Goal: Find contact information: Find contact information

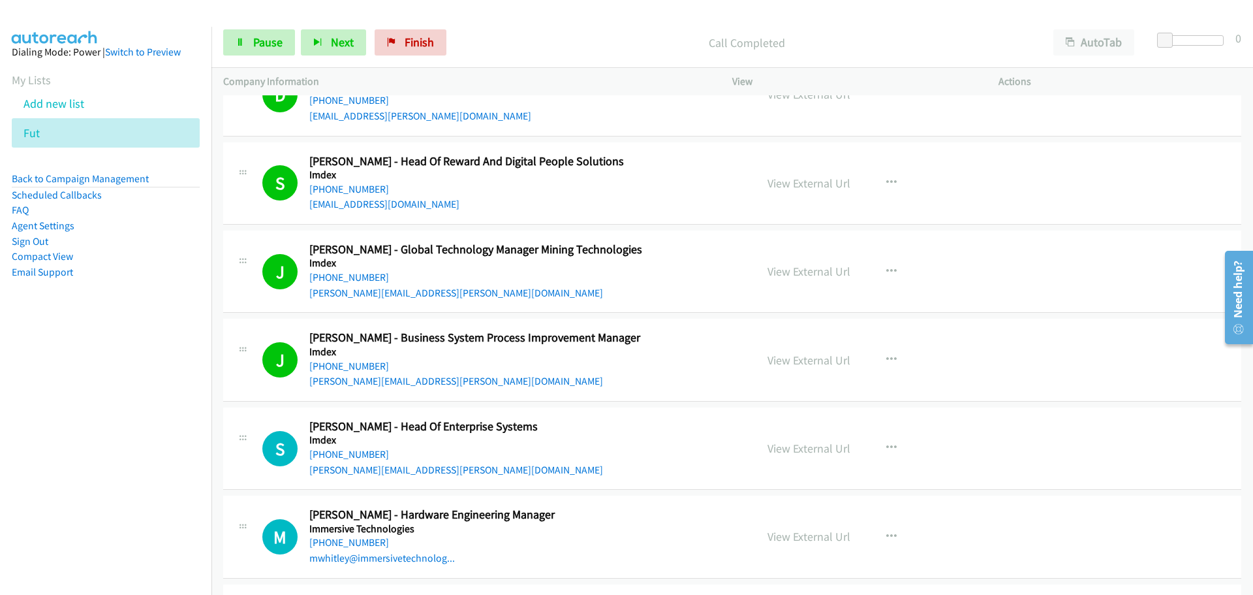
drag, startPoint x: 352, startPoint y: 455, endPoint x: 1215, endPoint y: 488, distance: 862.9
click at [352, 455] on link "[PHONE_NUMBER]" at bounding box center [349, 454] width 80 height 12
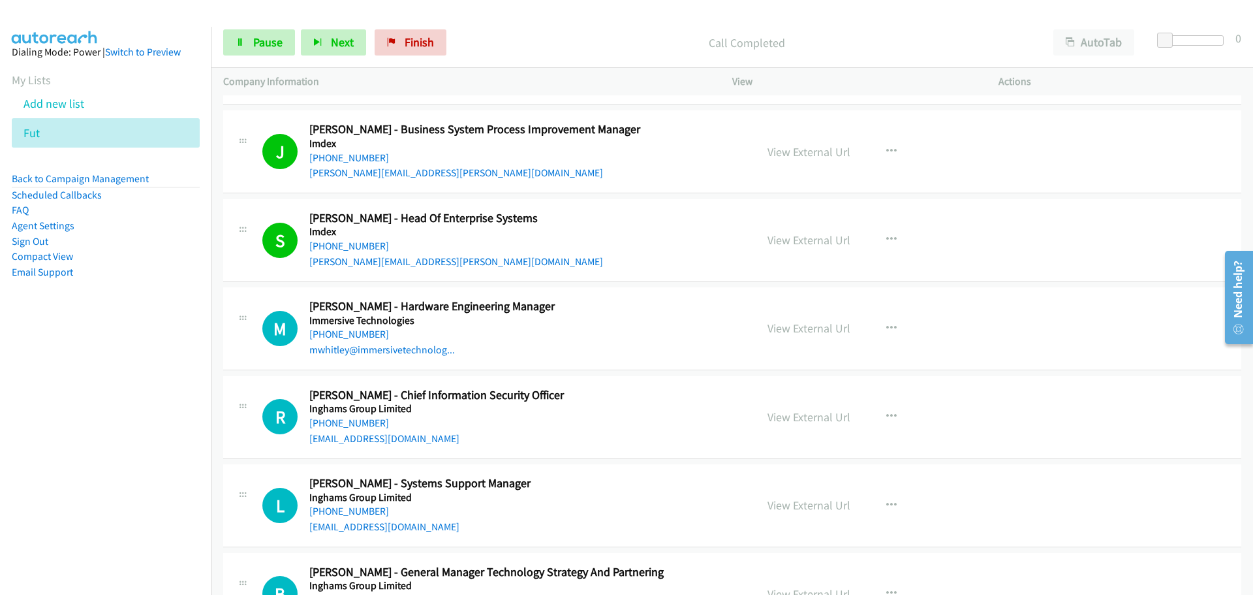
scroll to position [15861, 0]
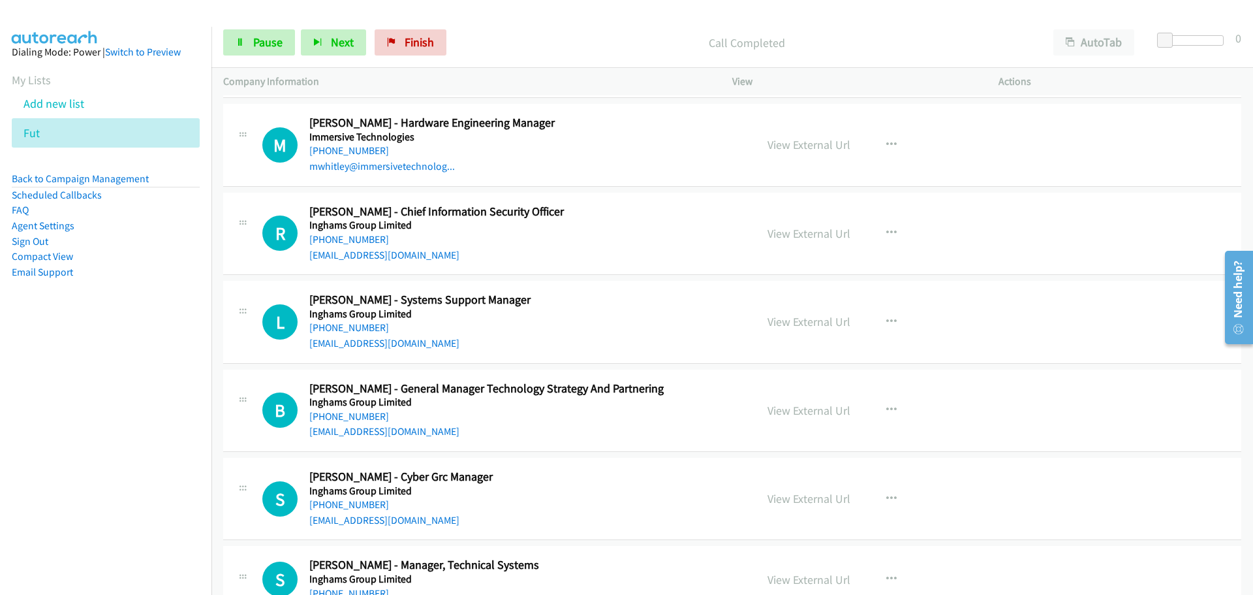
drag, startPoint x: 330, startPoint y: 151, endPoint x: 1169, endPoint y: 313, distance: 854.8
click at [330, 151] on link "[PHONE_NUMBER]" at bounding box center [349, 150] width 80 height 12
click at [363, 237] on link "[PHONE_NUMBER]" at bounding box center [349, 239] width 80 height 12
click at [347, 328] on link "[PHONE_NUMBER]" at bounding box center [349, 327] width 80 height 12
click at [337, 420] on link "[PHONE_NUMBER]" at bounding box center [349, 416] width 80 height 12
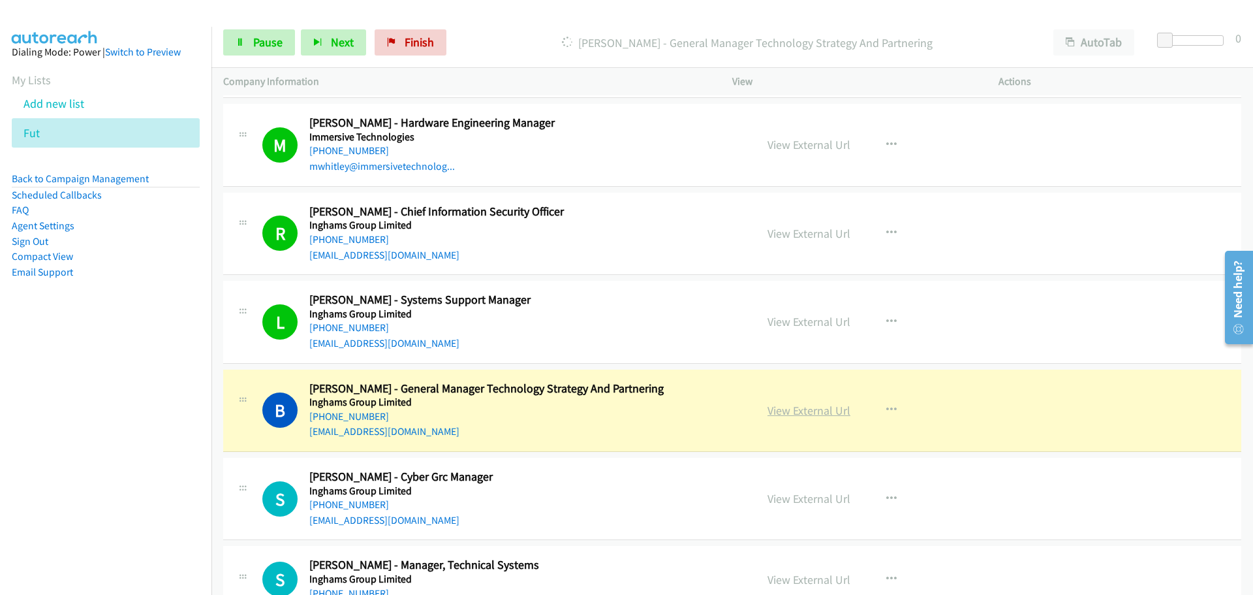
click at [800, 409] on link "View External Url" at bounding box center [809, 410] width 83 height 15
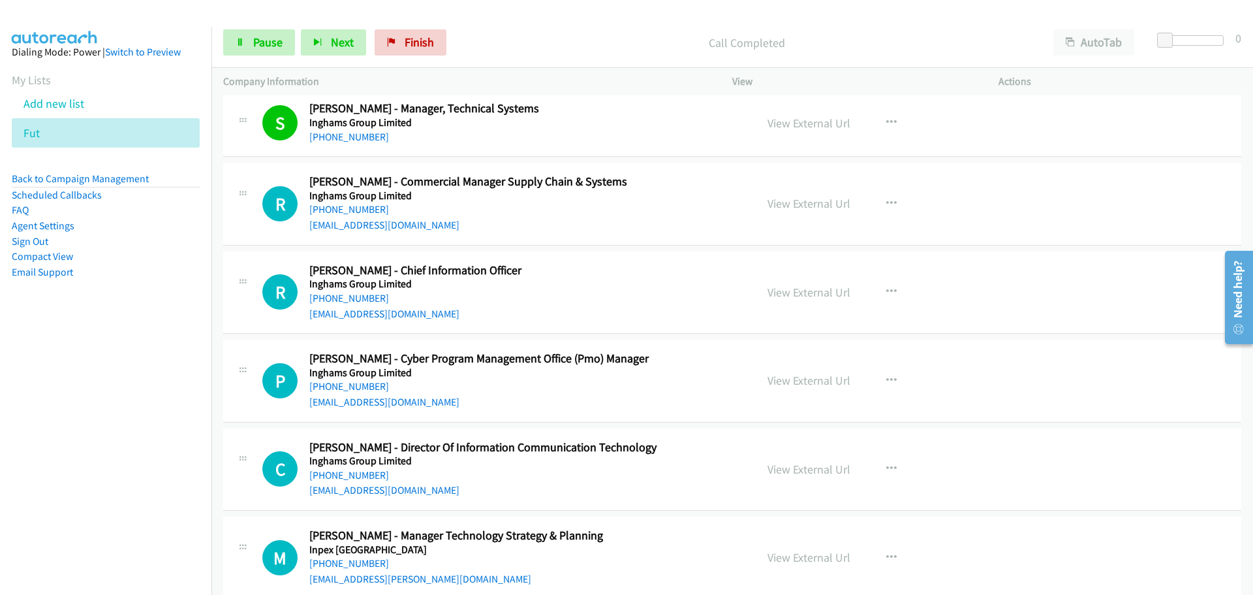
scroll to position [16318, 0]
click at [354, 202] on link "[PHONE_NUMBER]" at bounding box center [349, 208] width 80 height 12
click at [364, 294] on link "[PHONE_NUMBER]" at bounding box center [349, 297] width 80 height 12
click at [344, 384] on link "[PHONE_NUMBER]" at bounding box center [349, 385] width 80 height 12
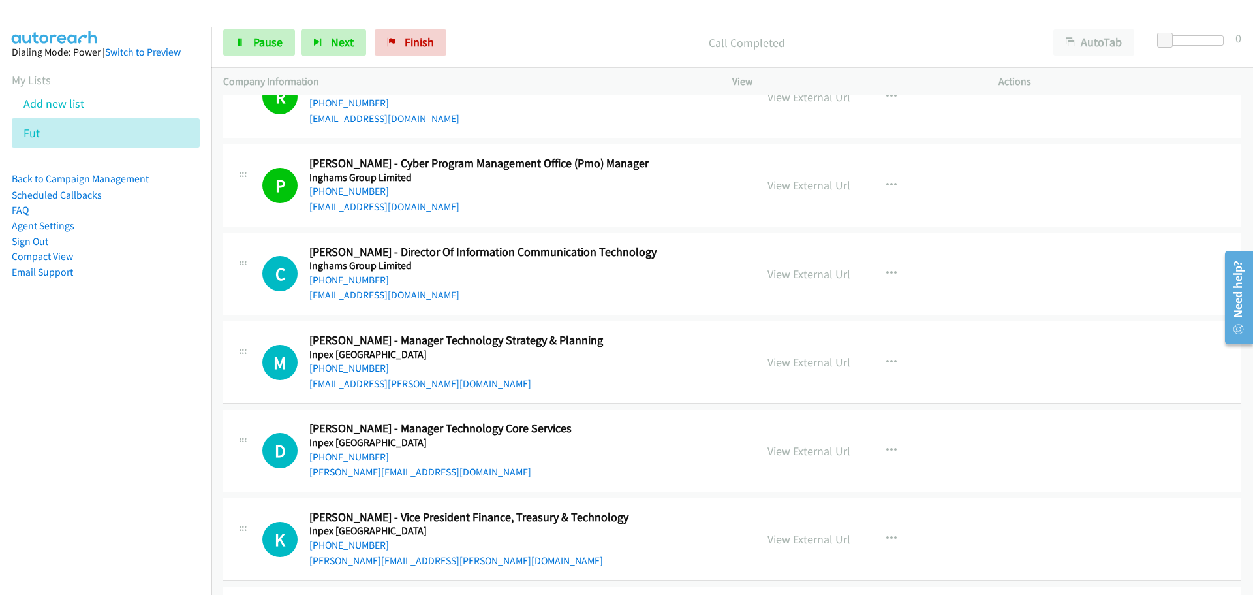
scroll to position [16579, 0]
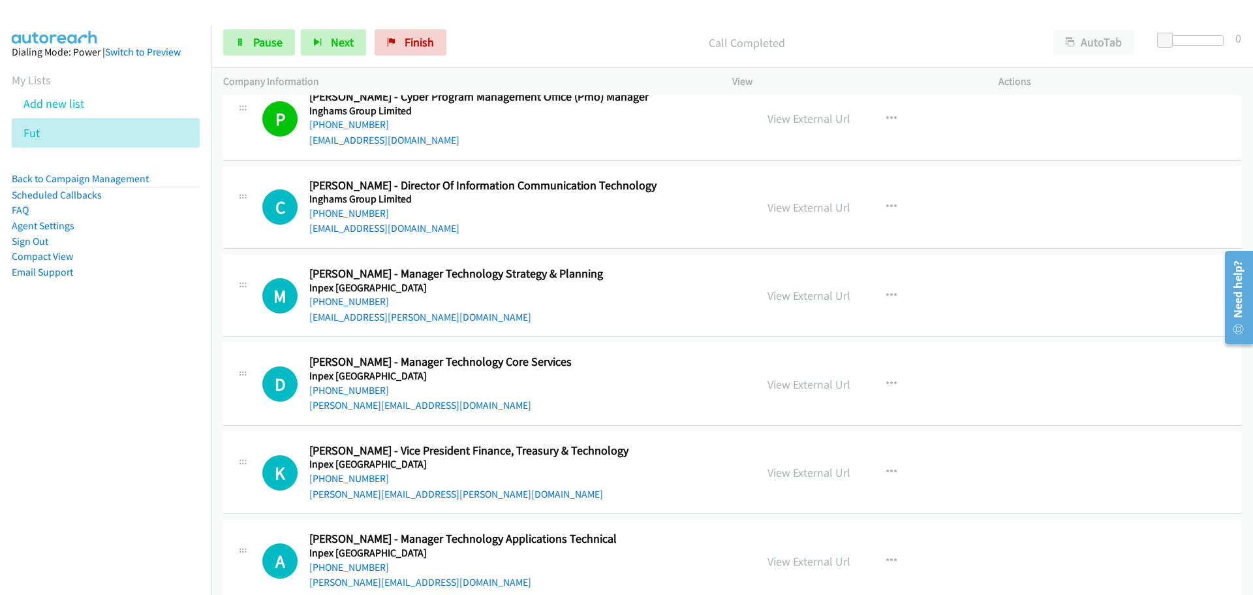
drag, startPoint x: 341, startPoint y: 214, endPoint x: 350, endPoint y: 202, distance: 15.4
click at [341, 214] on link "[PHONE_NUMBER]" at bounding box center [349, 213] width 80 height 12
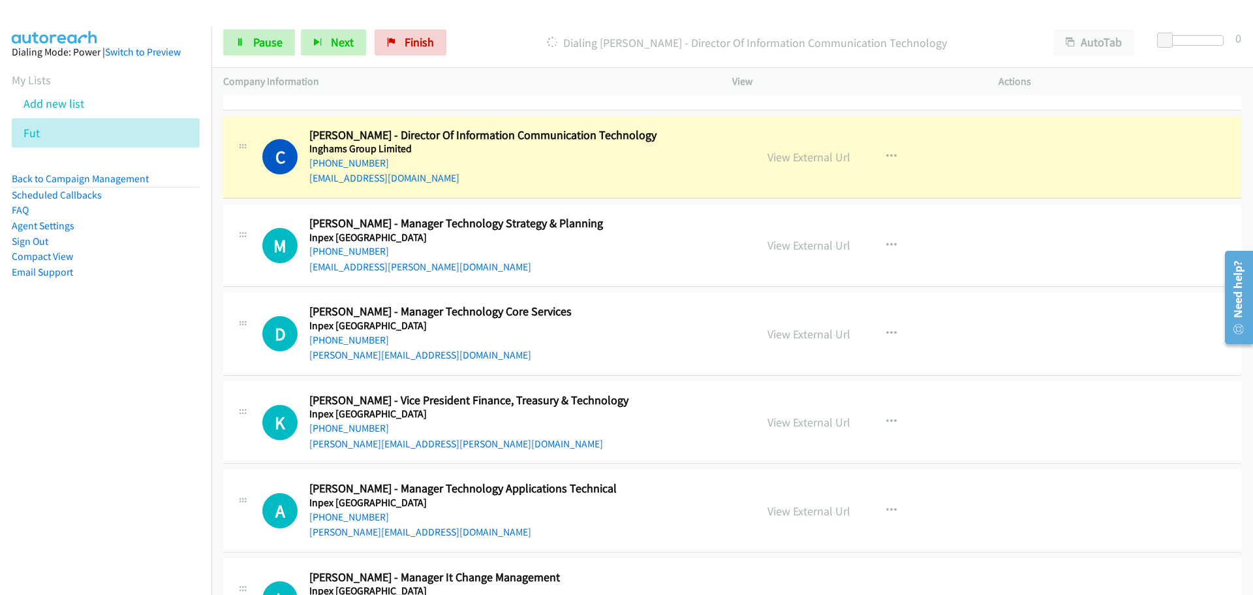
scroll to position [16645, 0]
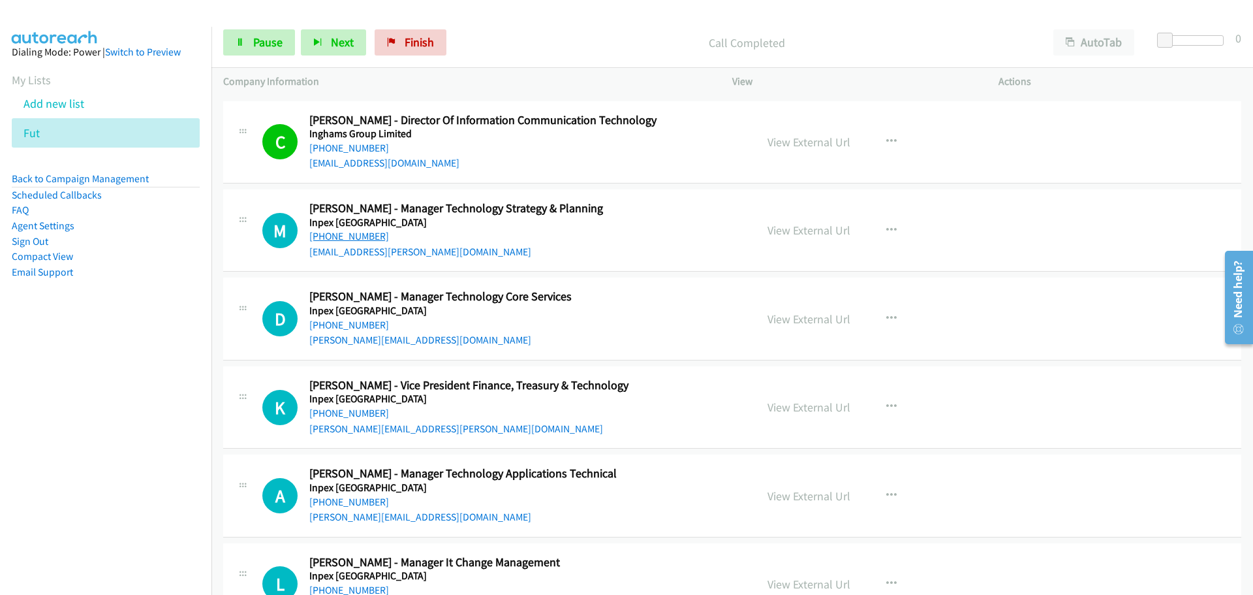
click at [352, 235] on link "[PHONE_NUMBER]" at bounding box center [349, 236] width 80 height 12
click at [843, 561] on div "View External Url View External Url Email Schedule/Manage Callback Start Calls …" at bounding box center [895, 584] width 278 height 58
click at [356, 326] on link "[PHONE_NUMBER]" at bounding box center [349, 325] width 80 height 12
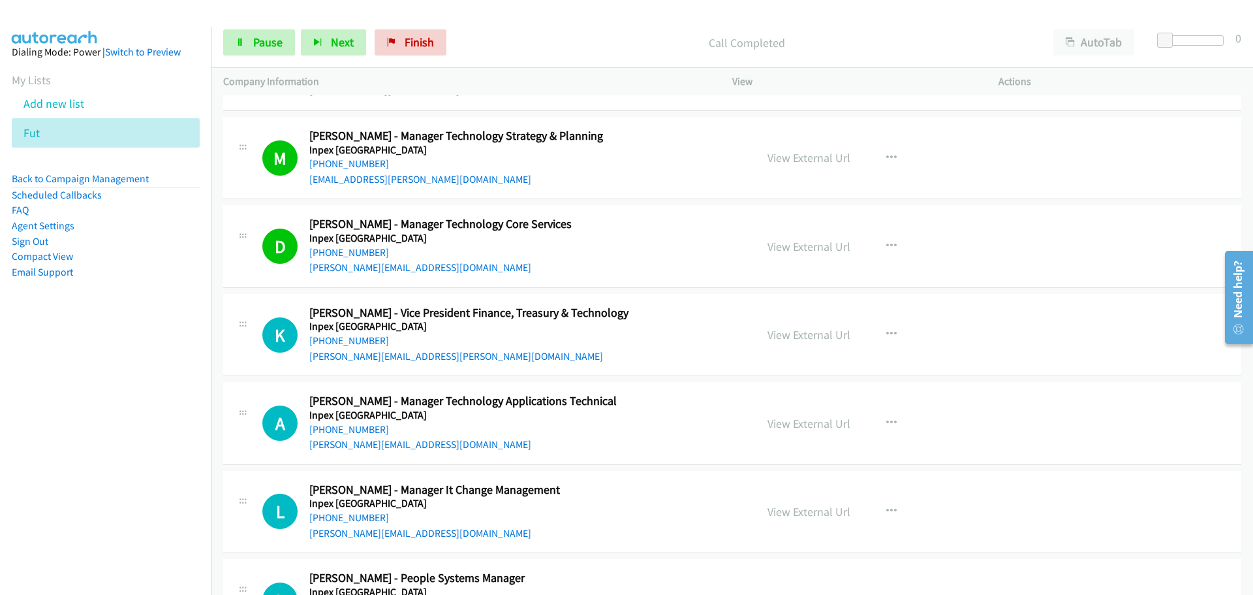
scroll to position [16775, 0]
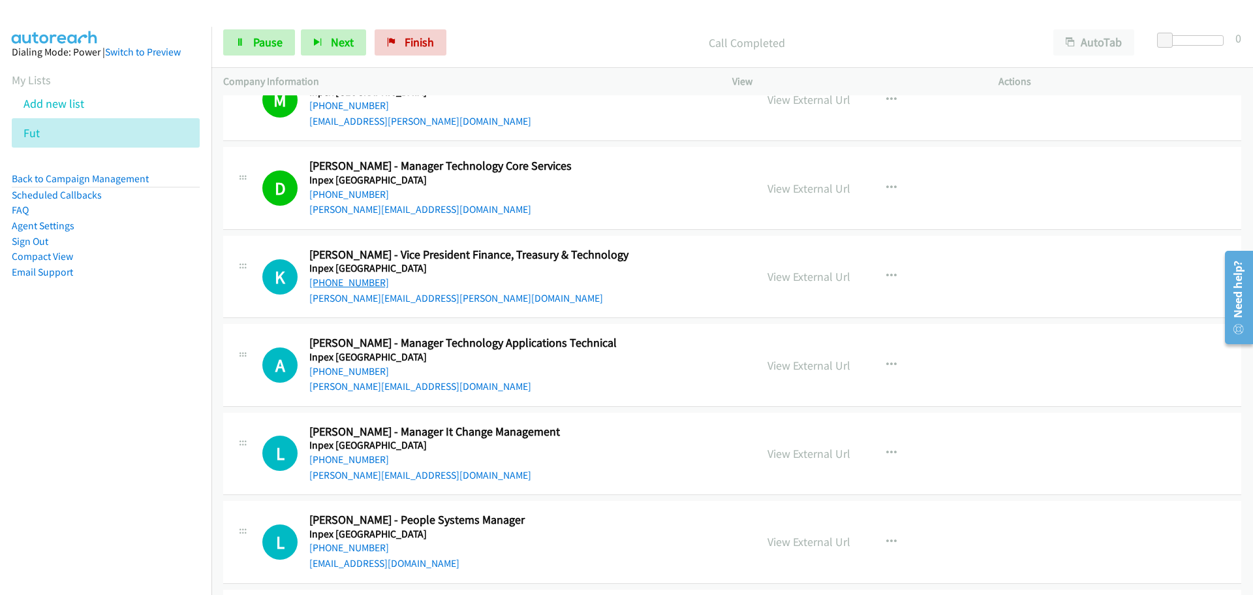
click at [327, 278] on link "[PHONE_NUMBER]" at bounding box center [349, 282] width 80 height 12
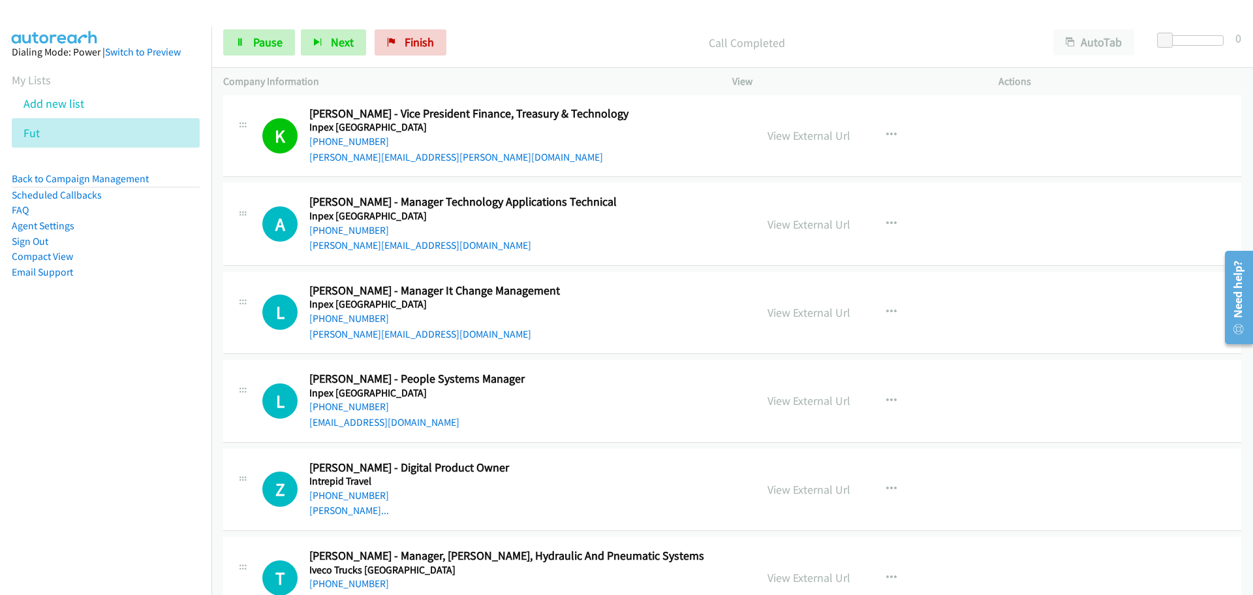
scroll to position [16906, 0]
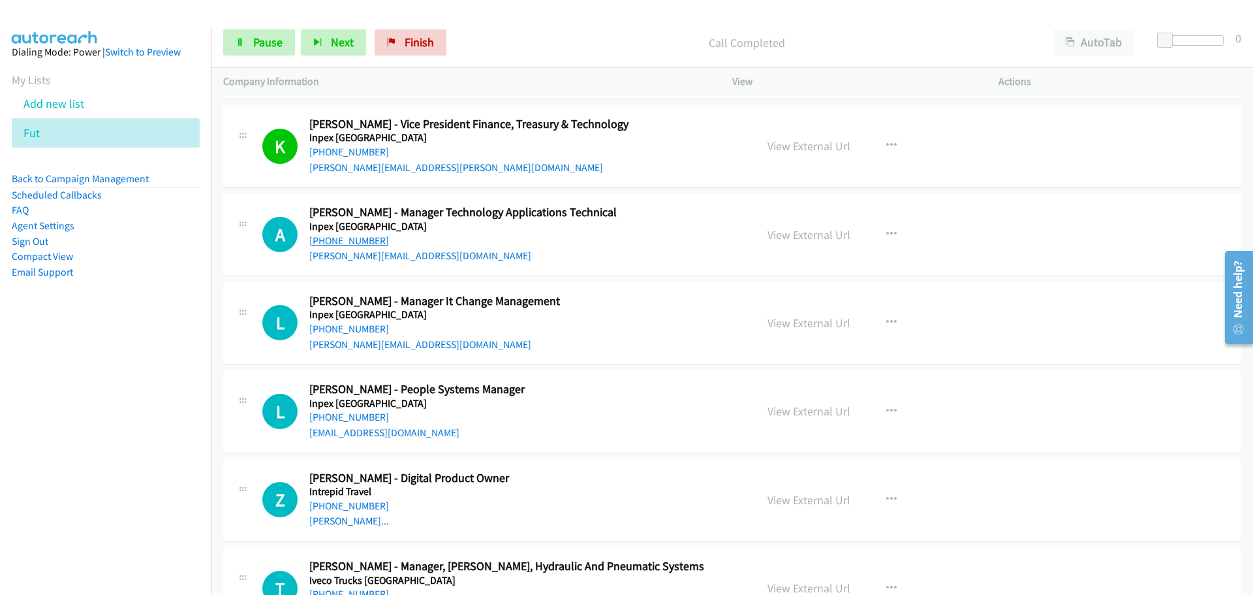
click at [354, 238] on link "[PHONE_NUMBER]" at bounding box center [349, 240] width 80 height 12
click at [346, 332] on link "[PHONE_NUMBER]" at bounding box center [349, 328] width 80 height 12
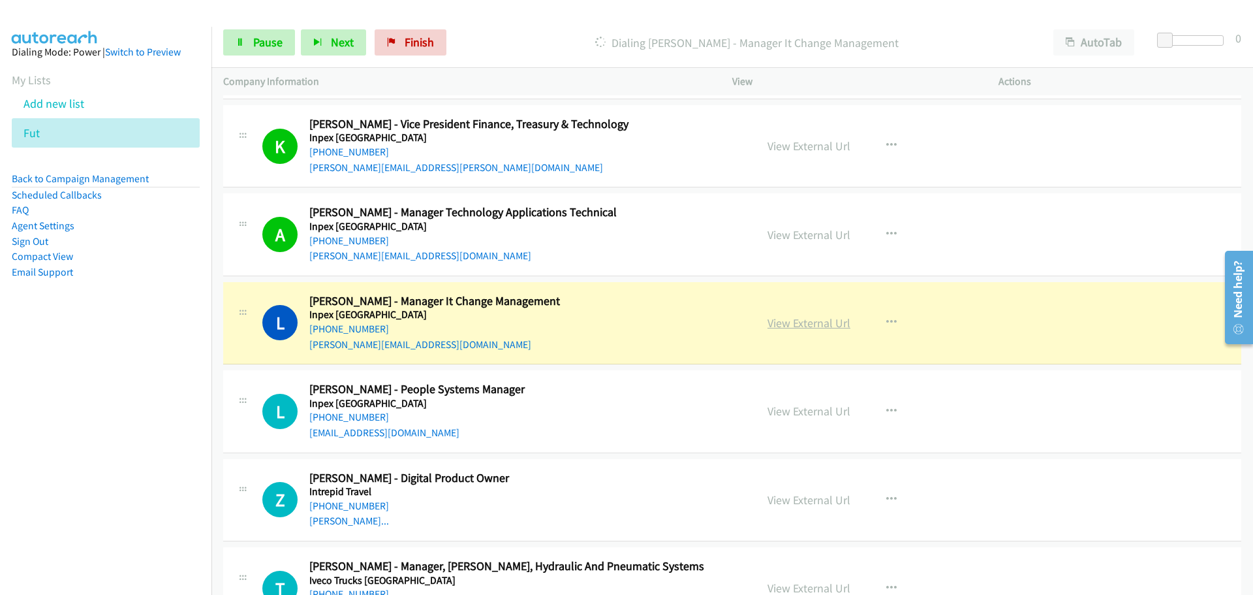
click at [806, 320] on link "View External Url" at bounding box center [809, 322] width 83 height 15
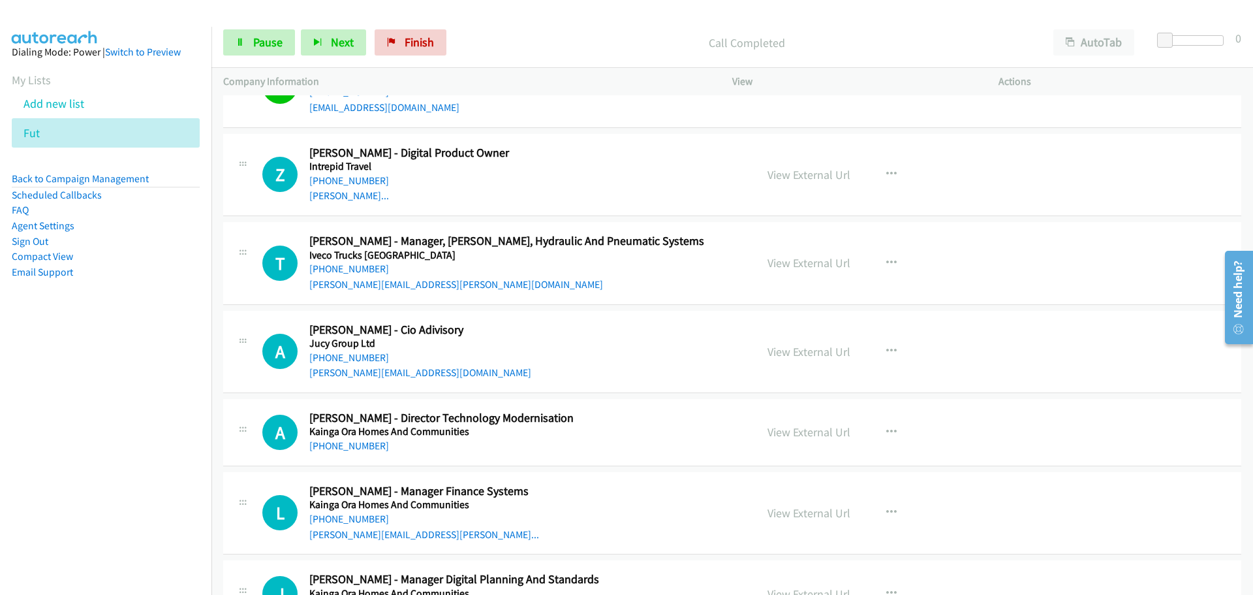
scroll to position [17232, 0]
click at [358, 174] on link "[PHONE_NUMBER]" at bounding box center [349, 179] width 80 height 12
click at [349, 268] on link "[PHONE_NUMBER]" at bounding box center [349, 267] width 80 height 12
click at [352, 356] on link "[PHONE_NUMBER]" at bounding box center [349, 356] width 80 height 12
click at [361, 447] on link "[PHONE_NUMBER]" at bounding box center [349, 444] width 80 height 12
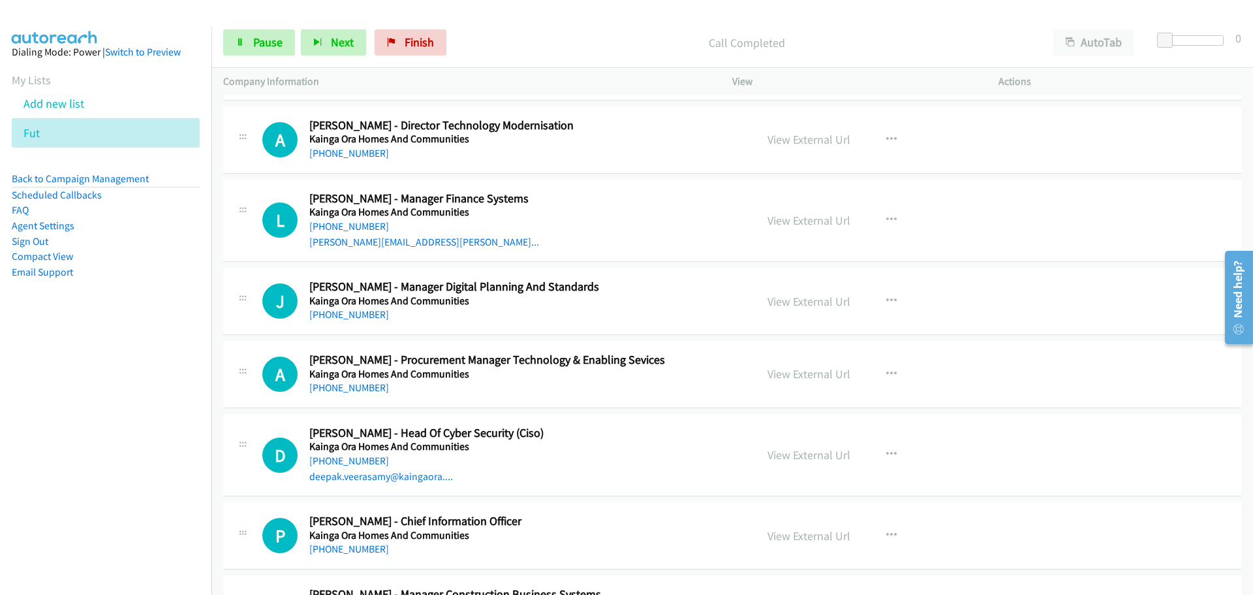
scroll to position [17493, 0]
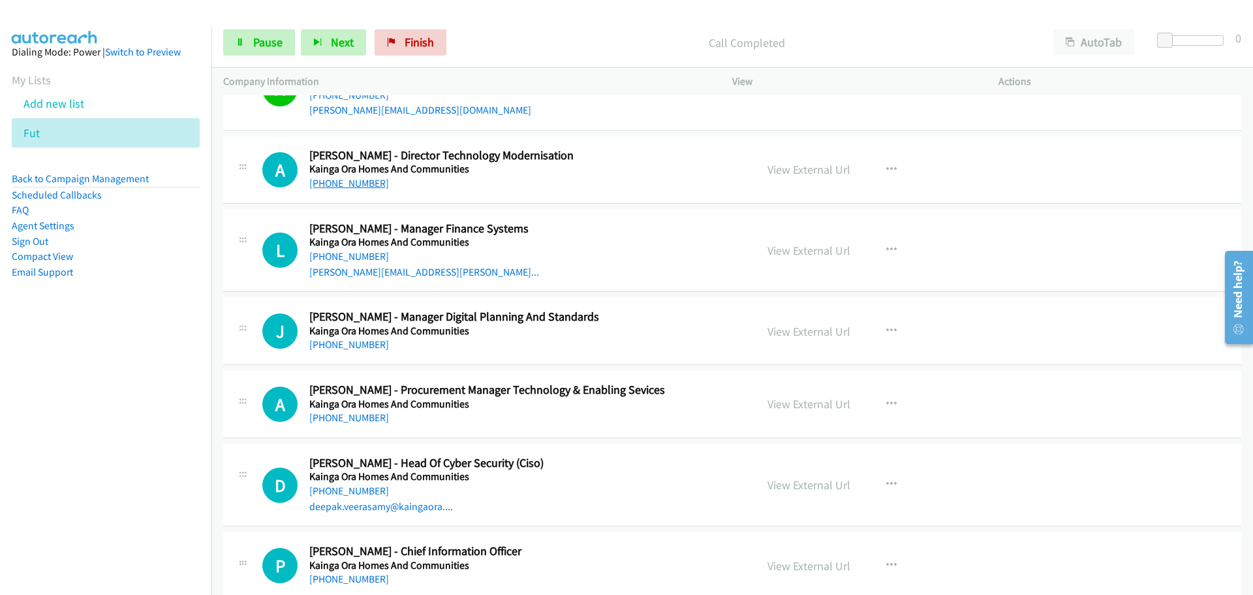
click at [343, 181] on link "[PHONE_NUMBER]" at bounding box center [349, 183] width 80 height 12
click at [364, 188] on link "[PHONE_NUMBER]" at bounding box center [349, 183] width 80 height 12
click at [336, 253] on link "[PHONE_NUMBER]" at bounding box center [349, 256] width 80 height 12
click at [346, 343] on link "[PHONE_NUMBER]" at bounding box center [349, 344] width 80 height 12
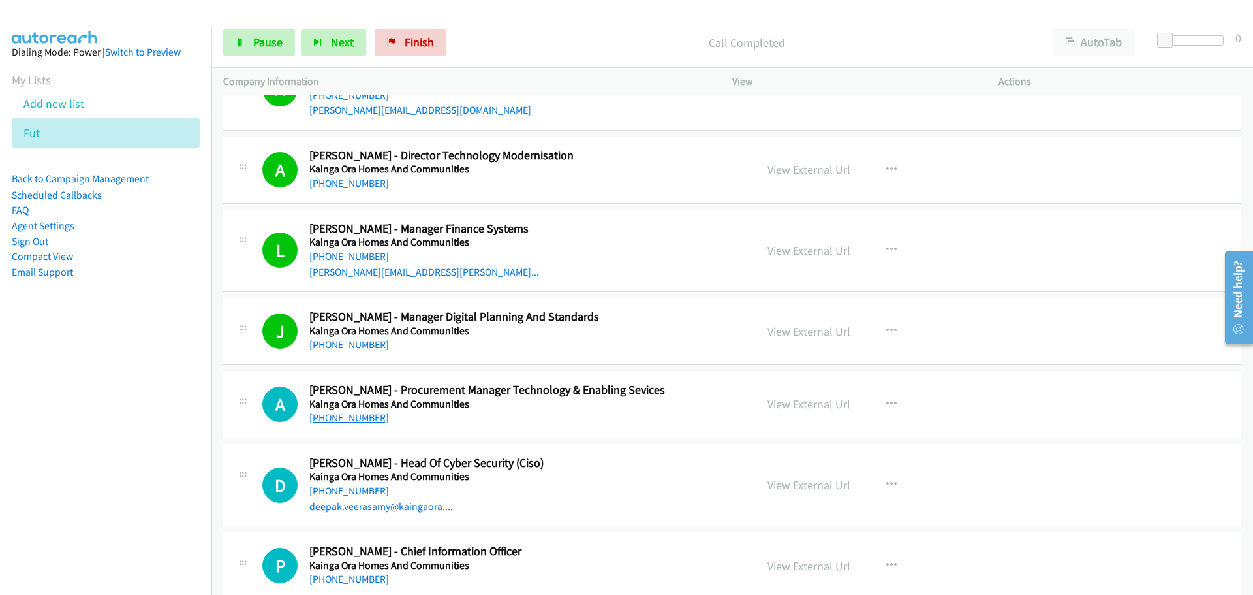
click at [347, 419] on link "[PHONE_NUMBER]" at bounding box center [349, 417] width 80 height 12
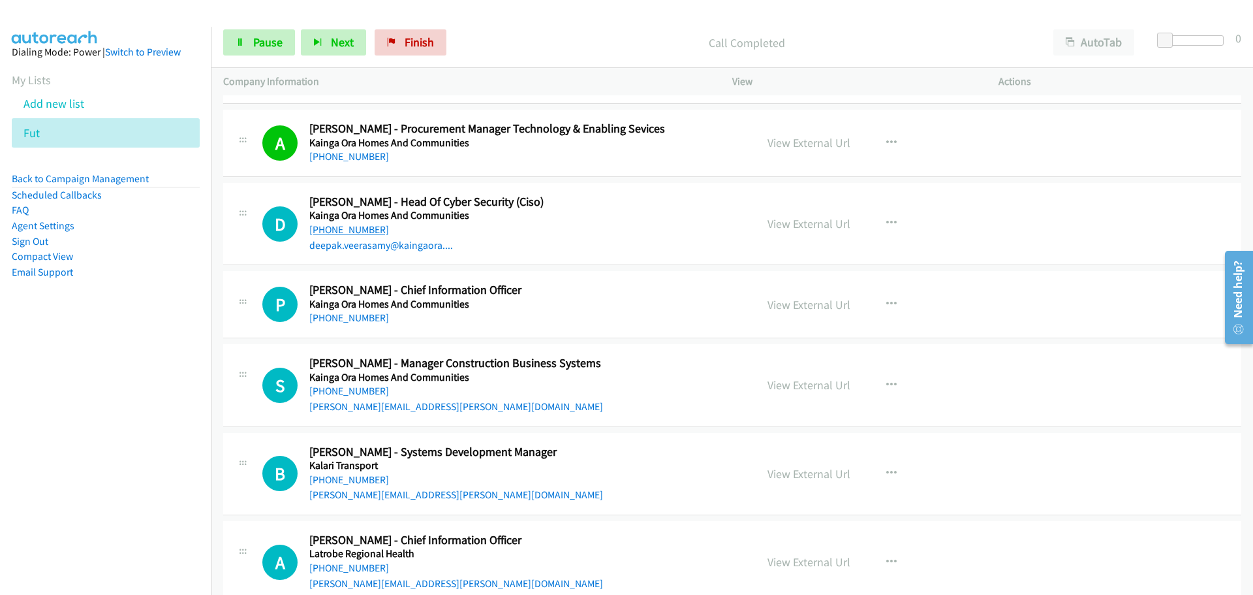
click at [337, 225] on link "[PHONE_NUMBER]" at bounding box center [349, 229] width 80 height 12
click at [352, 319] on link "[PHONE_NUMBER]" at bounding box center [349, 317] width 80 height 12
drag, startPoint x: 367, startPoint y: 392, endPoint x: 367, endPoint y: 377, distance: 15.0
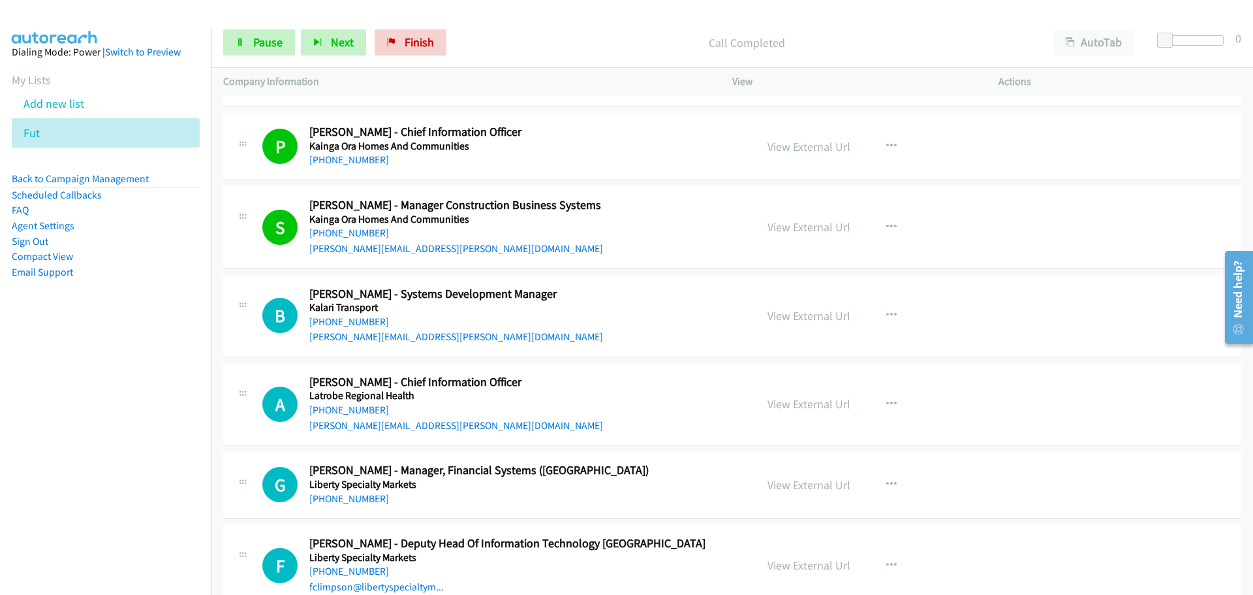
scroll to position [17950, 0]
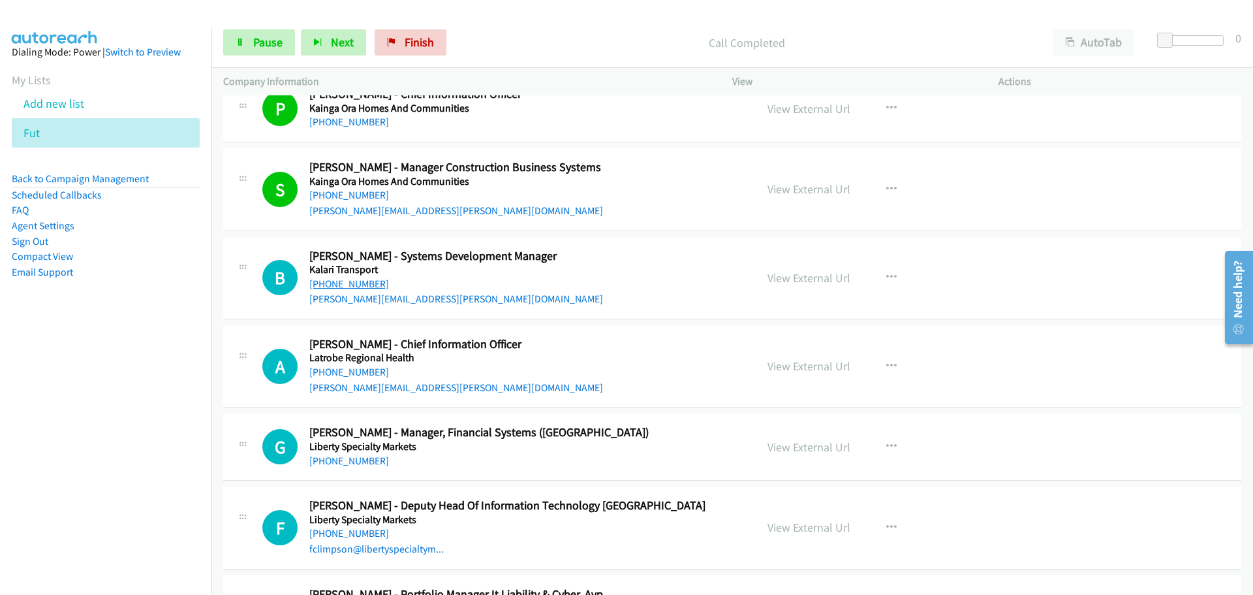
click at [354, 284] on link "[PHONE_NUMBER]" at bounding box center [349, 283] width 80 height 12
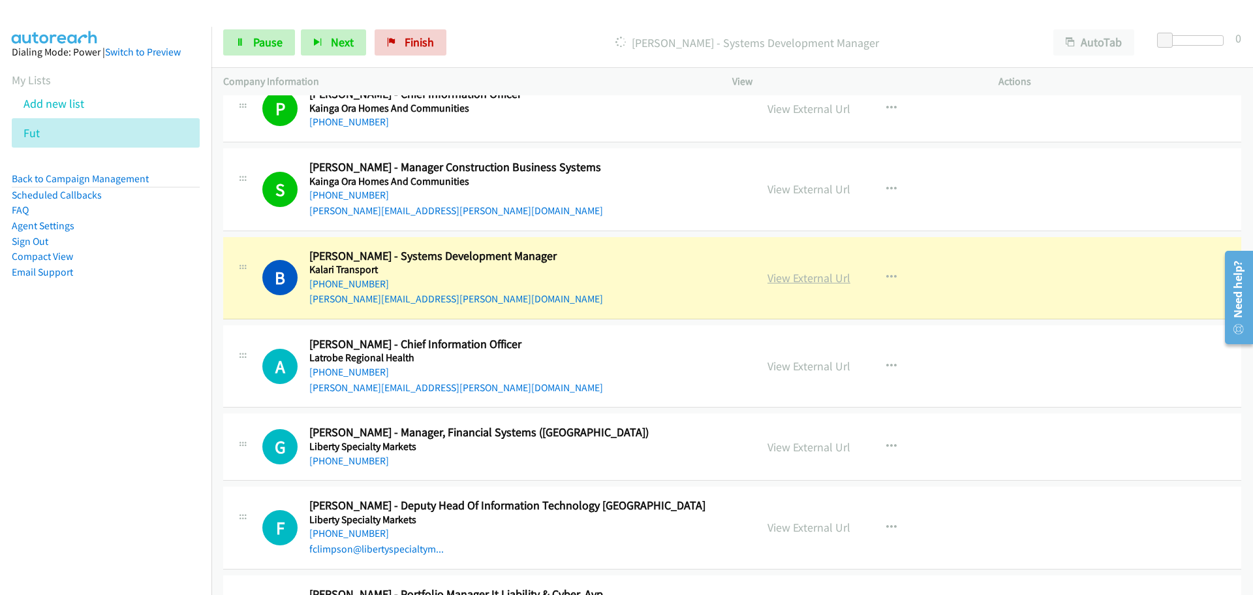
click at [826, 281] on link "View External Url" at bounding box center [809, 277] width 83 height 15
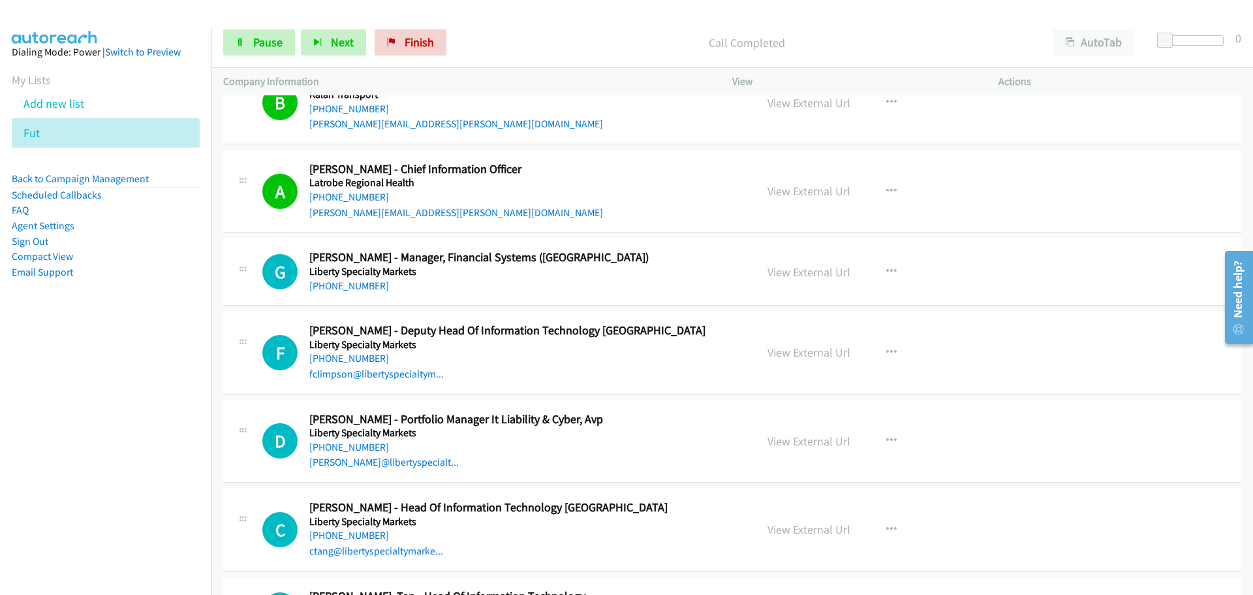
scroll to position [18146, 0]
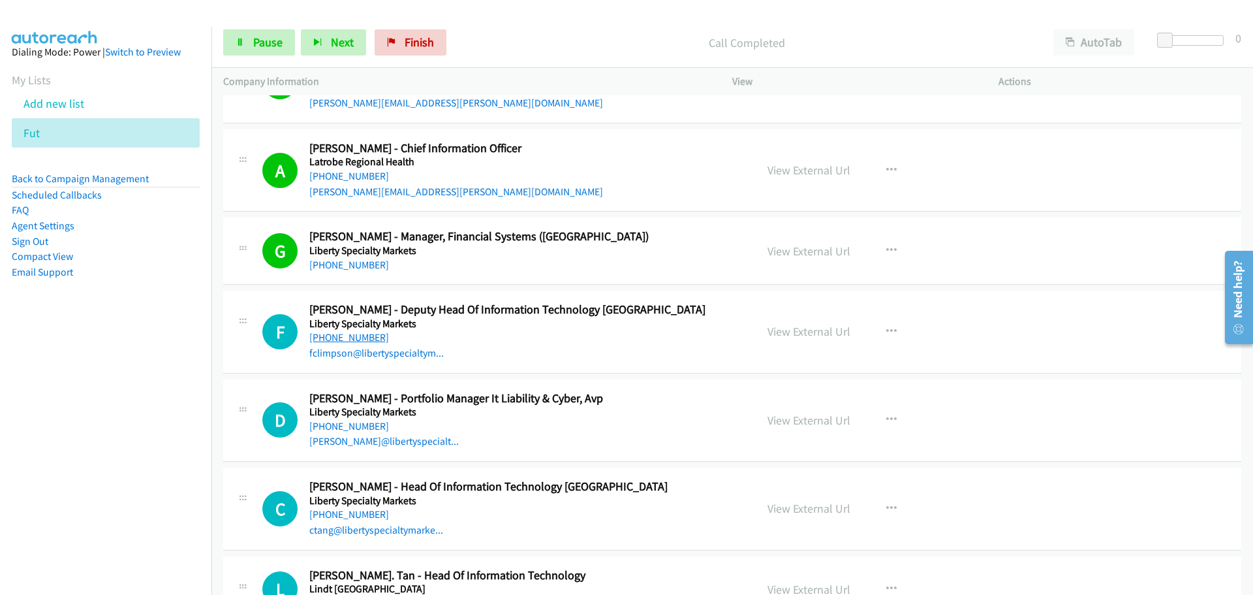
click at [347, 340] on link "[PHONE_NUMBER]" at bounding box center [349, 337] width 80 height 12
click at [349, 424] on link "[PHONE_NUMBER]" at bounding box center [349, 426] width 80 height 12
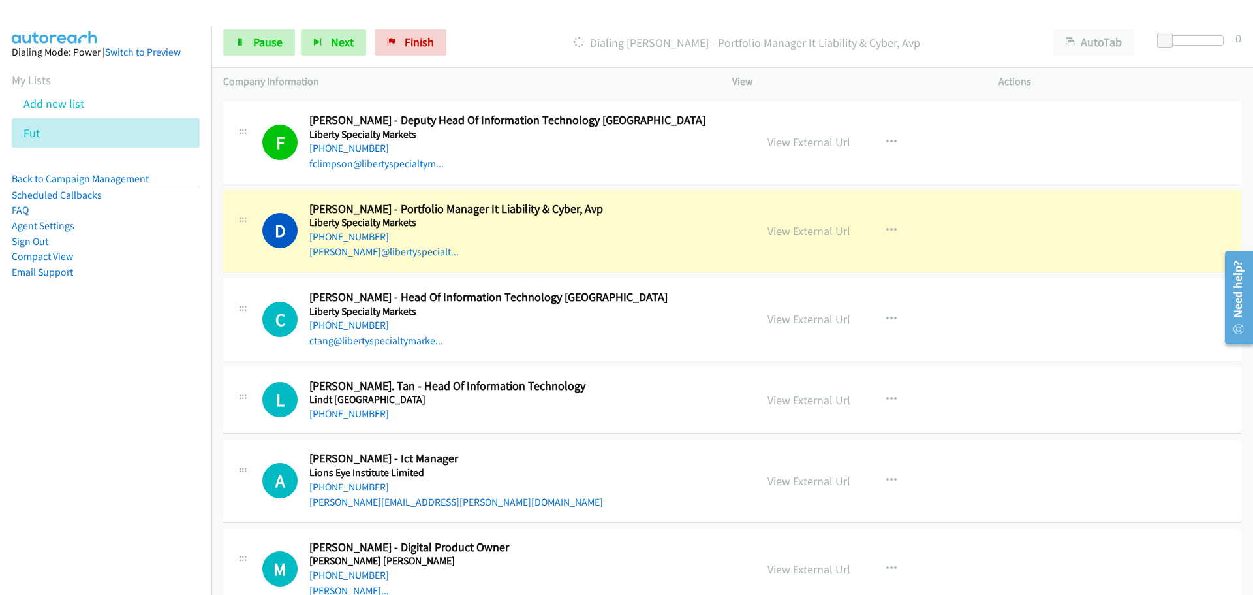
scroll to position [18342, 0]
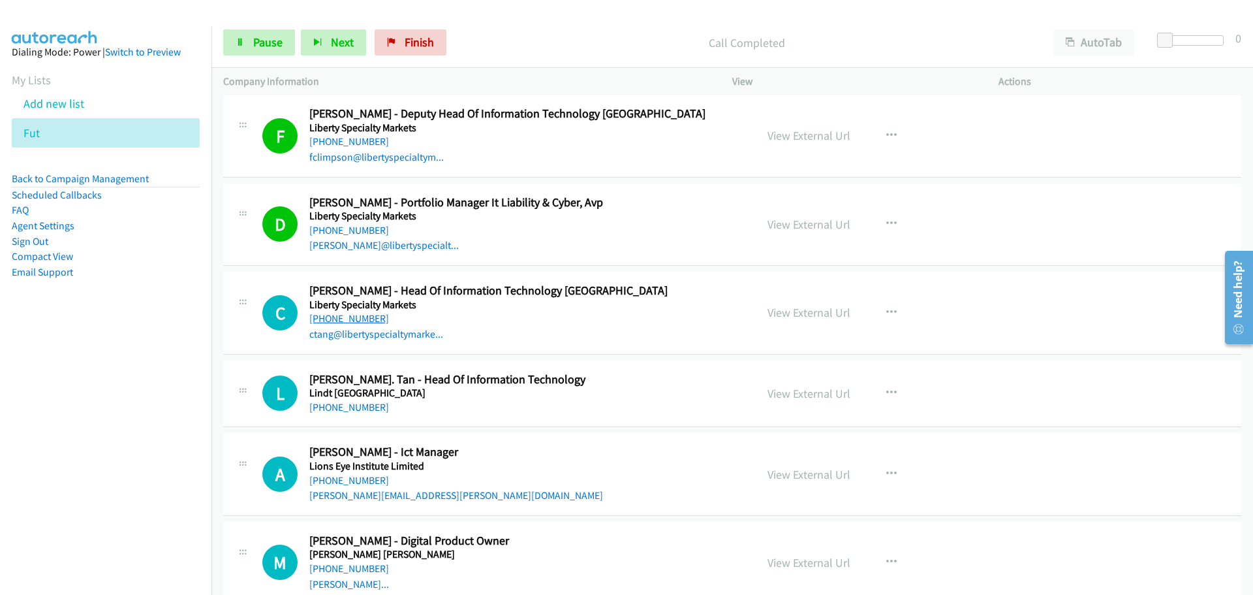
click at [369, 320] on link "[PHONE_NUMBER]" at bounding box center [349, 318] width 80 height 12
drag, startPoint x: 338, startPoint y: 401, endPoint x: 1207, endPoint y: 504, distance: 874.8
click at [338, 401] on link "[PHONE_NUMBER]" at bounding box center [349, 407] width 80 height 12
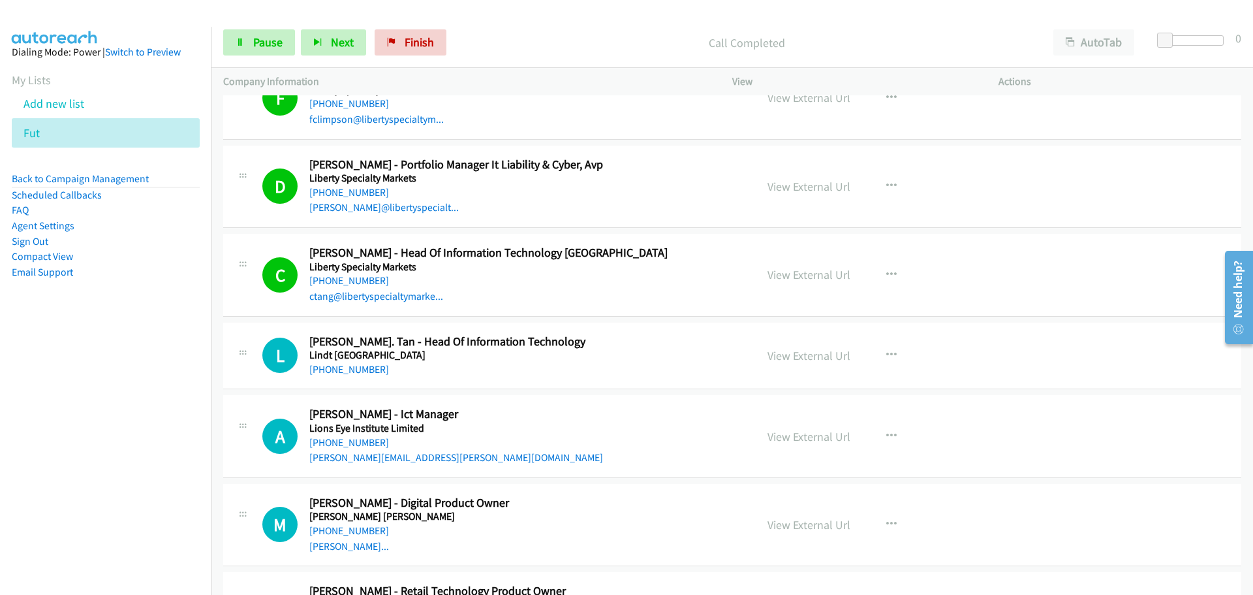
scroll to position [18567, 0]
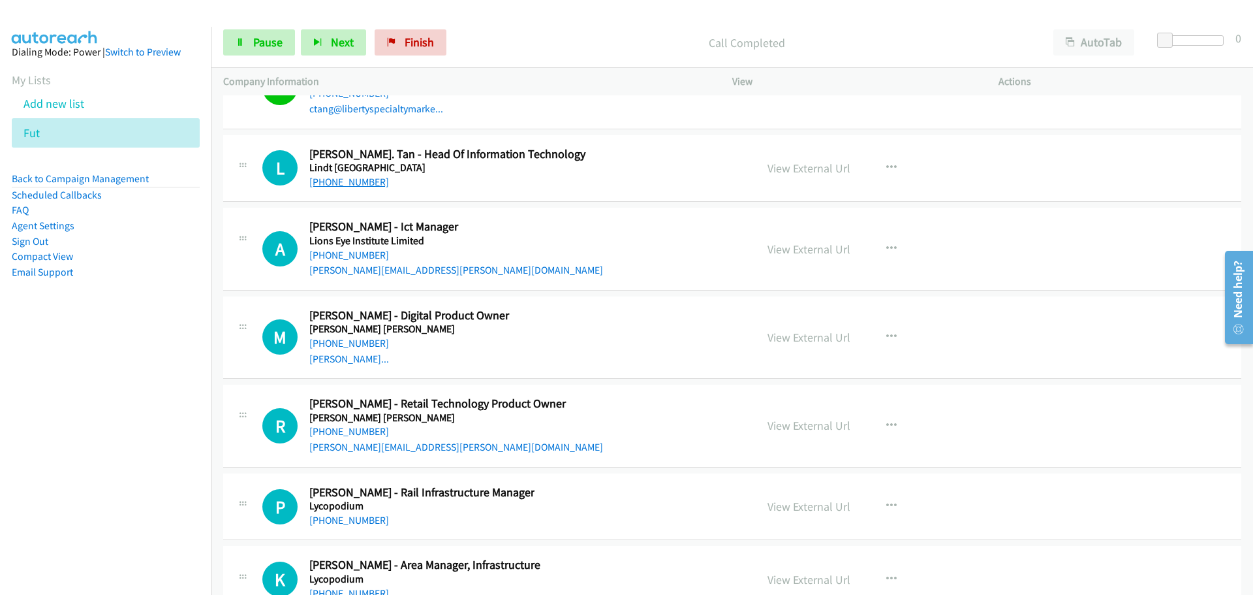
click at [328, 180] on link "[PHONE_NUMBER]" at bounding box center [349, 182] width 80 height 12
click at [351, 256] on link "[PHONE_NUMBER]" at bounding box center [349, 255] width 80 height 12
click at [356, 347] on link "[PHONE_NUMBER]" at bounding box center [349, 343] width 80 height 12
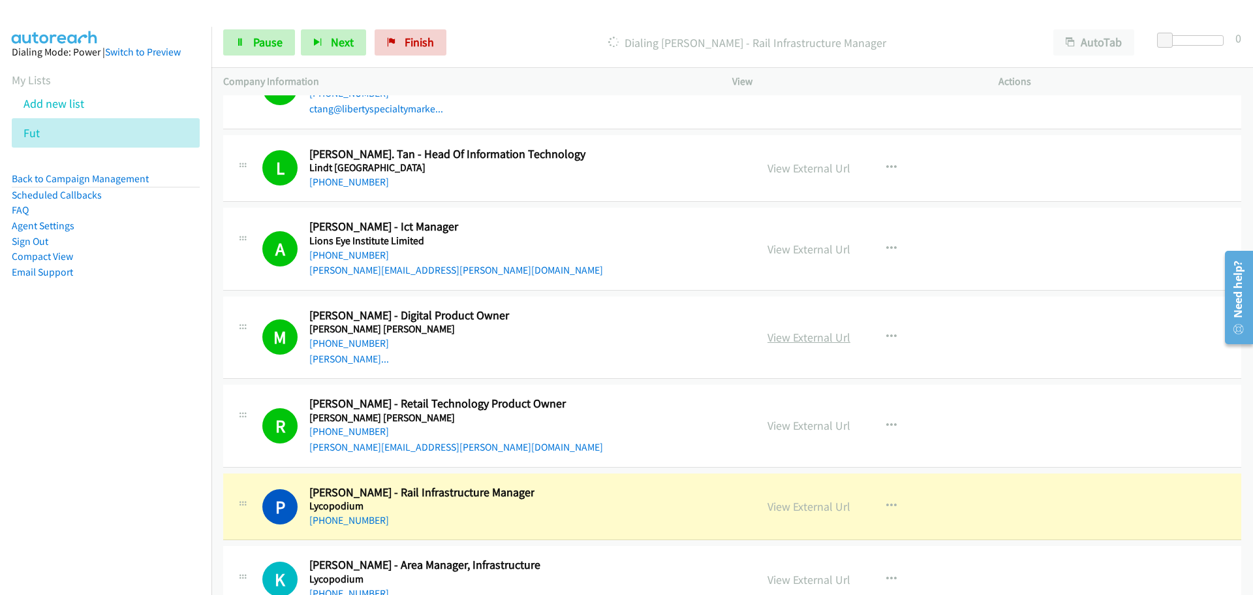
click at [837, 336] on link "View External Url" at bounding box center [809, 337] width 83 height 15
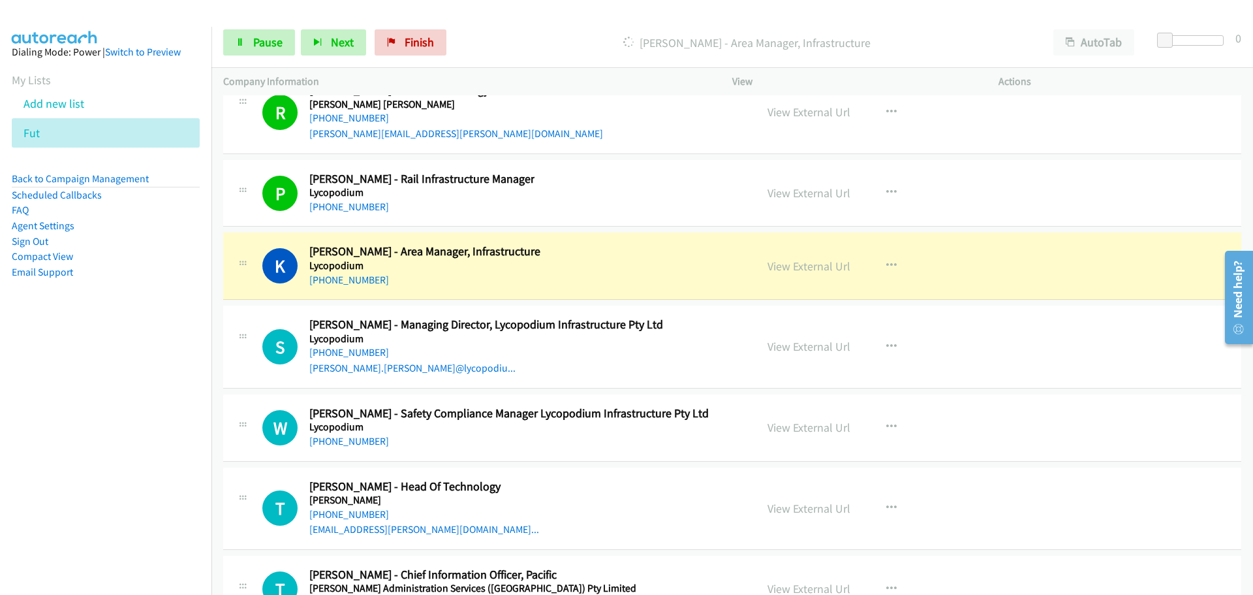
scroll to position [18959, 0]
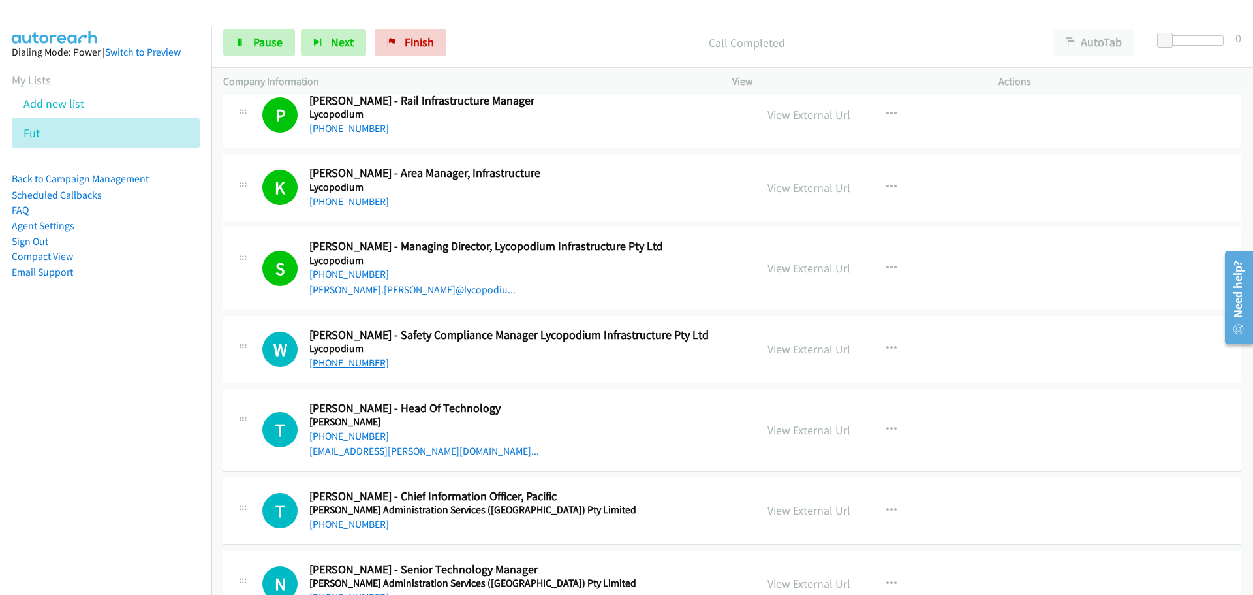
click at [346, 366] on link "[PHONE_NUMBER]" at bounding box center [349, 362] width 80 height 12
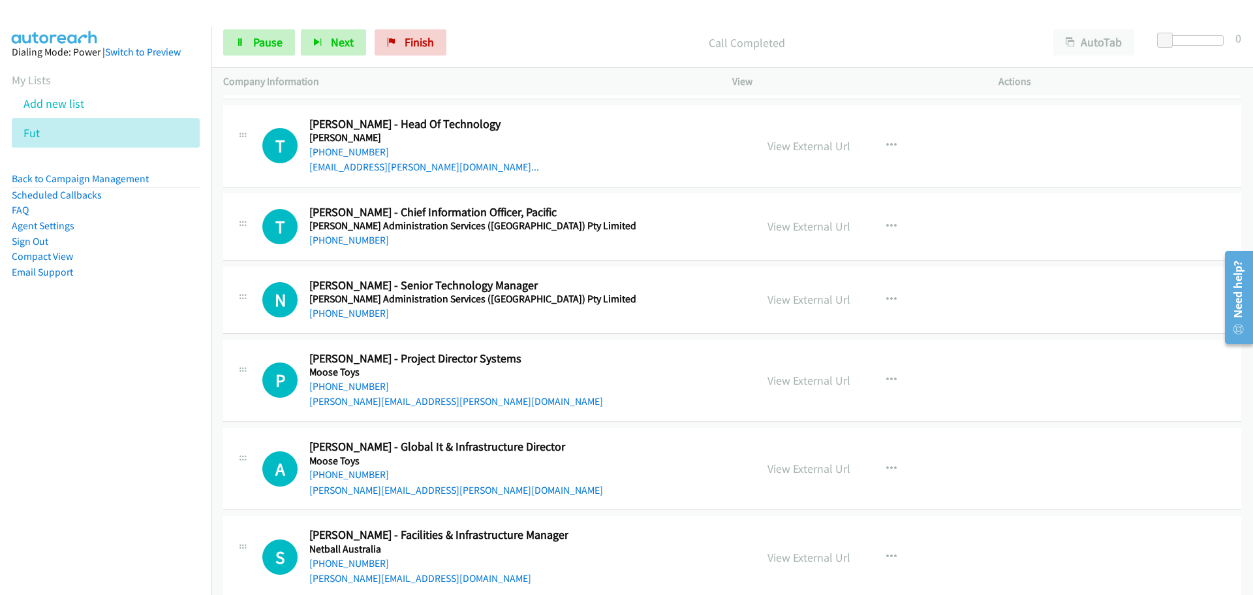
scroll to position [19220, 0]
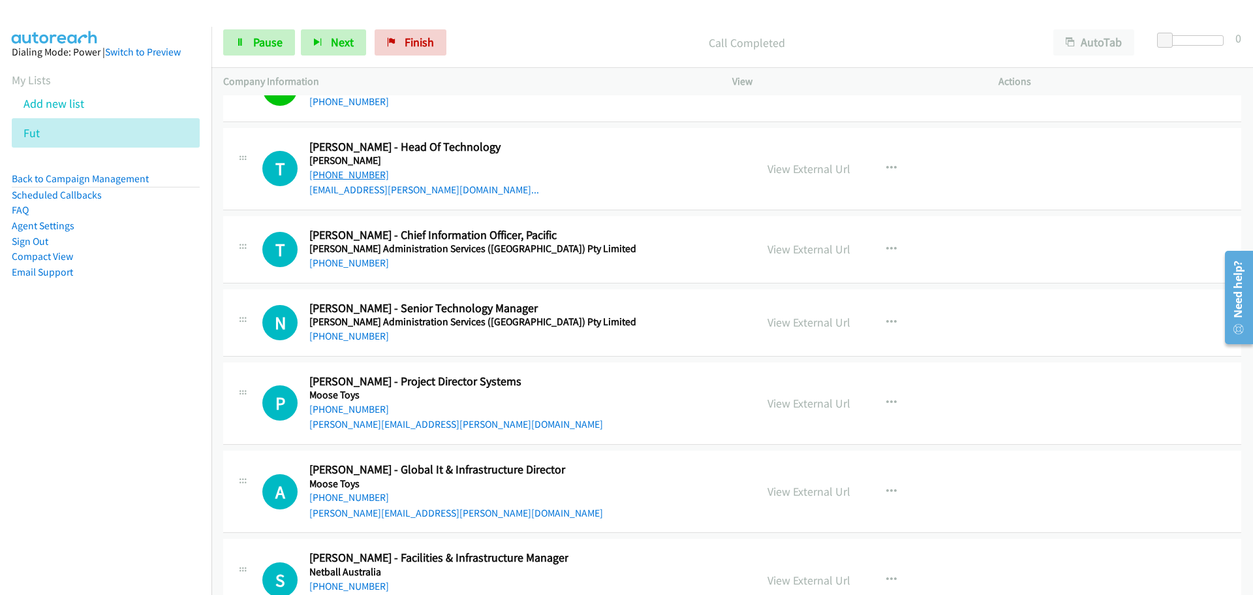
click at [347, 171] on link "[PHONE_NUMBER]" at bounding box center [349, 174] width 80 height 12
click at [328, 265] on link "[PHONE_NUMBER]" at bounding box center [349, 263] width 80 height 12
click at [367, 335] on link "[PHONE_NUMBER]" at bounding box center [349, 336] width 80 height 12
drag, startPoint x: 362, startPoint y: 402, endPoint x: 560, endPoint y: 448, distance: 203.6
click at [362, 403] on link "[PHONE_NUMBER]" at bounding box center [349, 409] width 80 height 12
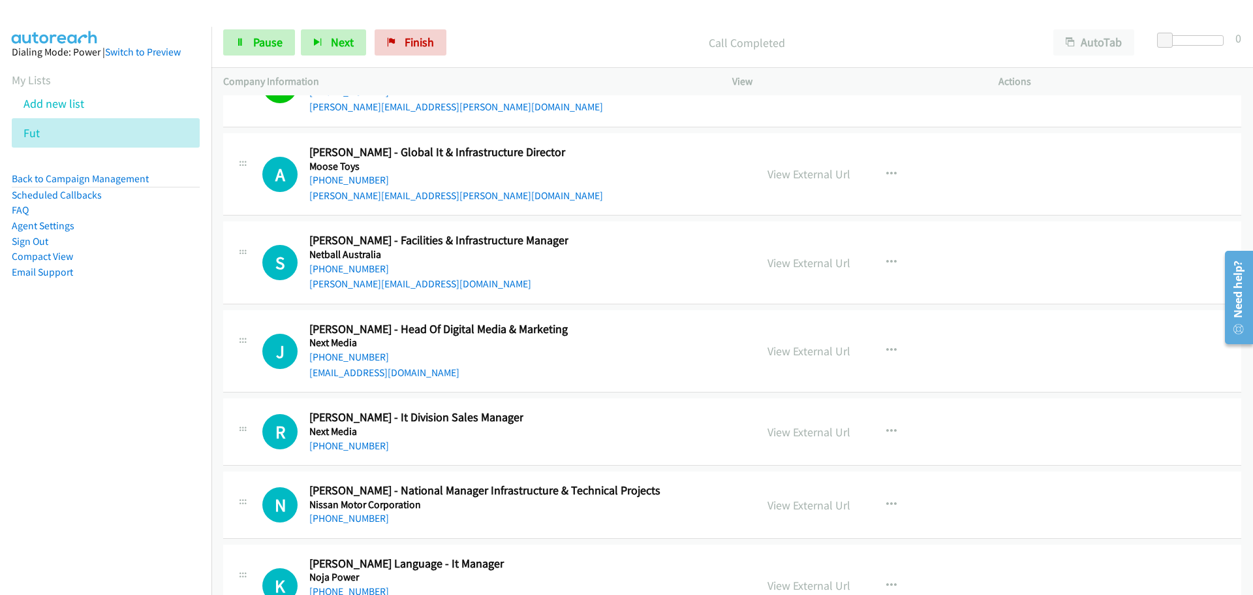
scroll to position [19546, 0]
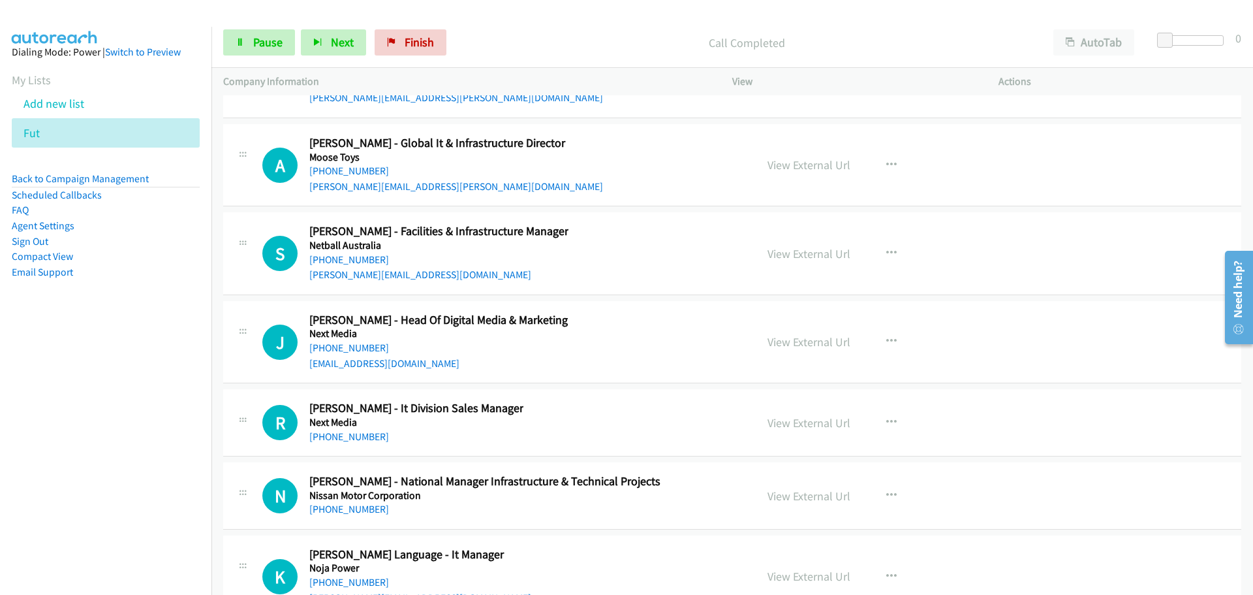
drag, startPoint x: 337, startPoint y: 170, endPoint x: 1195, endPoint y: 124, distance: 859.6
click at [337, 170] on link "[PHONE_NUMBER]" at bounding box center [349, 170] width 80 height 12
click at [347, 264] on link "[PHONE_NUMBER]" at bounding box center [349, 259] width 80 height 12
click at [347, 435] on link "[PHONE_NUMBER]" at bounding box center [349, 436] width 80 height 12
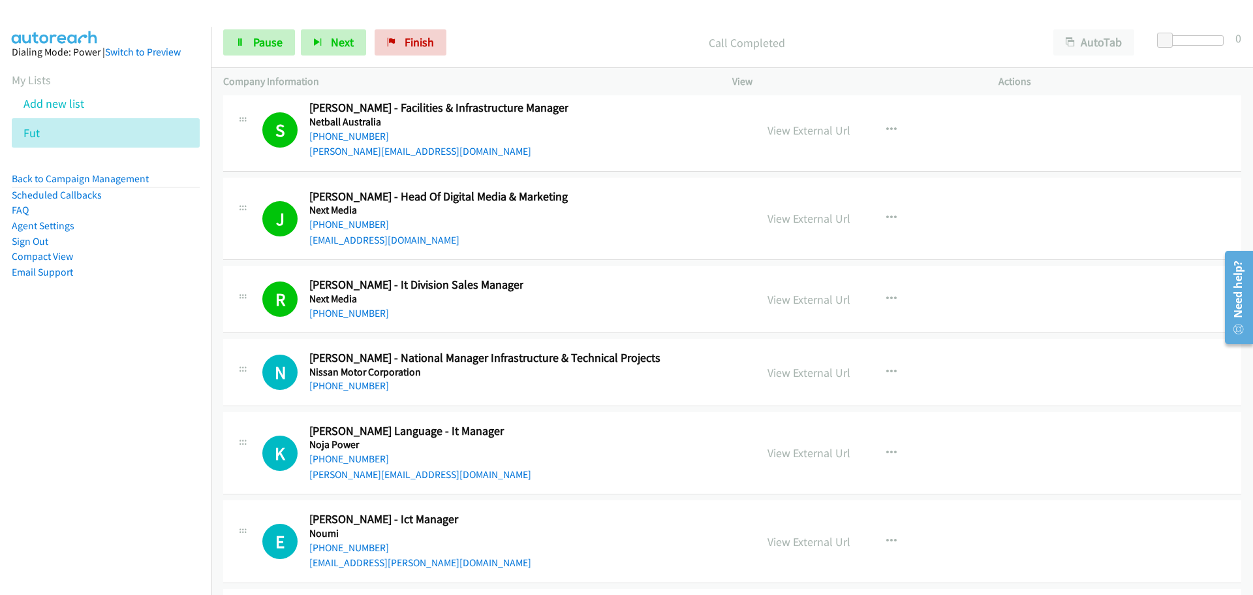
scroll to position [19807, 0]
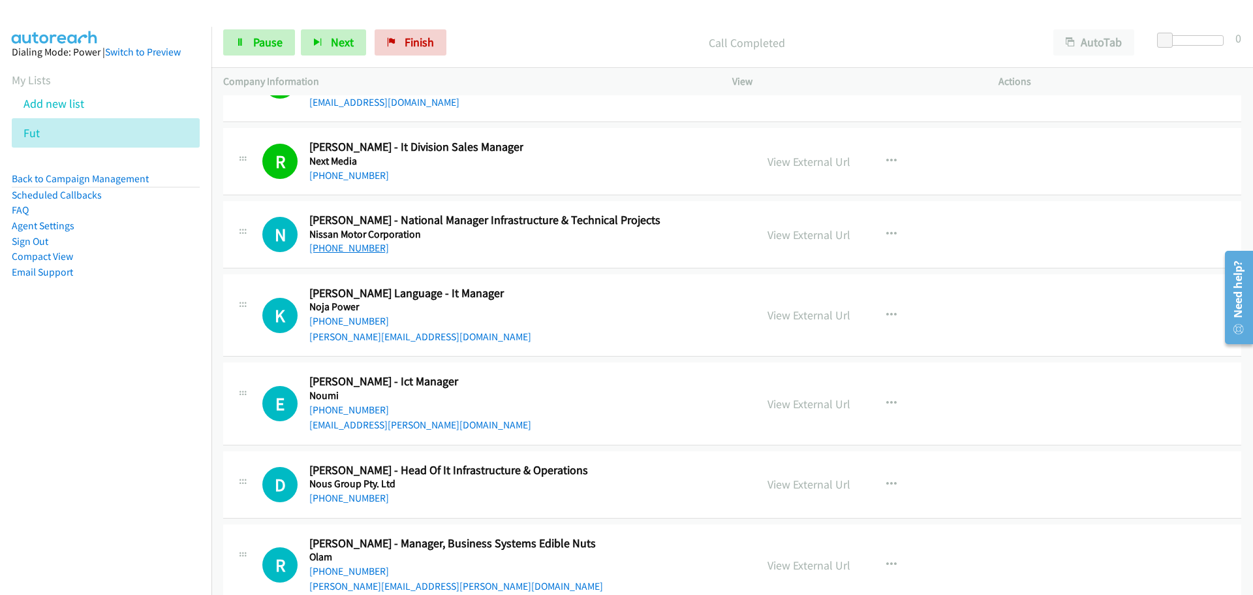
click at [344, 249] on link "[PHONE_NUMBER]" at bounding box center [349, 248] width 80 height 12
click at [375, 321] on link "[PHONE_NUMBER]" at bounding box center [349, 321] width 80 height 12
click at [326, 402] on div "[PHONE_NUMBER]" at bounding box center [420, 410] width 222 height 16
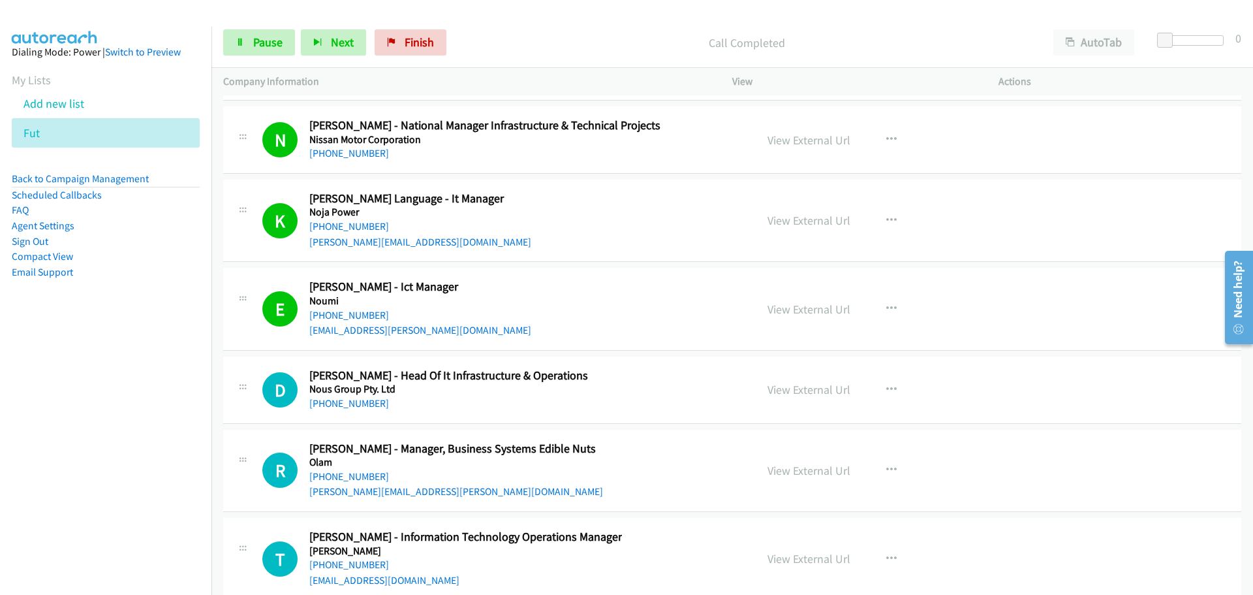
scroll to position [20003, 0]
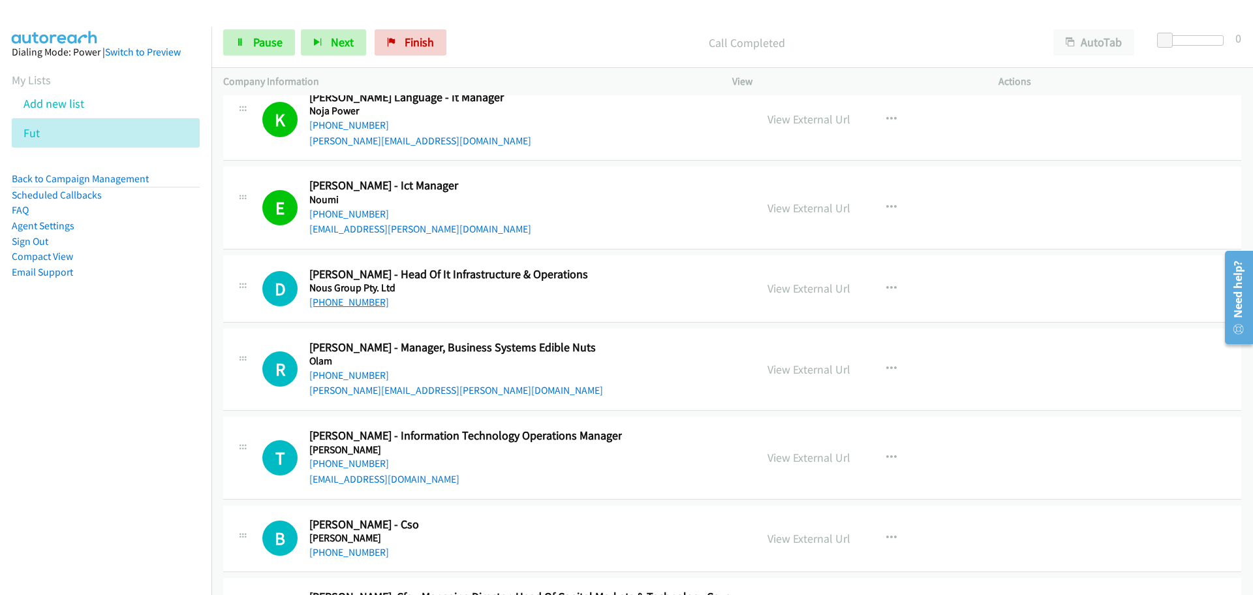
click at [349, 306] on link "[PHONE_NUMBER]" at bounding box center [349, 302] width 80 height 12
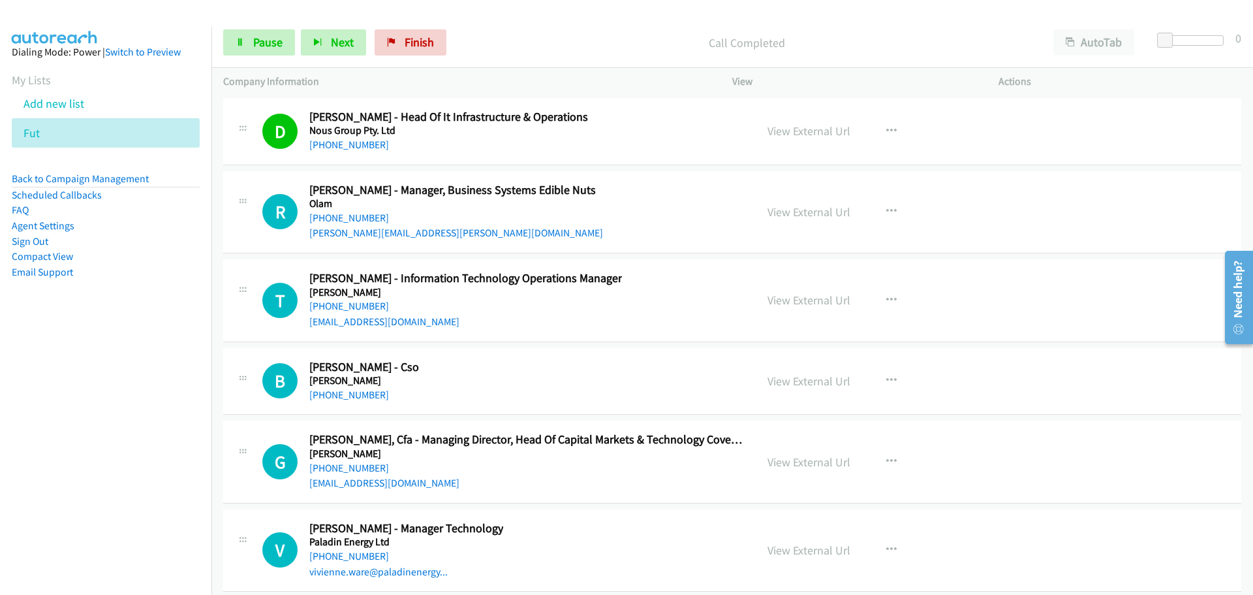
scroll to position [20199, 0]
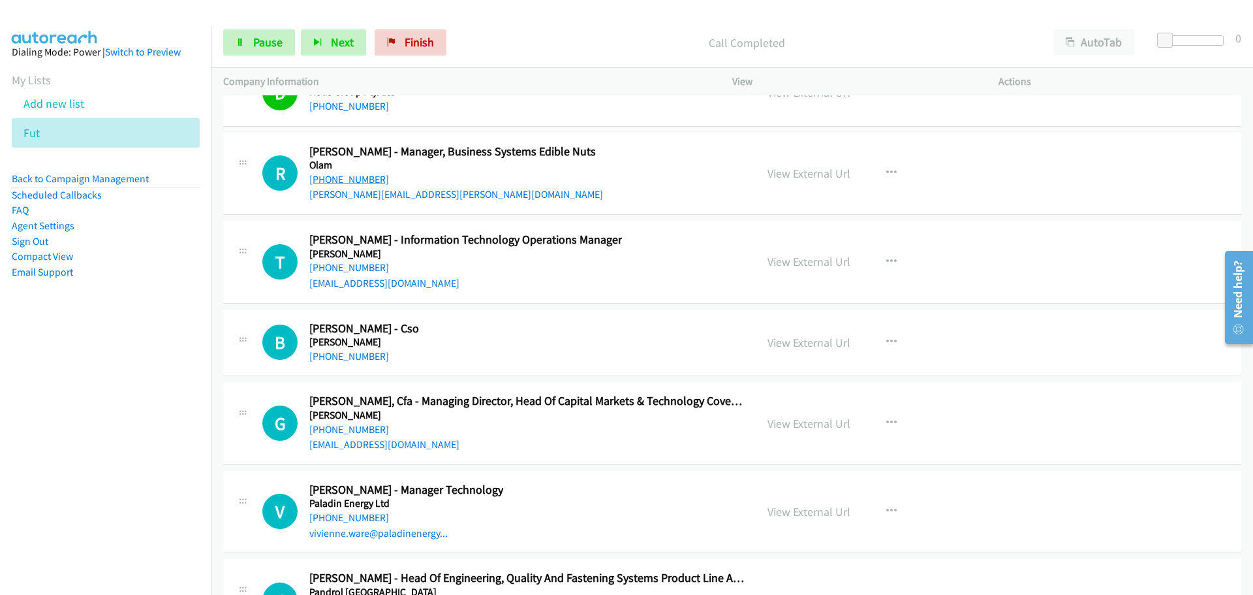
click at [364, 176] on link "[PHONE_NUMBER]" at bounding box center [349, 179] width 80 height 12
click at [356, 263] on link "[PHONE_NUMBER]" at bounding box center [349, 267] width 80 height 12
click at [356, 264] on link "[PHONE_NUMBER]" at bounding box center [349, 267] width 80 height 12
click at [358, 354] on link "[PHONE_NUMBER]" at bounding box center [349, 356] width 80 height 12
click at [332, 433] on link "[PHONE_NUMBER]" at bounding box center [349, 429] width 80 height 12
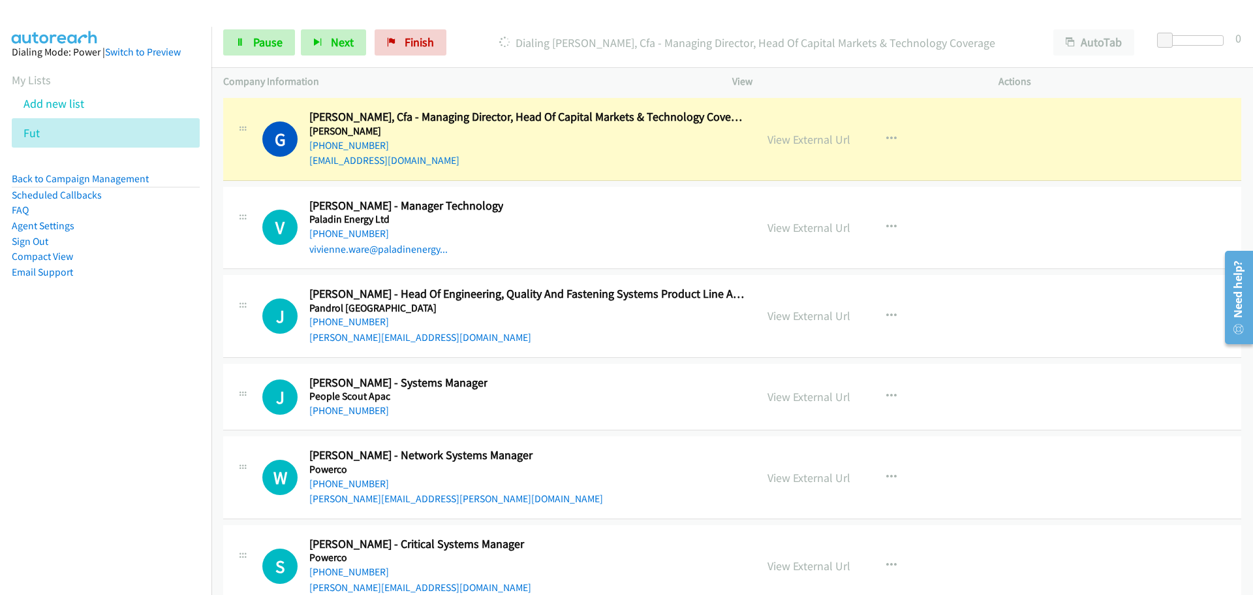
scroll to position [20460, 0]
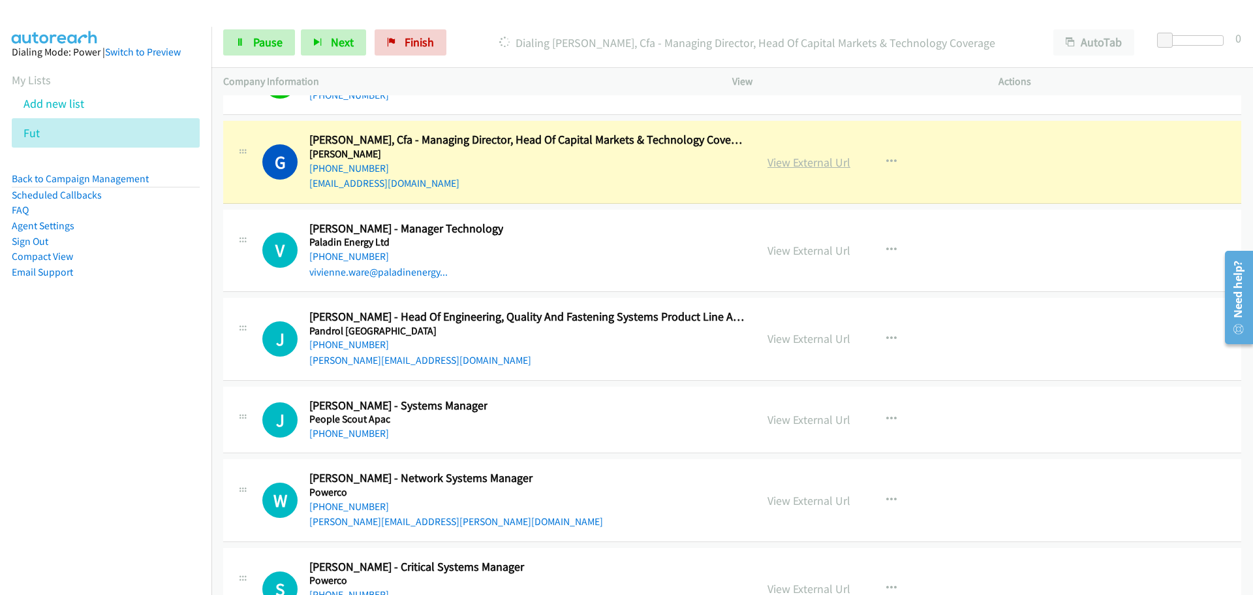
click at [827, 161] on link "View External Url" at bounding box center [809, 162] width 83 height 15
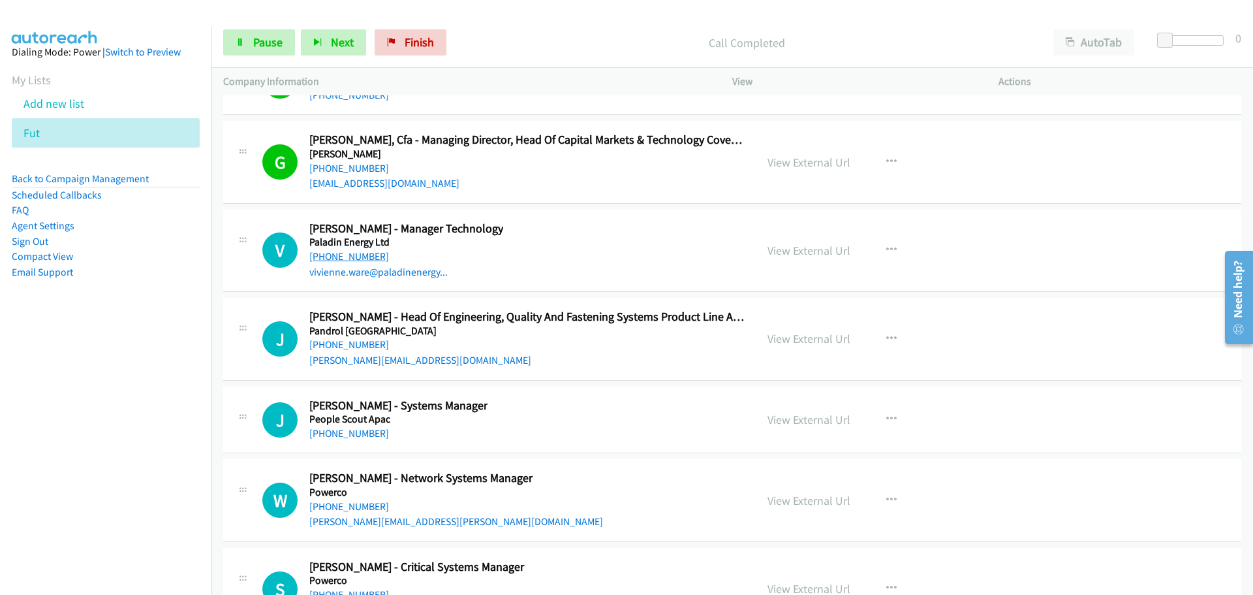
click at [349, 255] on link "[PHONE_NUMBER]" at bounding box center [349, 256] width 80 height 12
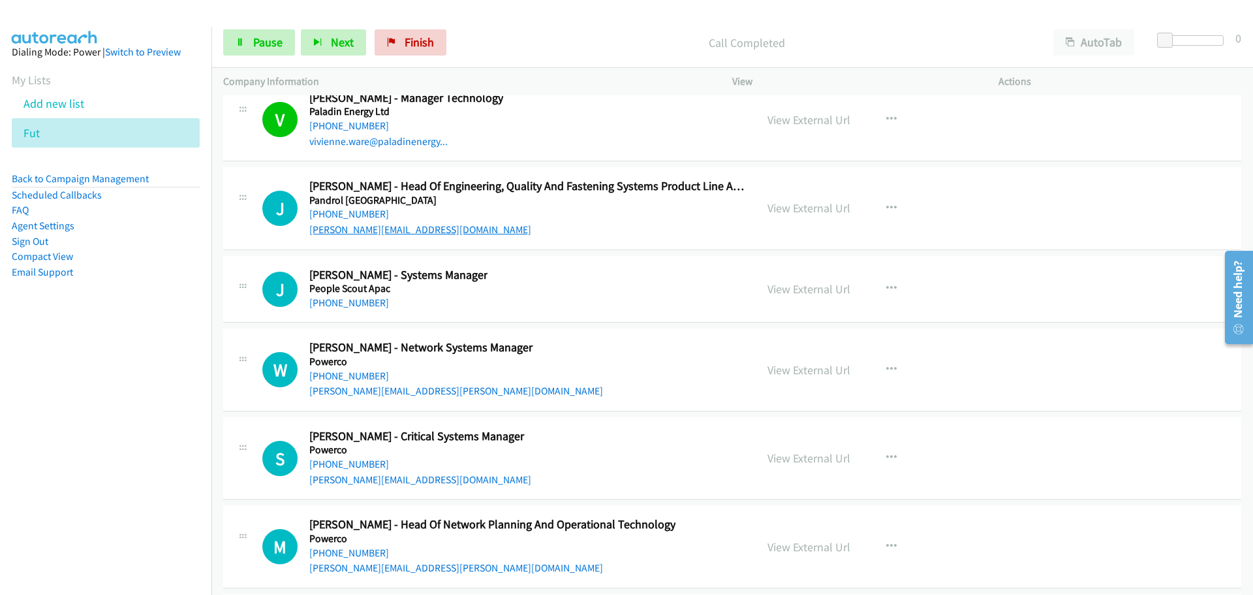
scroll to position [20656, 0]
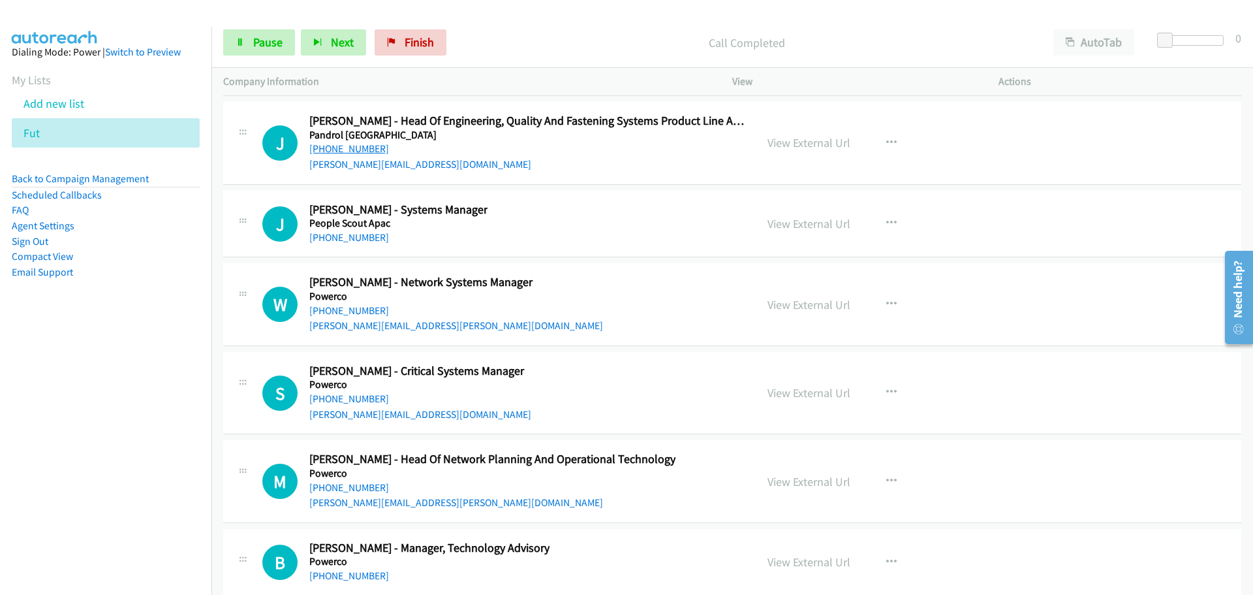
click at [347, 145] on link "[PHONE_NUMBER]" at bounding box center [349, 148] width 80 height 12
click at [350, 234] on link "[PHONE_NUMBER]" at bounding box center [349, 237] width 80 height 12
click at [360, 397] on link "[PHONE_NUMBER]" at bounding box center [349, 398] width 80 height 12
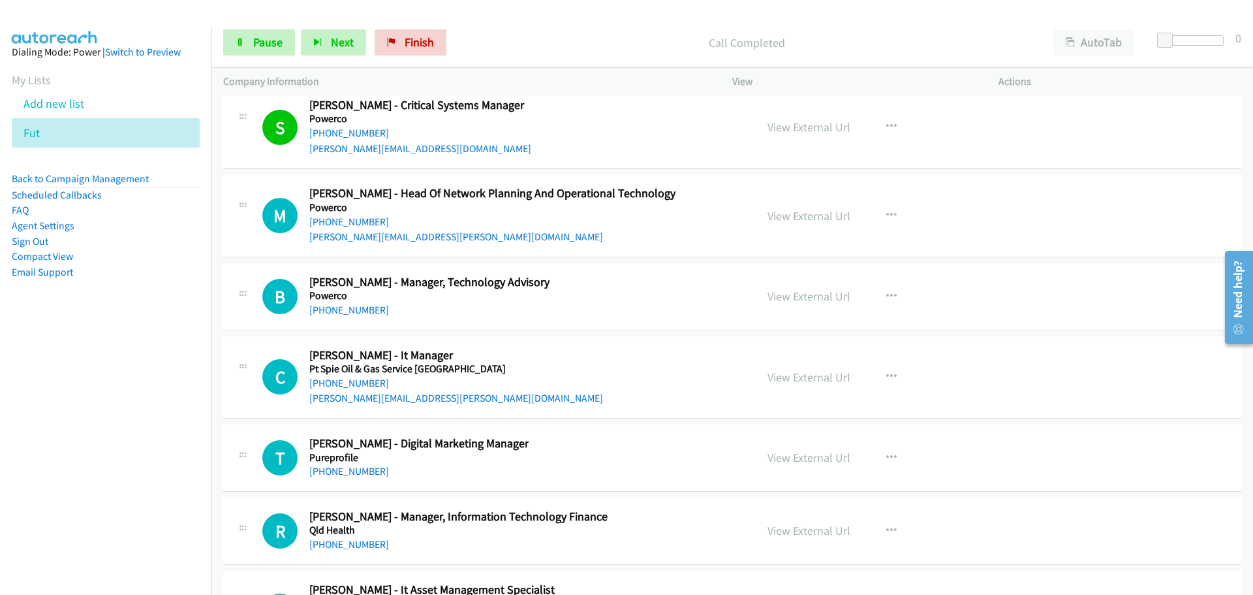
scroll to position [20917, 0]
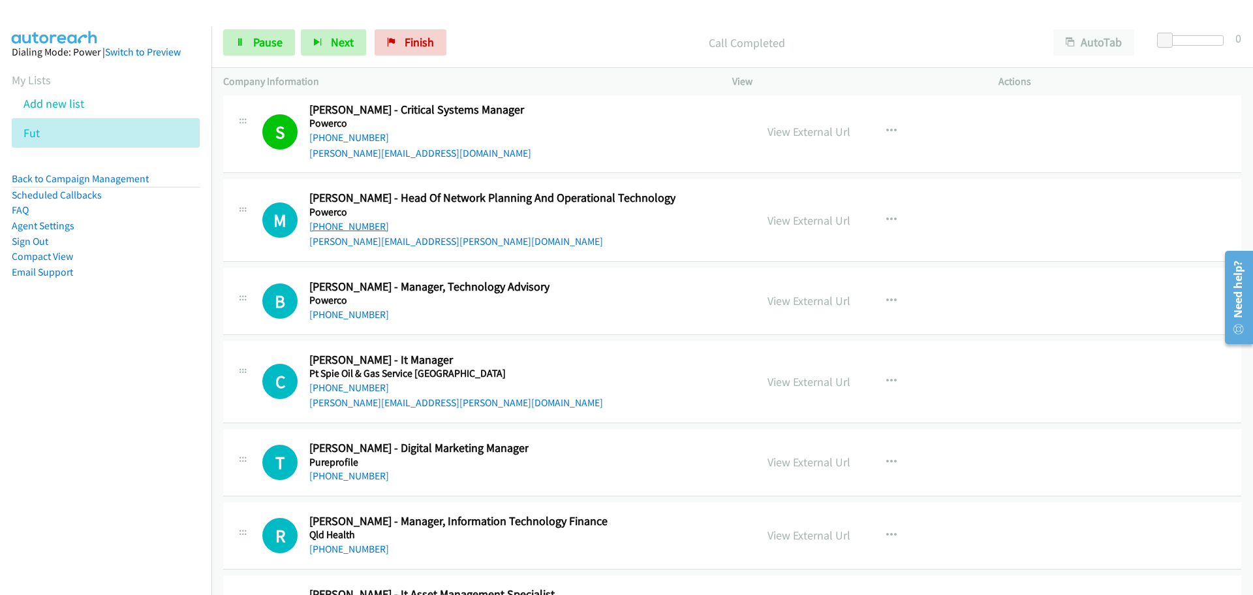
click at [358, 222] on link "[PHONE_NUMBER]" at bounding box center [349, 226] width 80 height 12
click at [355, 309] on link "[PHONE_NUMBER]" at bounding box center [349, 314] width 80 height 12
click at [348, 389] on link "[PHONE_NUMBER]" at bounding box center [349, 387] width 80 height 12
click at [343, 390] on link "[PHONE_NUMBER]" at bounding box center [349, 387] width 80 height 12
click at [358, 471] on link "[PHONE_NUMBER]" at bounding box center [349, 475] width 80 height 12
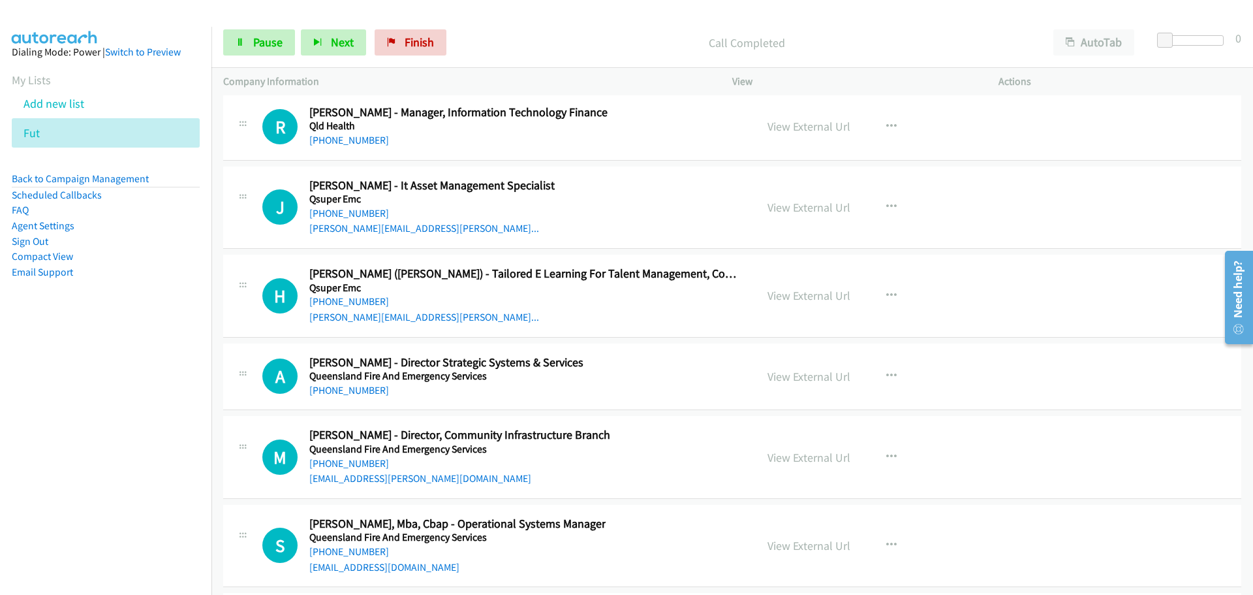
scroll to position [21308, 0]
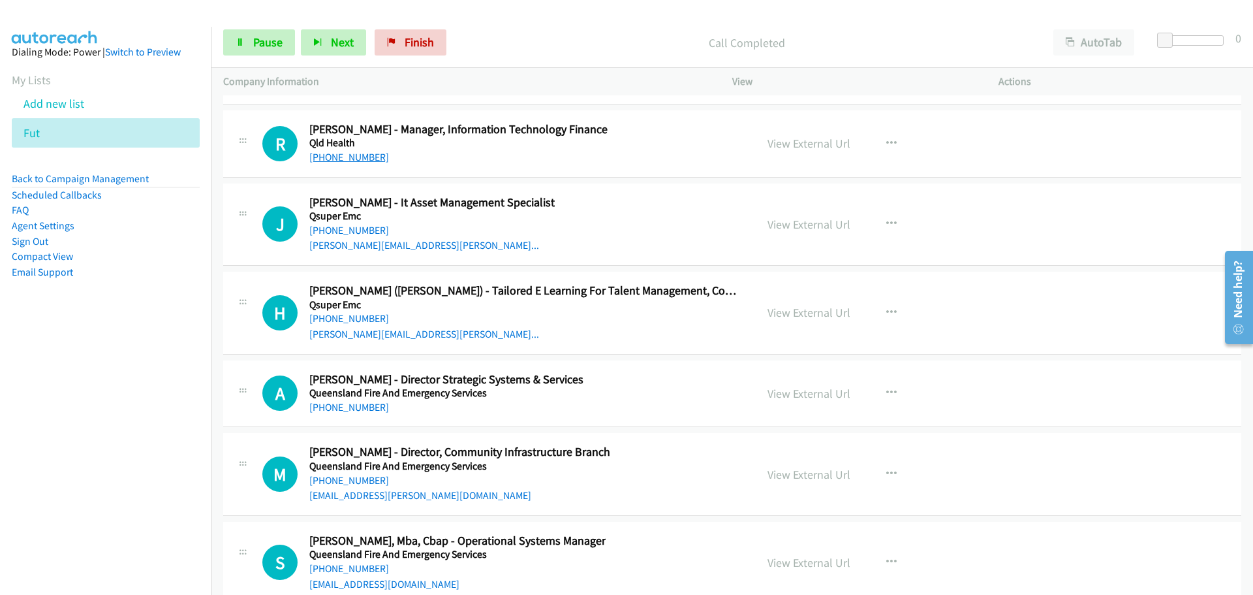
click at [368, 161] on link "[PHONE_NUMBER]" at bounding box center [349, 157] width 80 height 12
click at [334, 220] on h5 "Qsuper Emc" at bounding box center [431, 216] width 245 height 13
click at [369, 228] on link "[PHONE_NUMBER]" at bounding box center [349, 230] width 80 height 12
click at [362, 340] on div "[PERSON_NAME][EMAIL_ADDRESS][PERSON_NAME]..." at bounding box center [526, 334] width 435 height 16
click at [345, 411] on link "[PHONE_NUMBER]" at bounding box center [349, 407] width 80 height 12
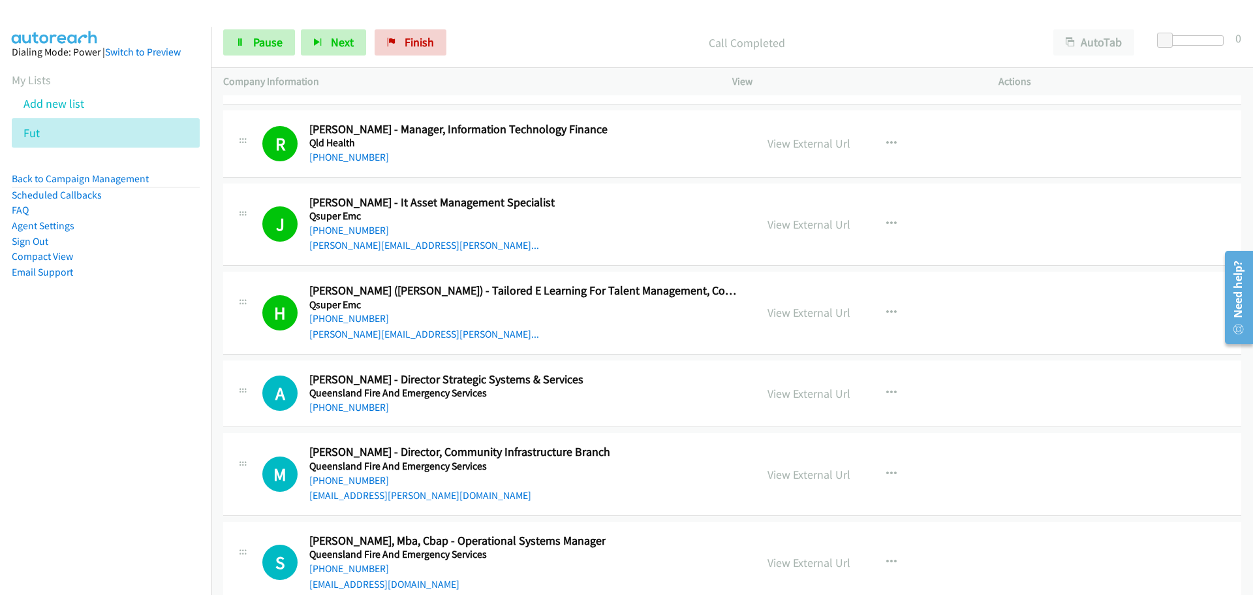
click at [341, 399] on div "[PHONE_NUMBER]" at bounding box center [446, 407] width 274 height 16
click at [1140, 533] on div "S Callback Scheduled [PERSON_NAME] Dovom, Mba, Cbap - Operational Systems Manag…" at bounding box center [732, 563] width 1018 height 82
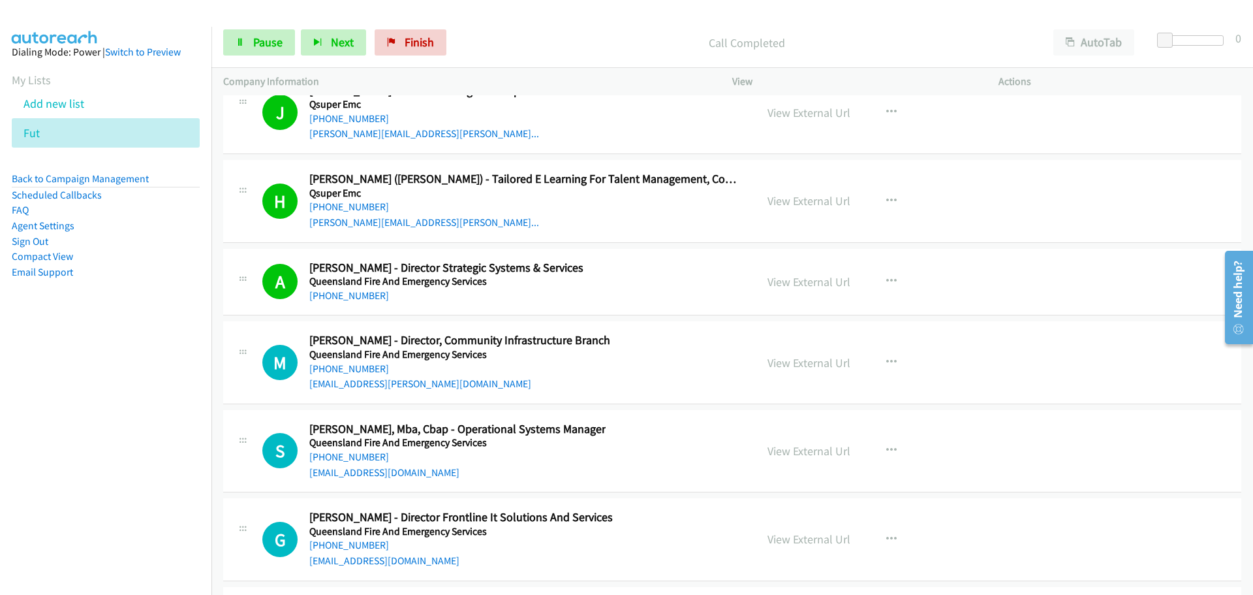
scroll to position [21504, 0]
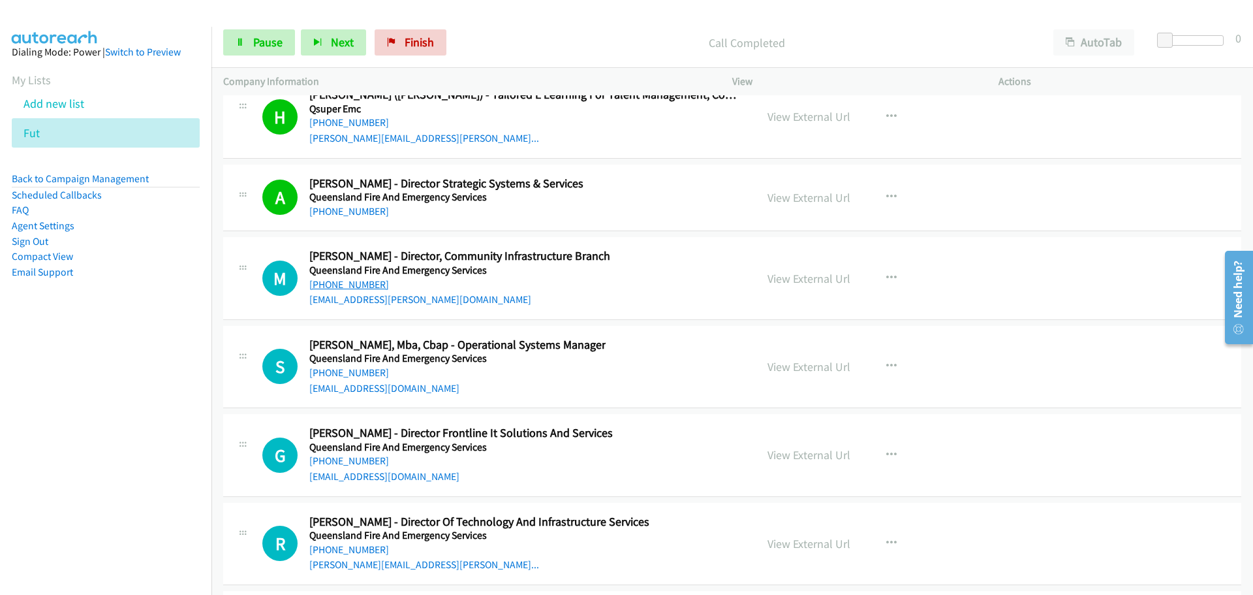
click at [362, 285] on link "[PHONE_NUMBER]" at bounding box center [349, 284] width 80 height 12
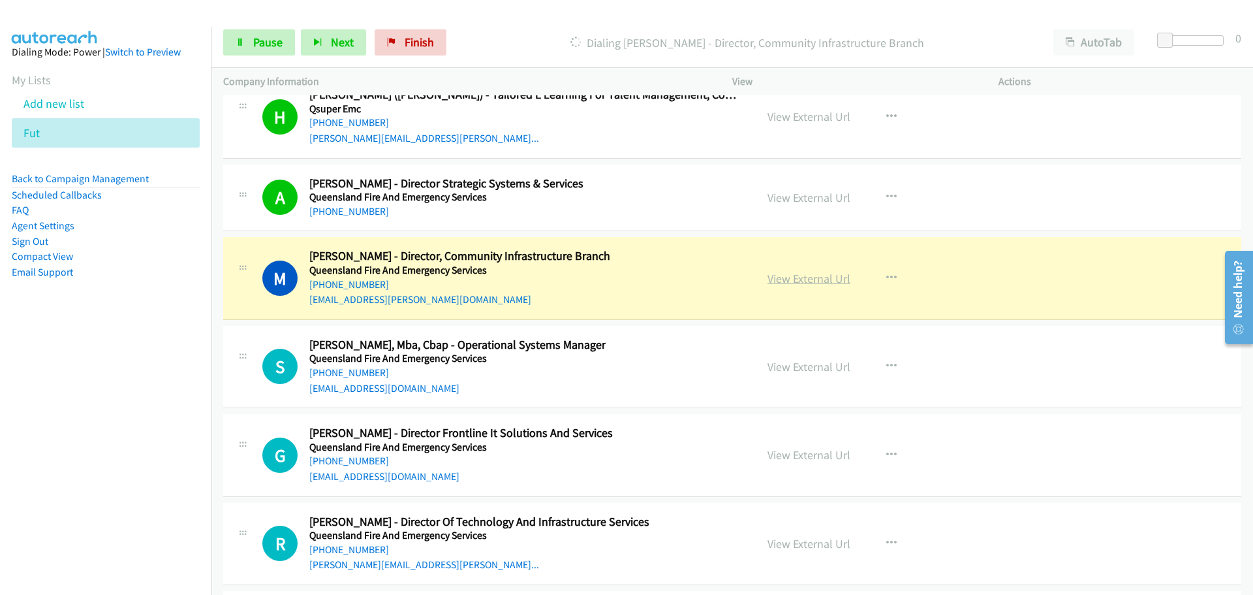
click at [816, 279] on link "View External Url" at bounding box center [809, 278] width 83 height 15
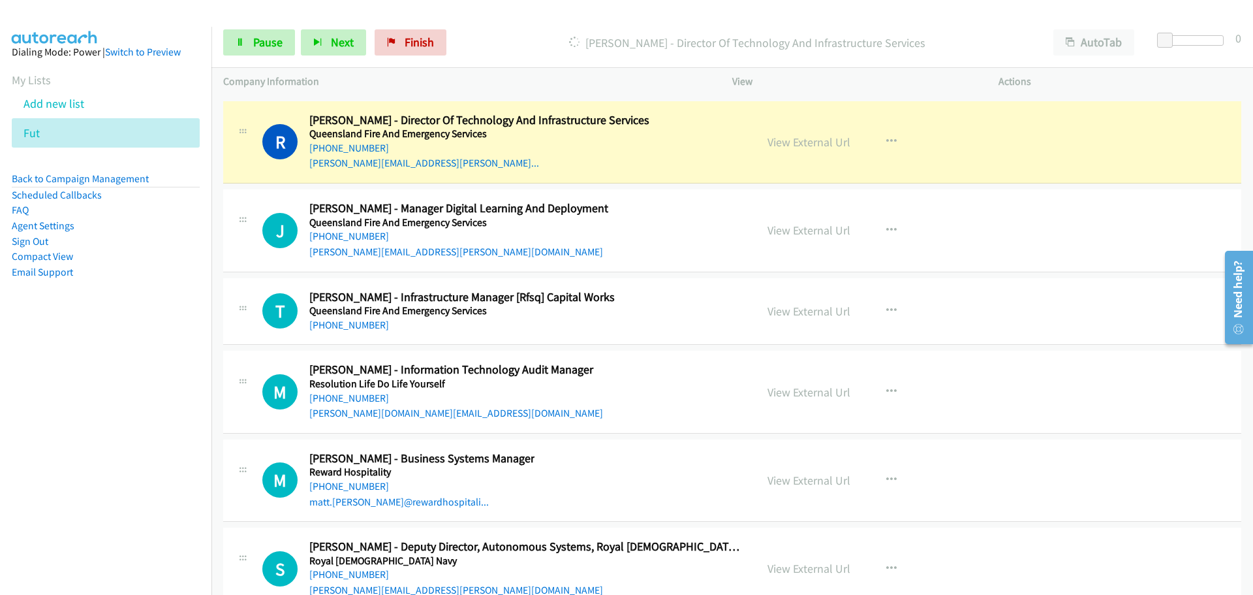
scroll to position [21896, 0]
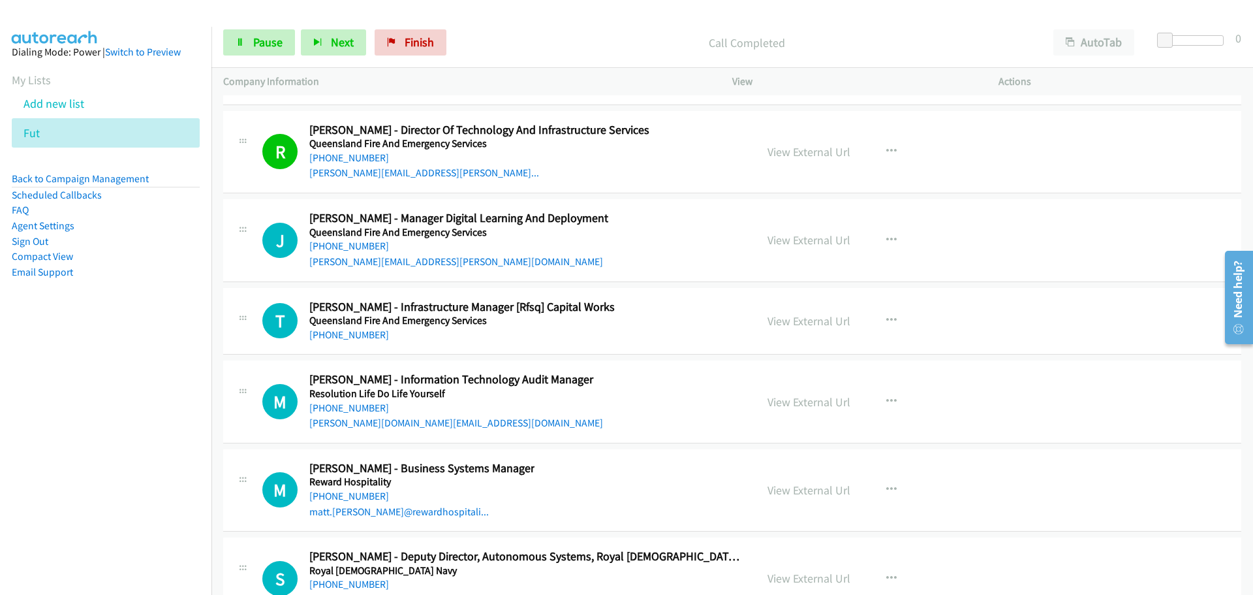
drag, startPoint x: 330, startPoint y: 242, endPoint x: 700, endPoint y: 248, distance: 370.2
click at [330, 242] on link "[PHONE_NUMBER]" at bounding box center [349, 246] width 80 height 12
click at [357, 331] on link "[PHONE_NUMBER]" at bounding box center [349, 334] width 80 height 12
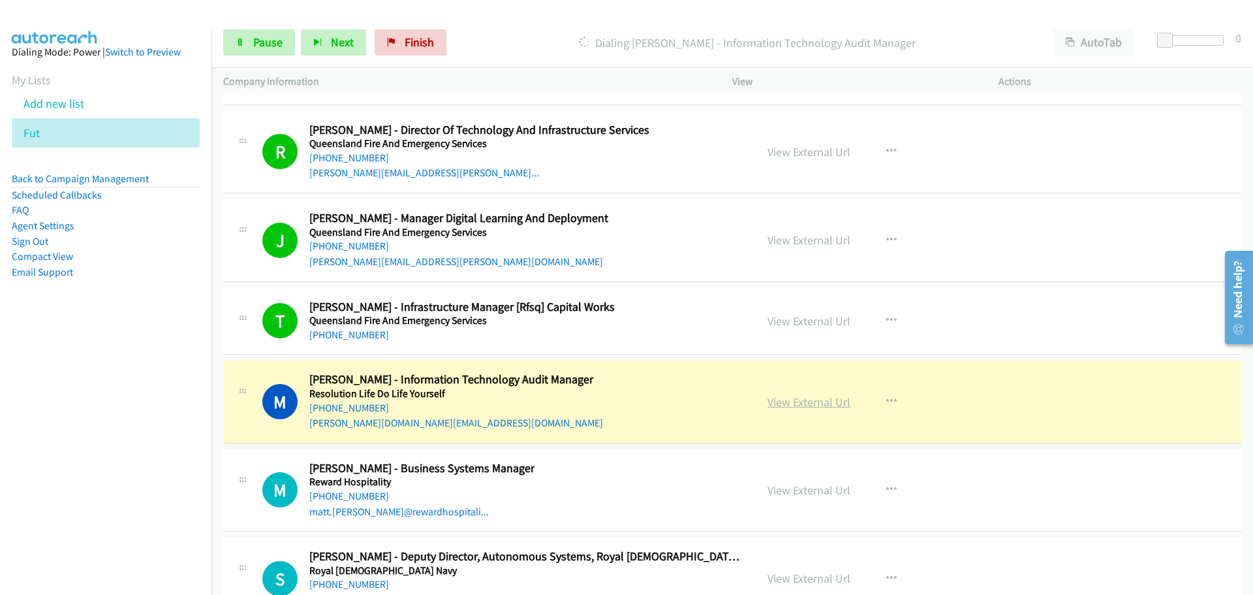
click at [829, 401] on link "View External Url" at bounding box center [809, 401] width 83 height 15
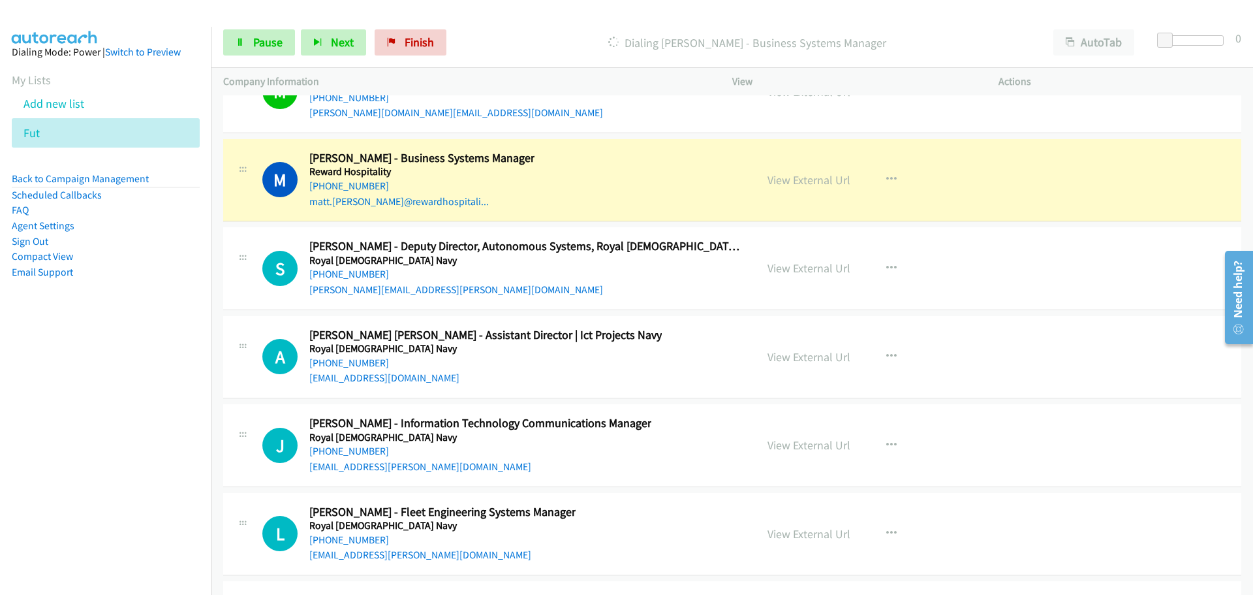
scroll to position [22222, 0]
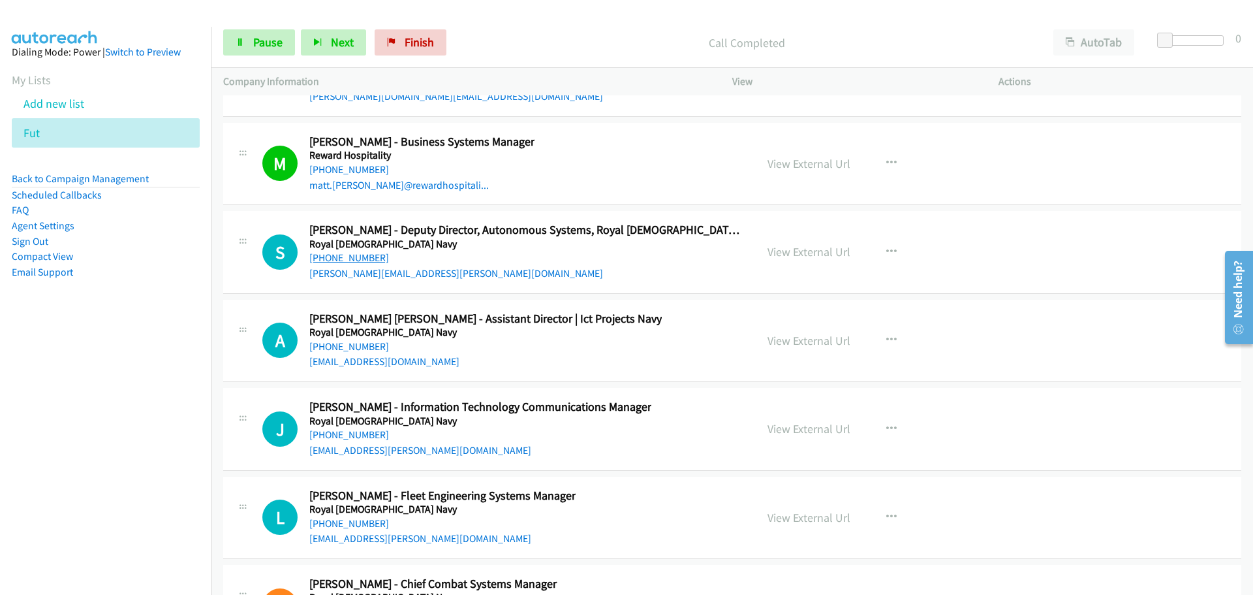
click at [320, 262] on link "[PHONE_NUMBER]" at bounding box center [349, 257] width 80 height 12
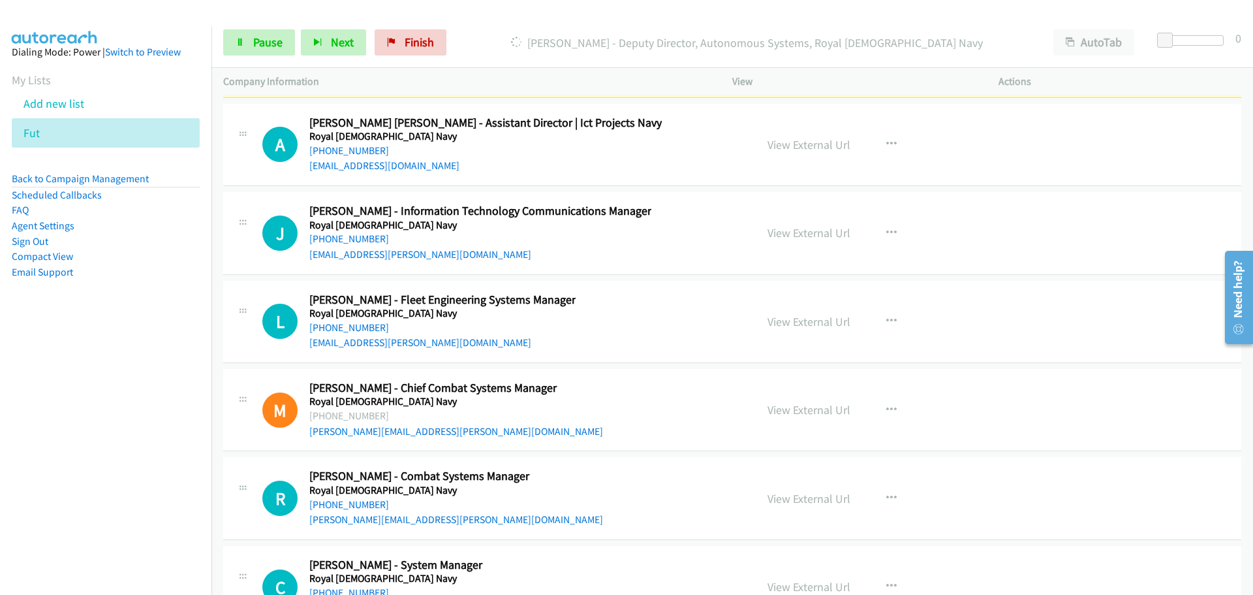
scroll to position [22353, 0]
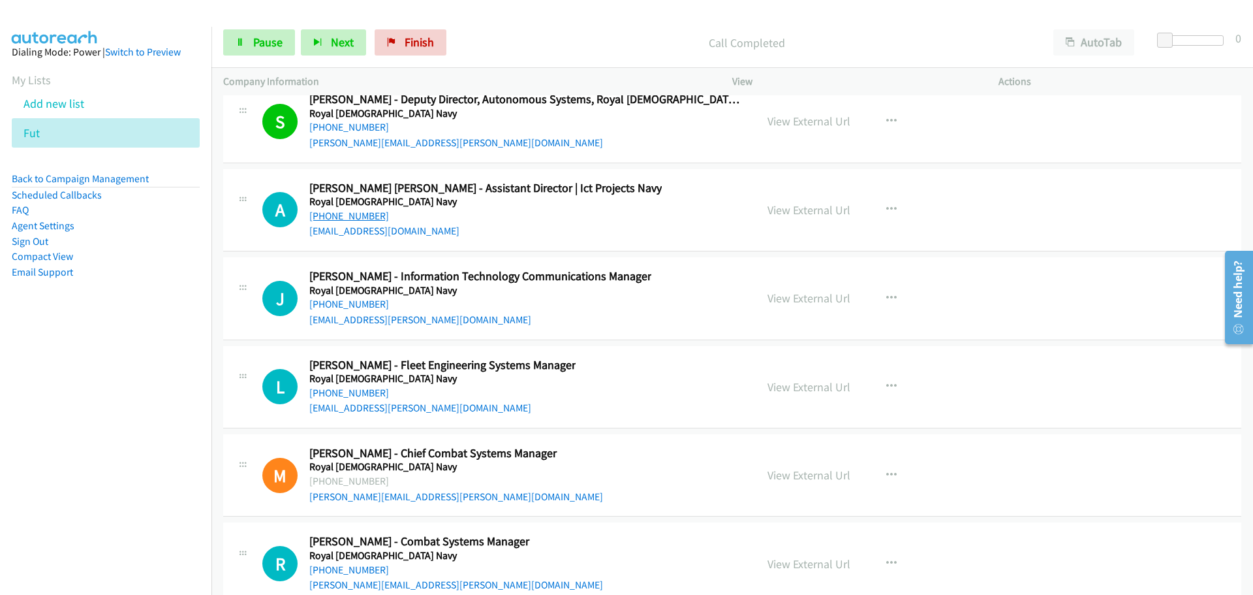
click at [358, 215] on link "[PHONE_NUMBER]" at bounding box center [349, 216] width 80 height 12
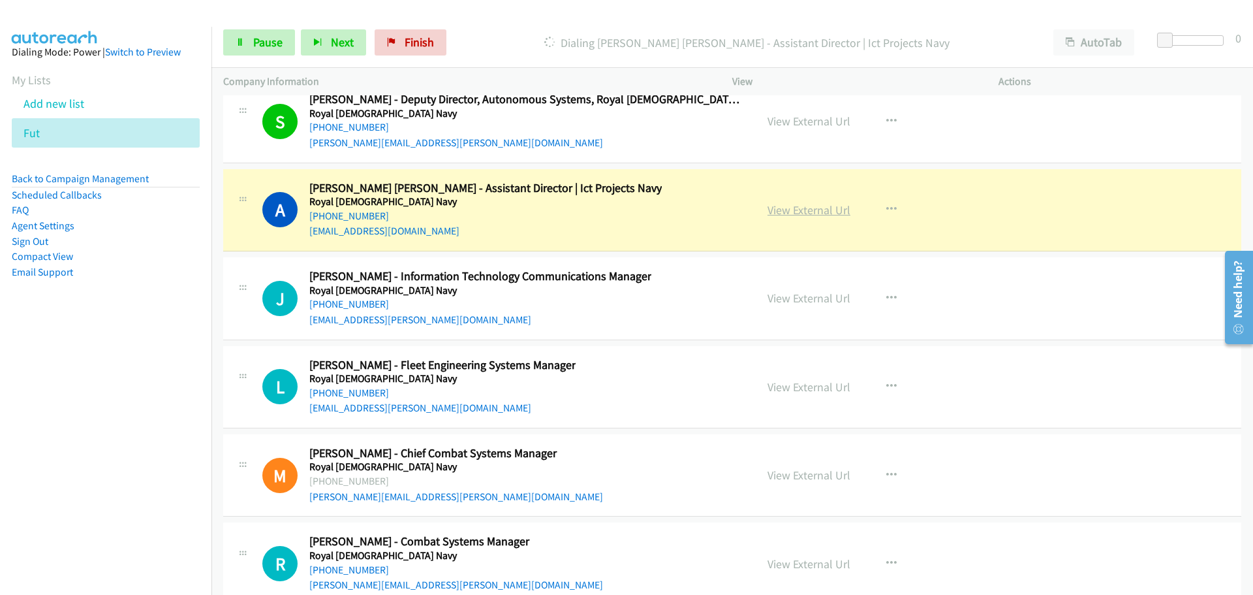
click at [805, 206] on link "View External Url" at bounding box center [809, 209] width 83 height 15
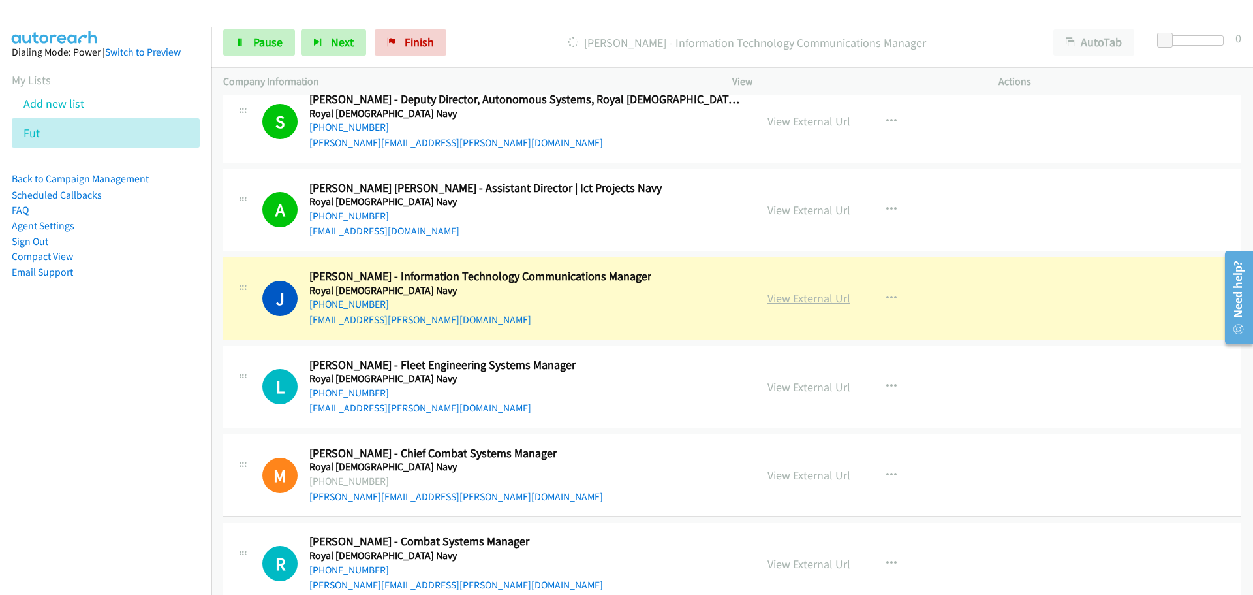
click at [834, 302] on link "View External Url" at bounding box center [809, 297] width 83 height 15
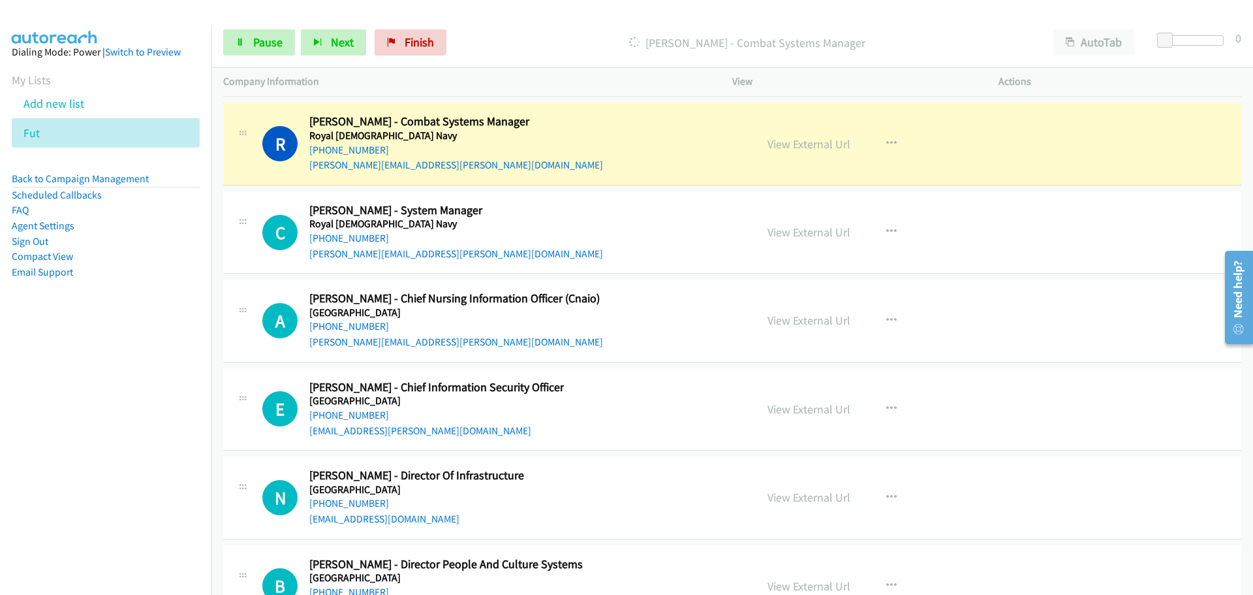
scroll to position [22810, 0]
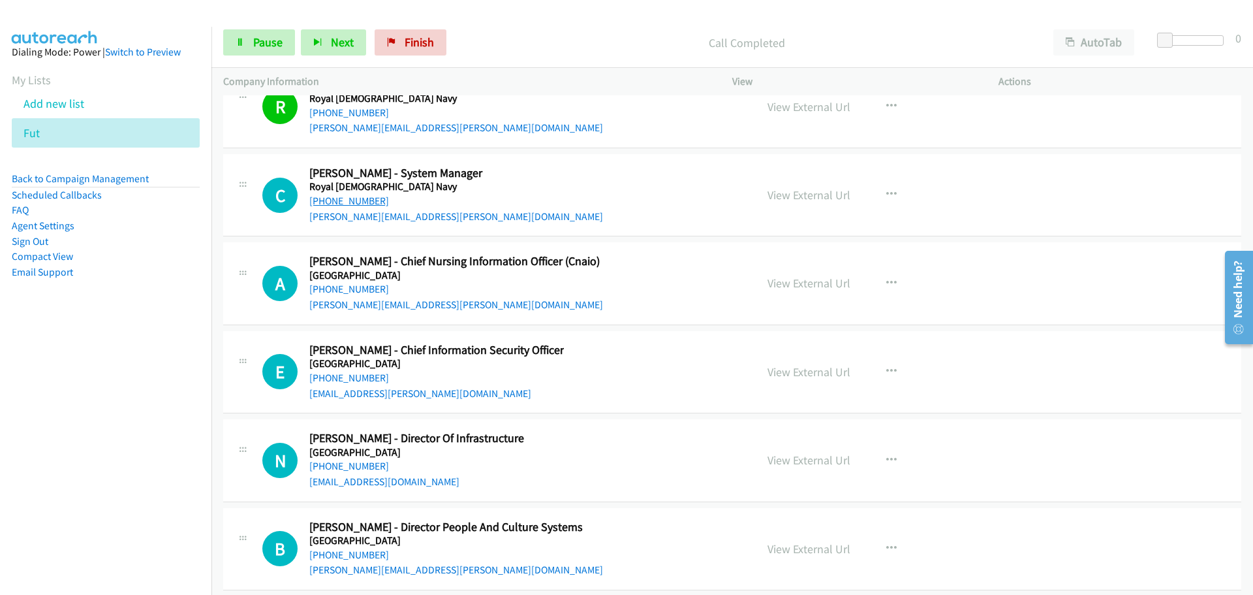
click at [345, 204] on link "[PHONE_NUMBER]" at bounding box center [349, 201] width 80 height 12
click at [369, 290] on link "[PHONE_NUMBER]" at bounding box center [349, 289] width 80 height 12
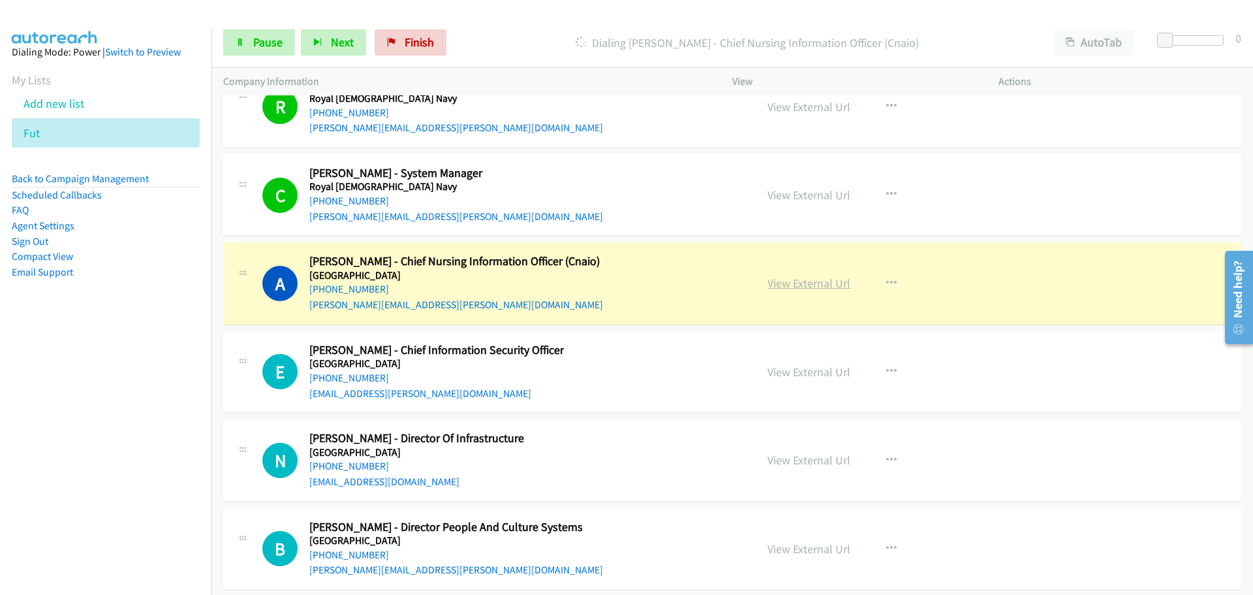
click at [800, 286] on link "View External Url" at bounding box center [809, 282] width 83 height 15
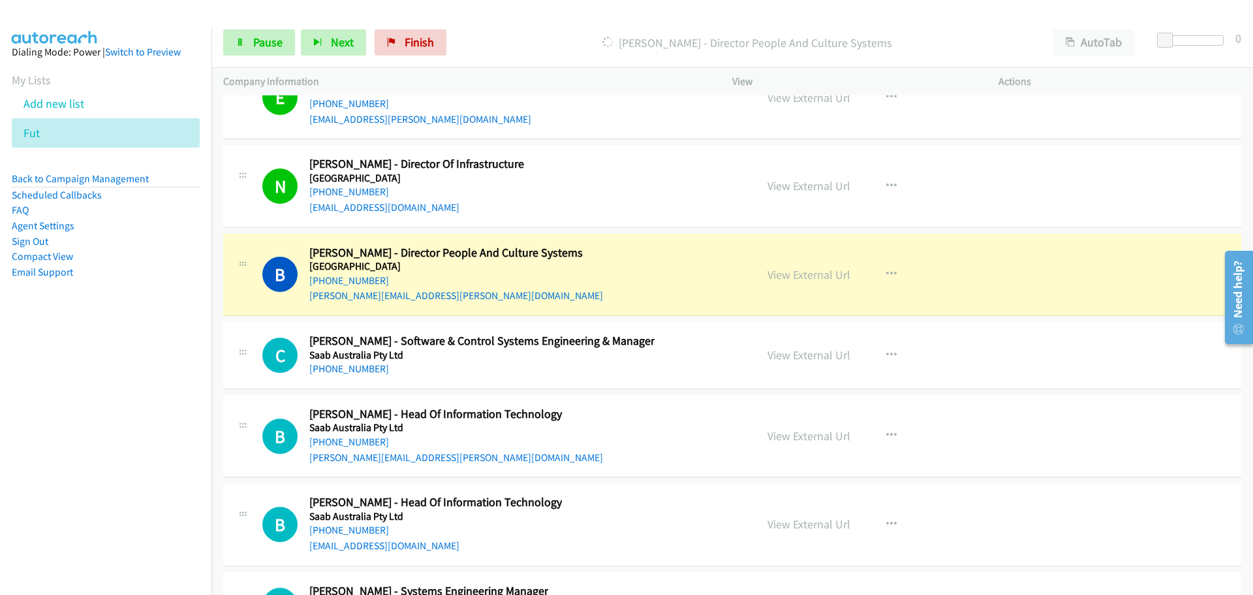
scroll to position [23136, 0]
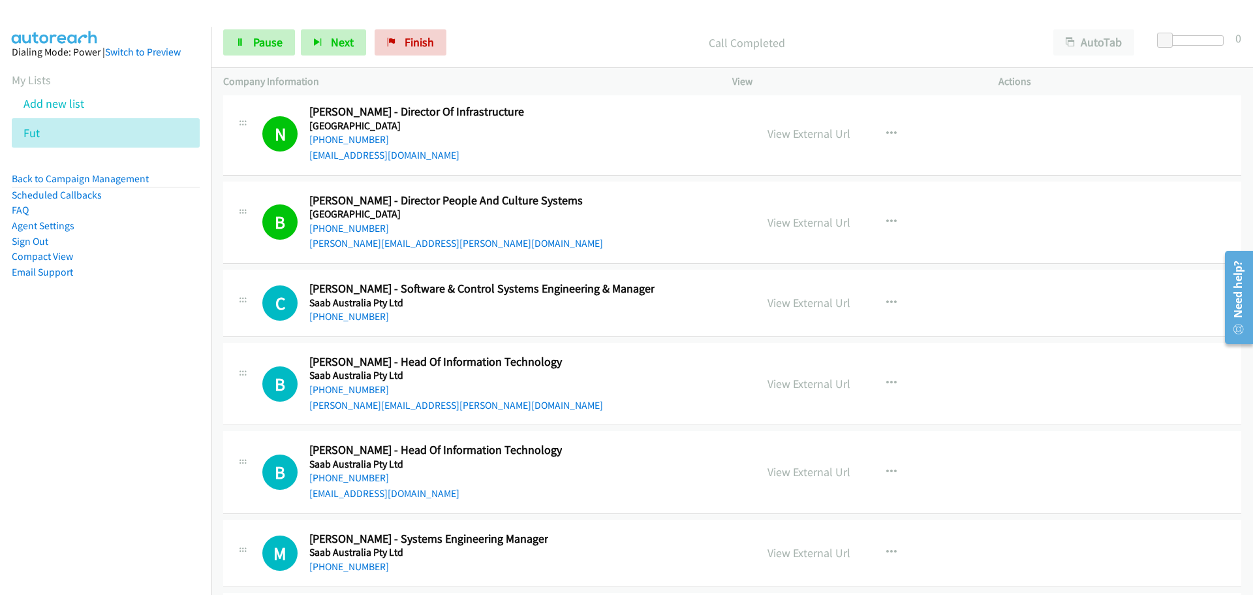
drag, startPoint x: 330, startPoint y: 312, endPoint x: 423, endPoint y: 310, distance: 93.4
click at [330, 312] on link "[PHONE_NUMBER]" at bounding box center [349, 316] width 80 height 12
click at [360, 392] on link "[PHONE_NUMBER]" at bounding box center [349, 389] width 80 height 12
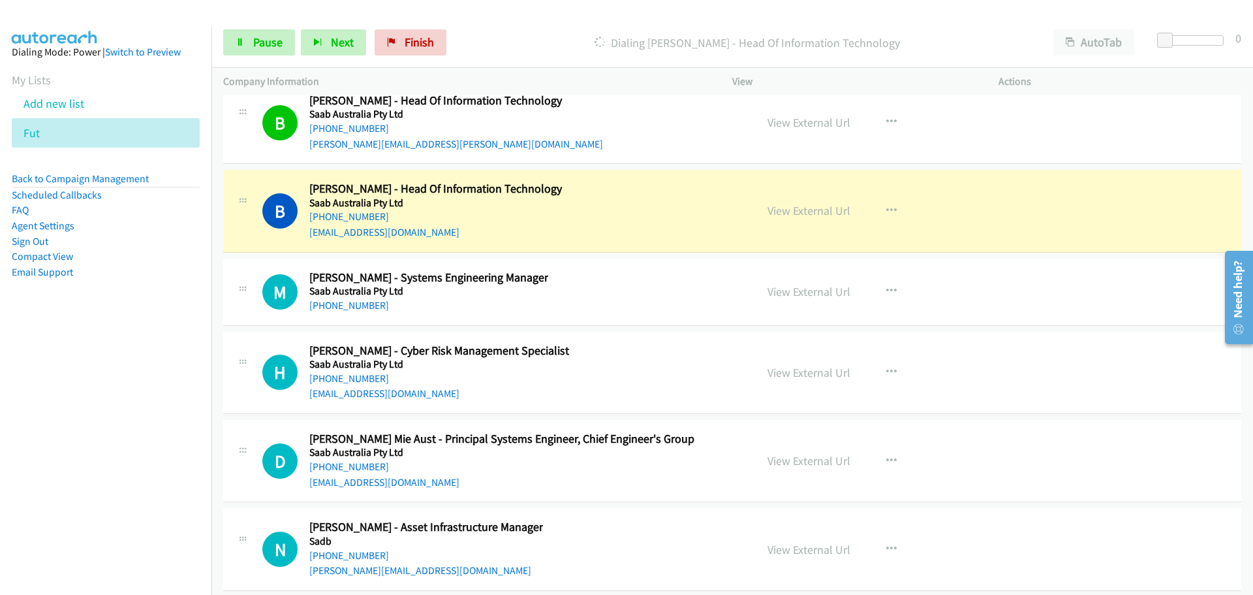
scroll to position [23462, 0]
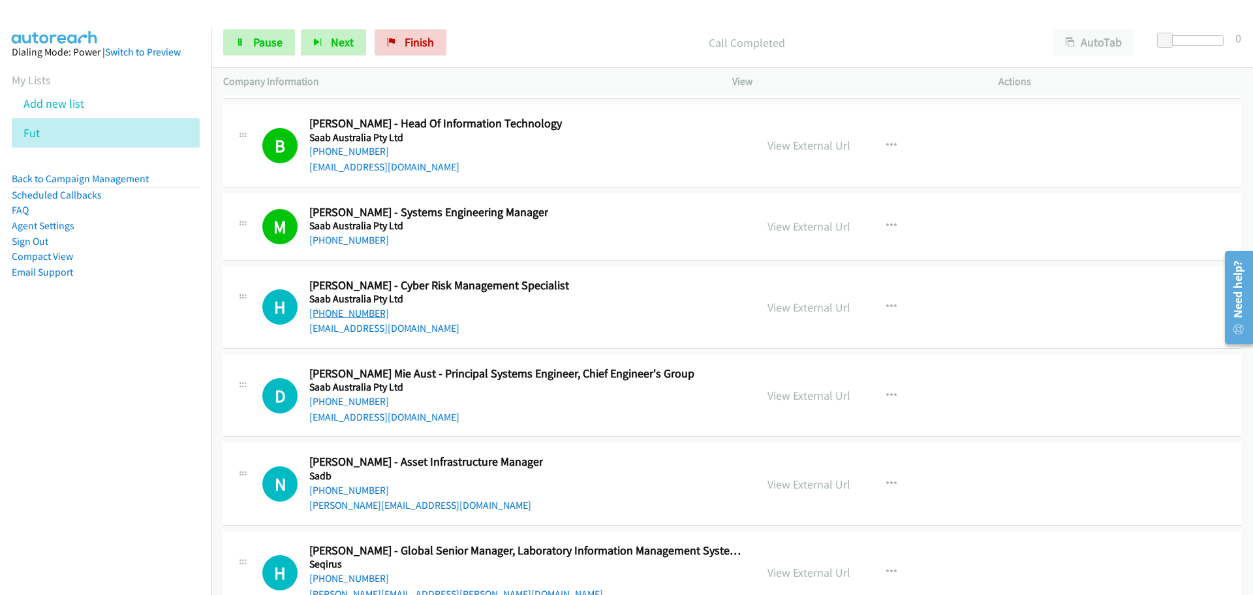
click at [363, 311] on link "[PHONE_NUMBER]" at bounding box center [349, 313] width 80 height 12
click at [355, 398] on link "[PHONE_NUMBER]" at bounding box center [349, 401] width 80 height 12
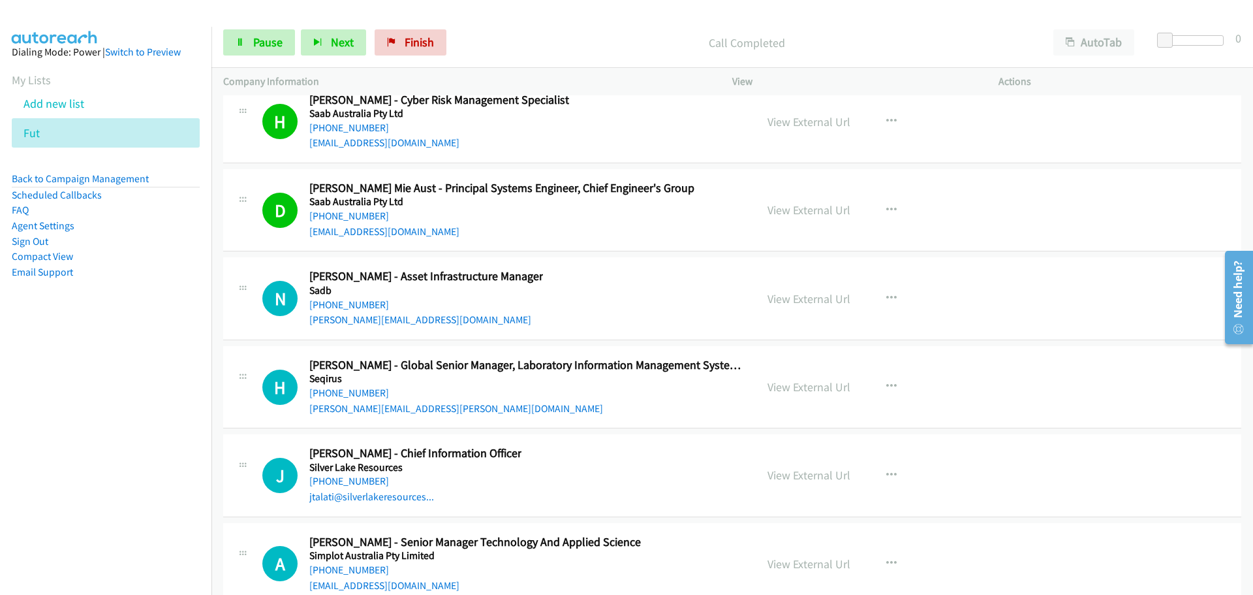
scroll to position [23723, 0]
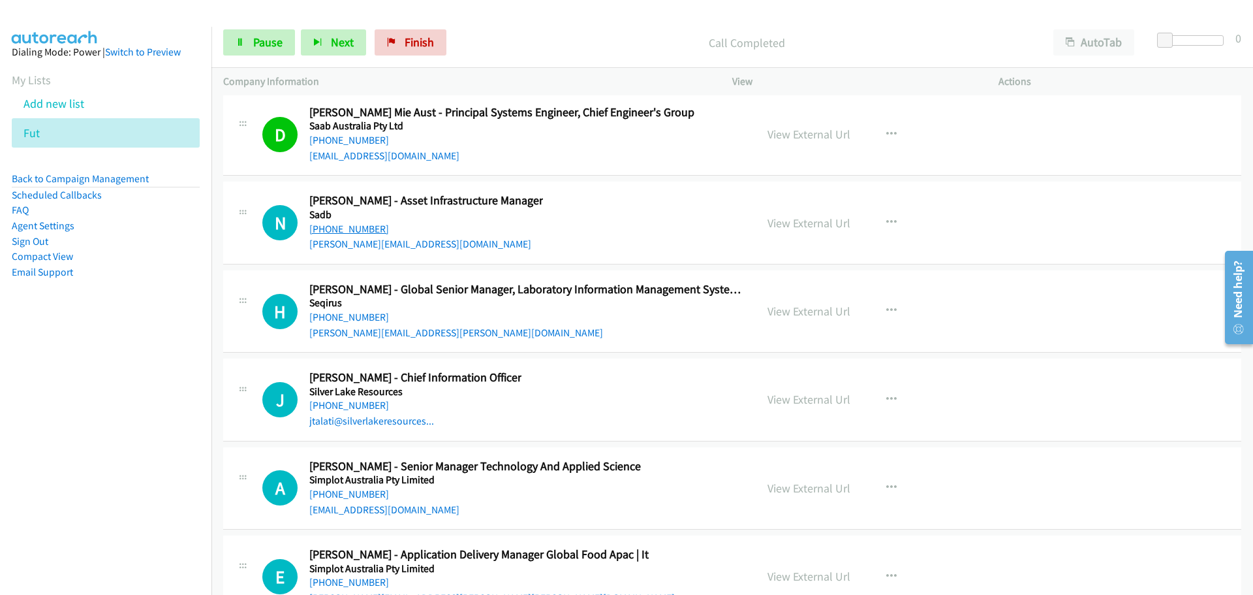
click at [337, 230] on link "[PHONE_NUMBER]" at bounding box center [349, 229] width 80 height 12
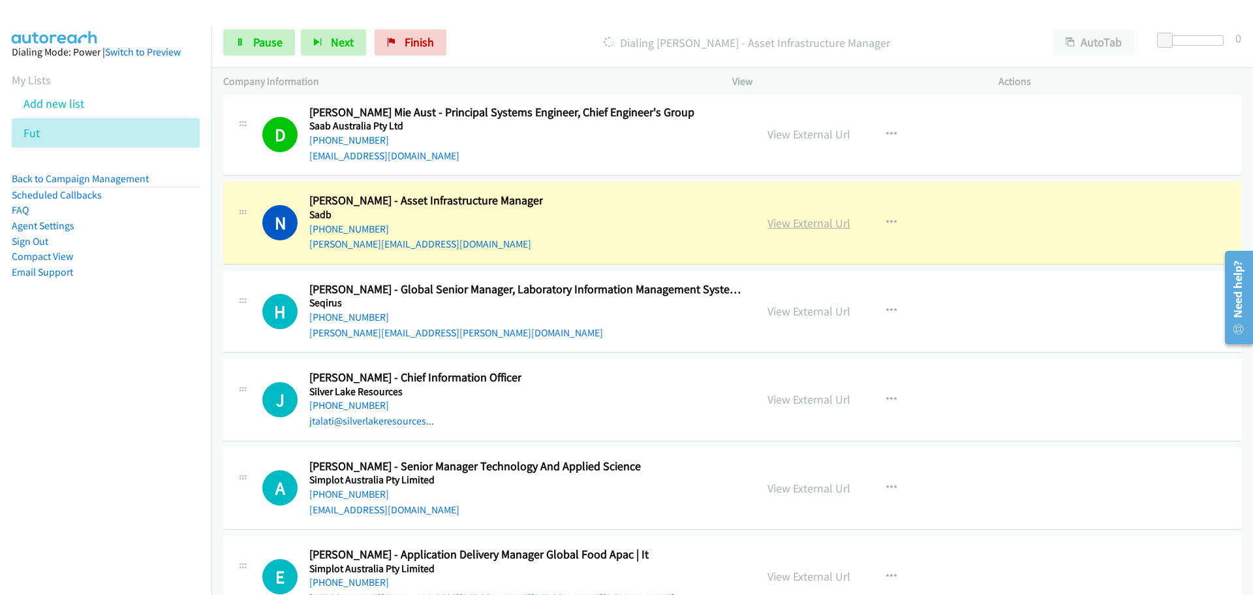
click at [833, 225] on link "View External Url" at bounding box center [809, 222] width 83 height 15
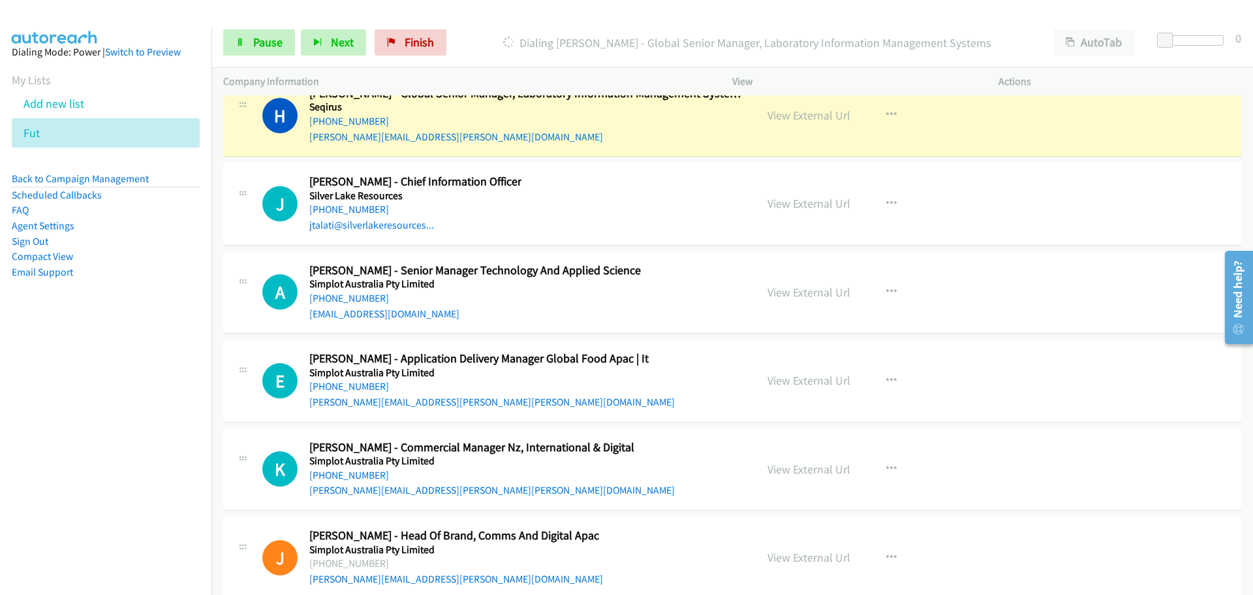
scroll to position [23854, 0]
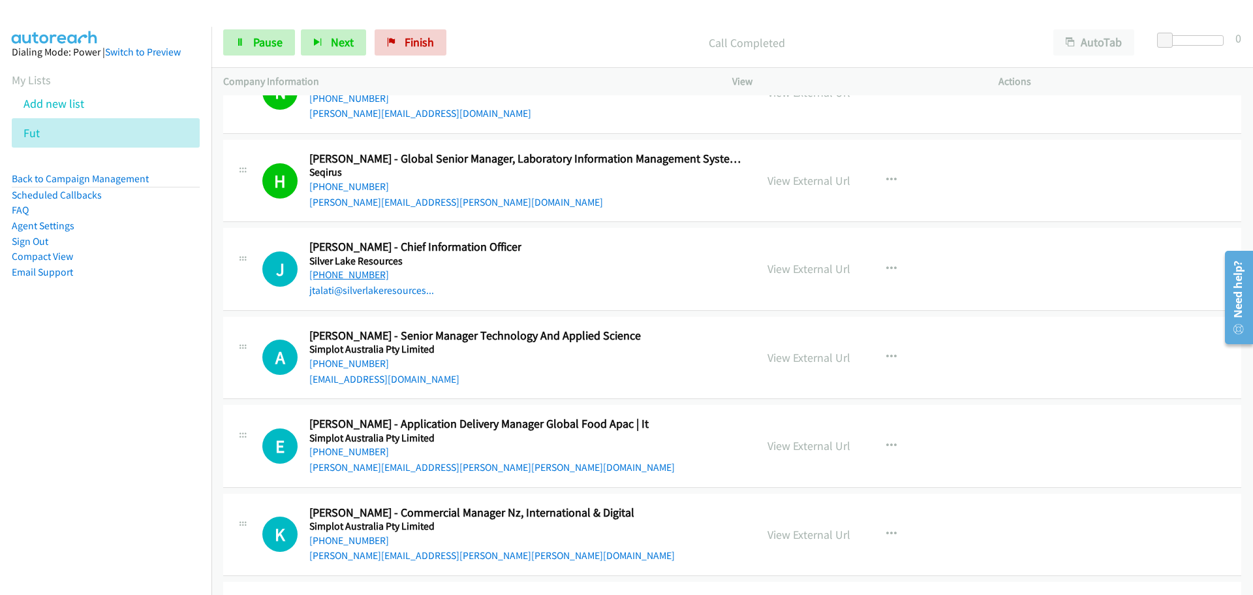
click at [361, 271] on link "[PHONE_NUMBER]" at bounding box center [349, 274] width 80 height 12
click at [351, 367] on link "[PHONE_NUMBER]" at bounding box center [349, 363] width 80 height 12
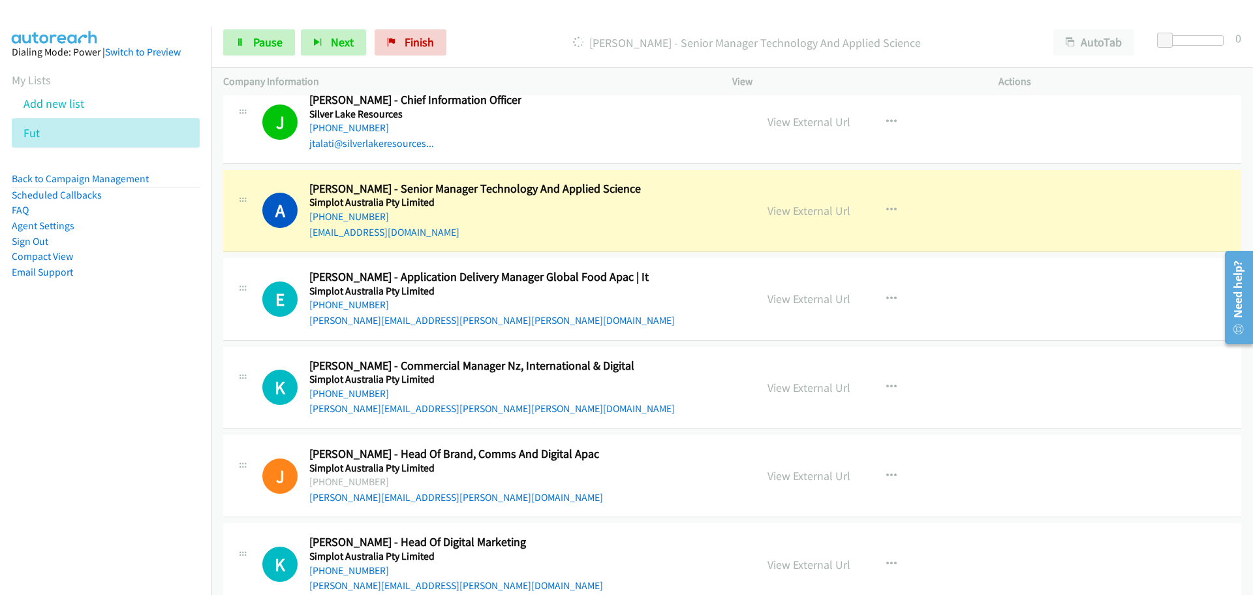
scroll to position [24050, 0]
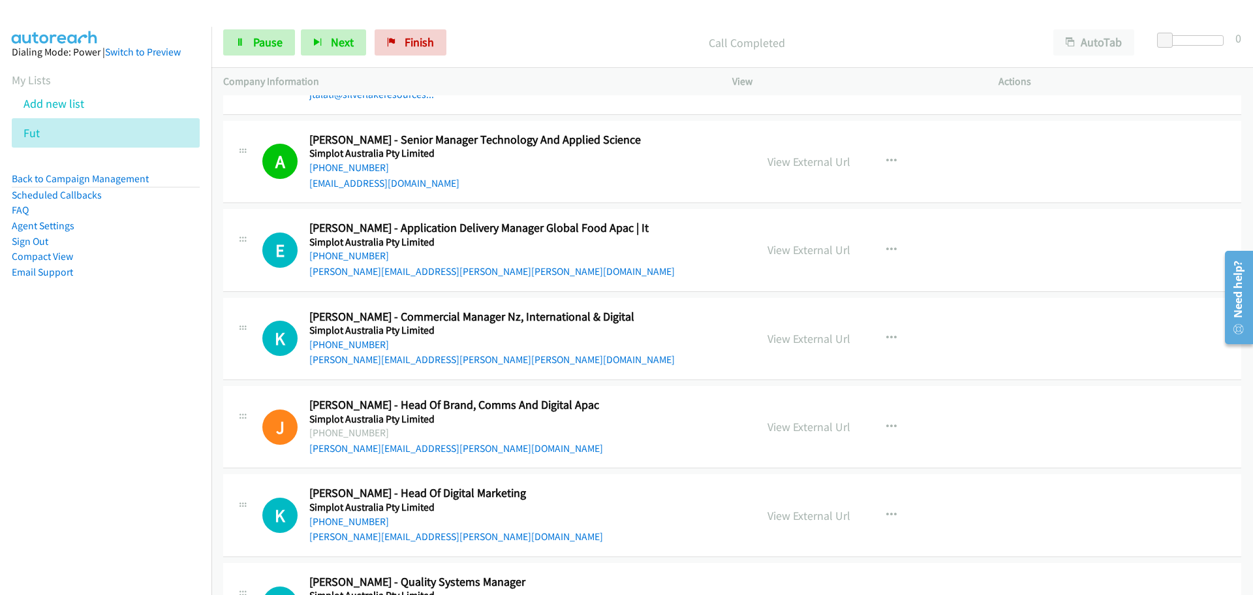
drag, startPoint x: 36, startPoint y: 23, endPoint x: 398, endPoint y: 256, distance: 430.2
click at [345, 261] on link "[PHONE_NUMBER]" at bounding box center [349, 255] width 80 height 12
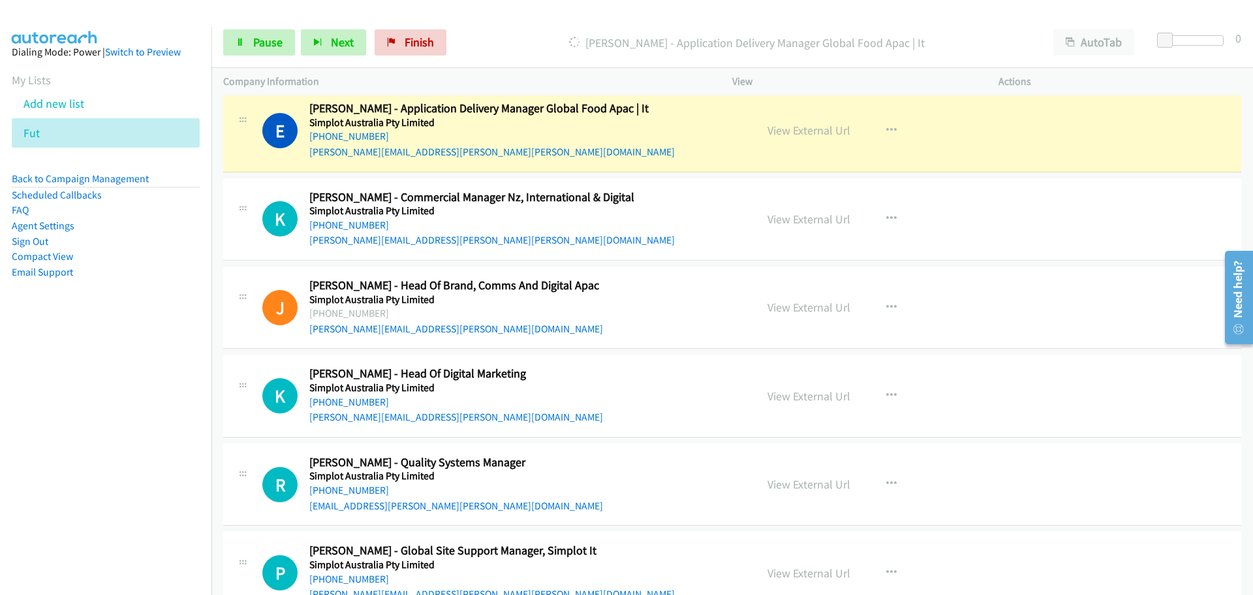
scroll to position [24180, 0]
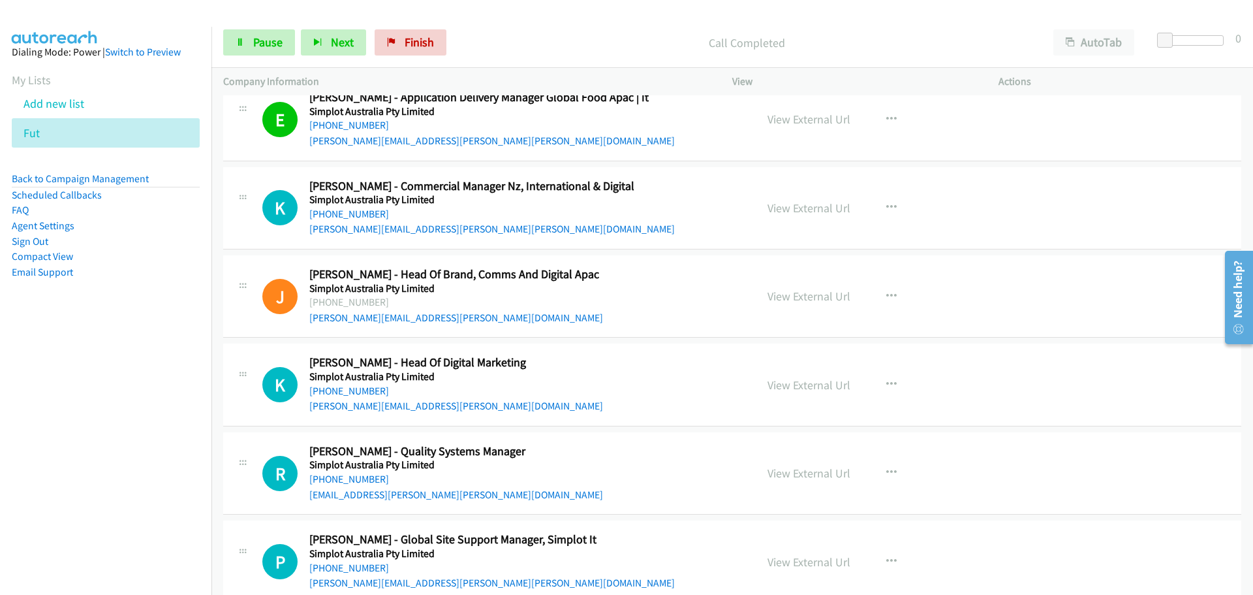
drag, startPoint x: 345, startPoint y: 217, endPoint x: 605, endPoint y: 214, distance: 260.5
click at [345, 217] on link "[PHONE_NUMBER]" at bounding box center [349, 214] width 80 height 12
drag, startPoint x: 358, startPoint y: 392, endPoint x: 406, endPoint y: 405, distance: 49.6
click at [358, 392] on link "[PHONE_NUMBER]" at bounding box center [349, 390] width 80 height 12
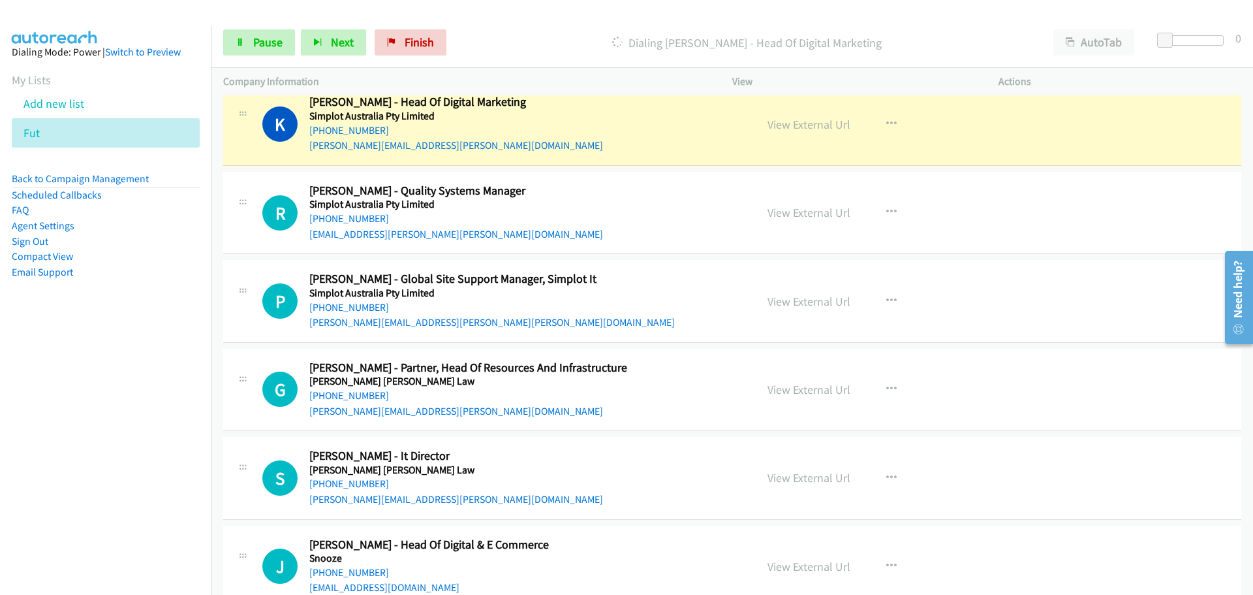
scroll to position [24441, 0]
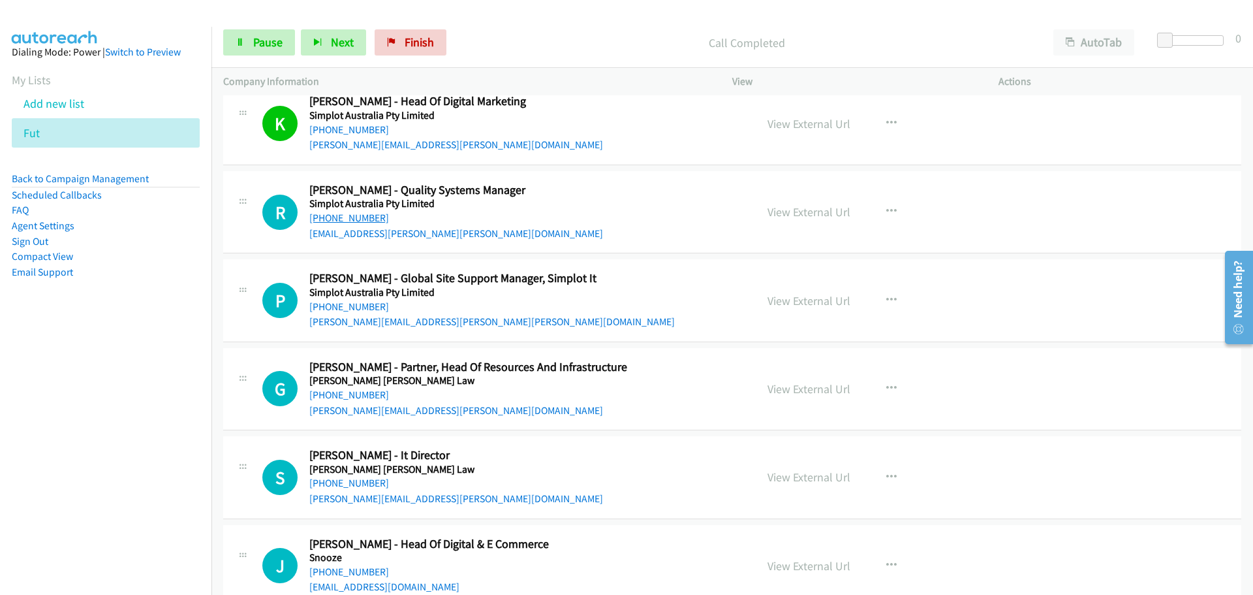
click at [358, 217] on link "[PHONE_NUMBER]" at bounding box center [349, 217] width 80 height 12
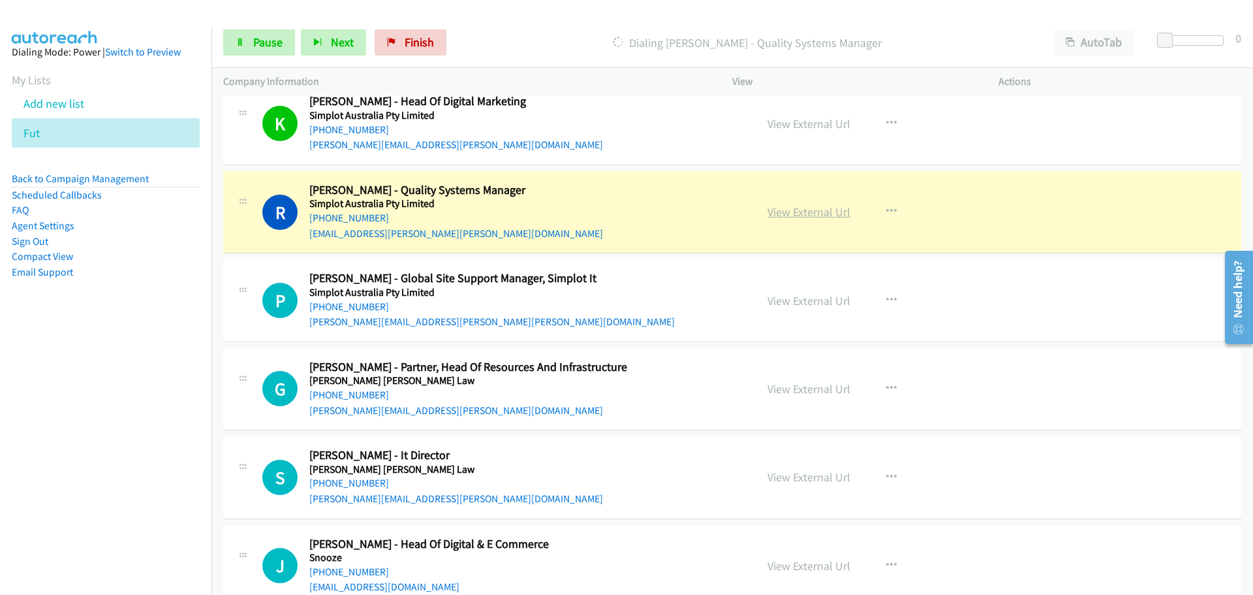
click at [809, 212] on link "View External Url" at bounding box center [809, 211] width 83 height 15
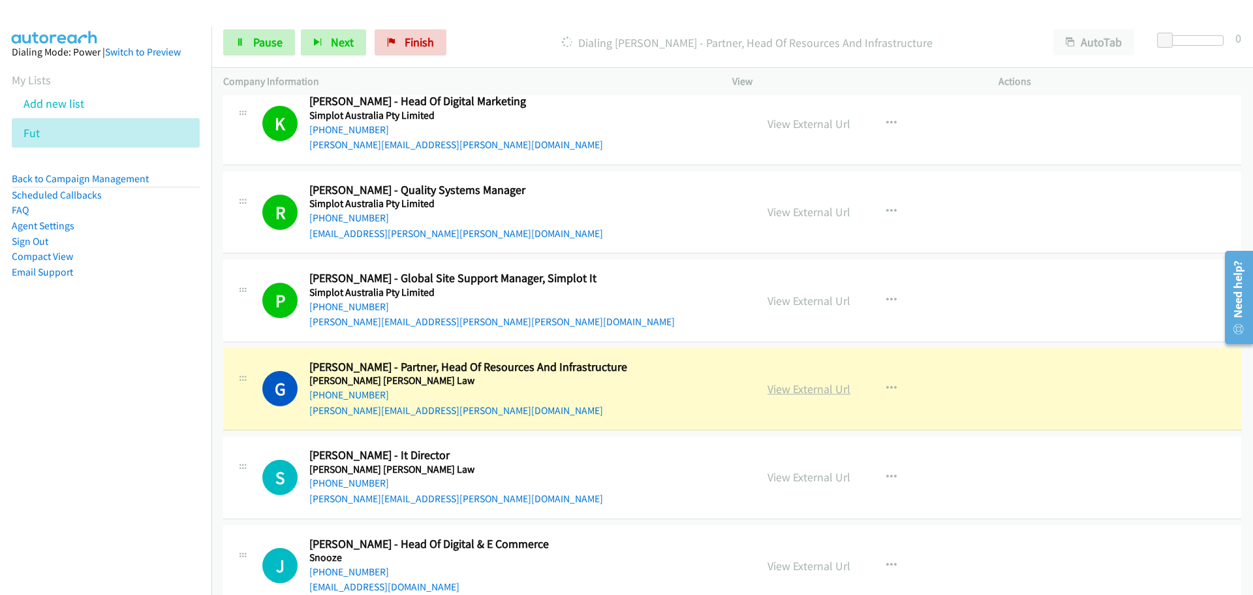
click at [803, 390] on link "View External Url" at bounding box center [809, 388] width 83 height 15
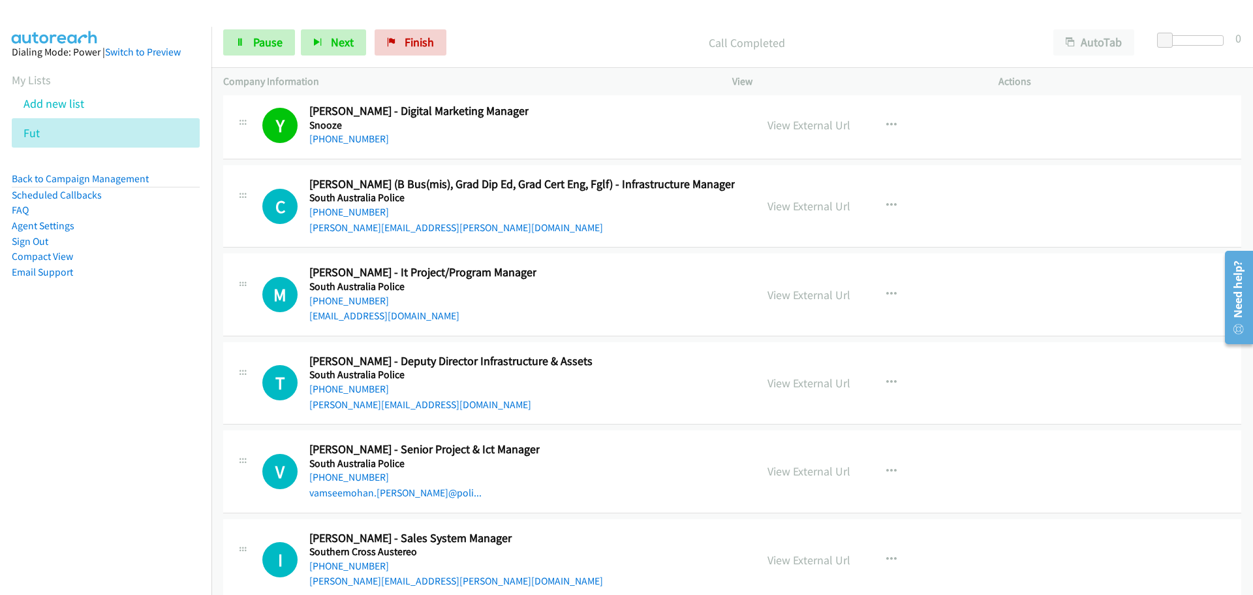
scroll to position [24964, 0]
drag, startPoint x: 343, startPoint y: 302, endPoint x: 347, endPoint y: 293, distance: 9.1
click at [343, 302] on link "[PHONE_NUMBER]" at bounding box center [349, 299] width 80 height 12
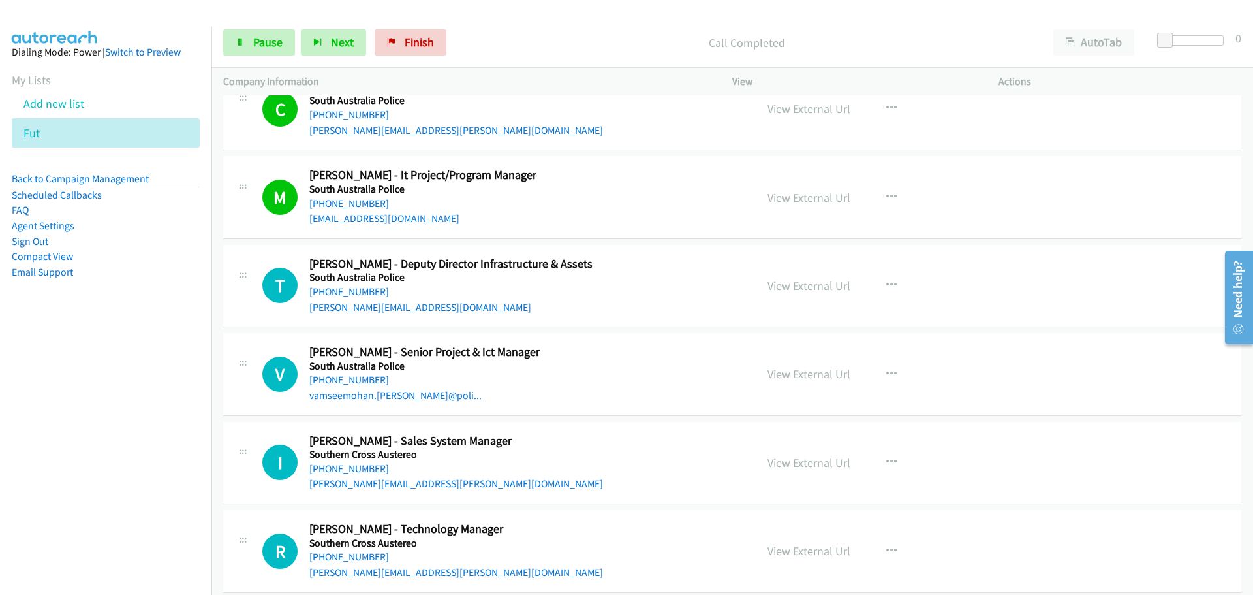
scroll to position [25159, 0]
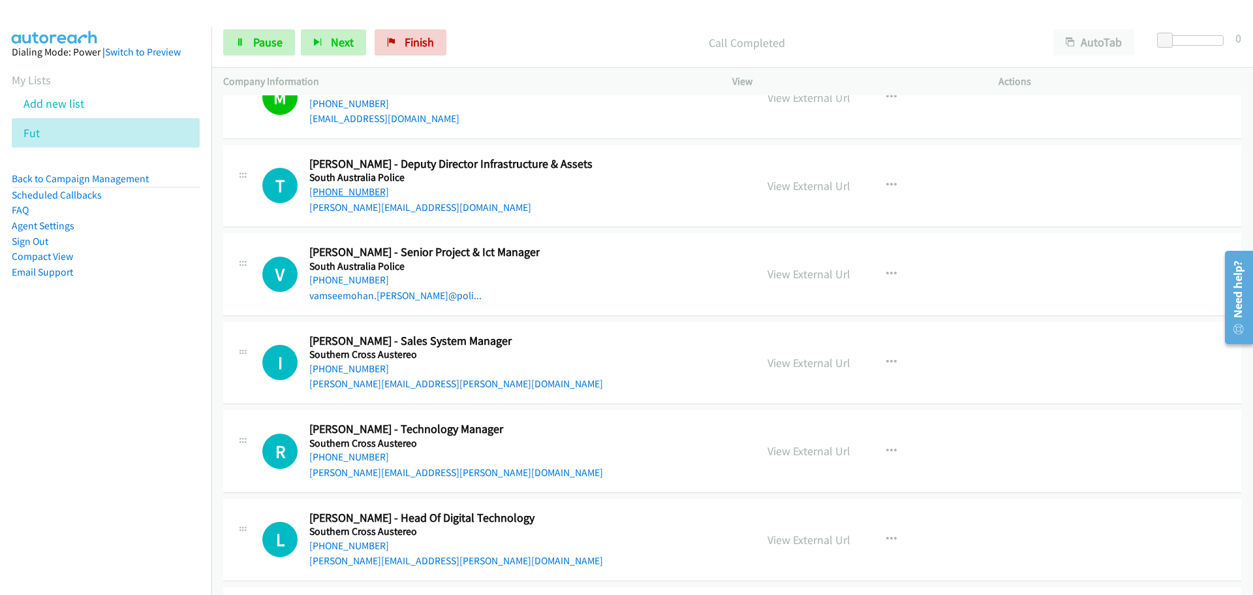
click at [354, 189] on link "[PHONE_NUMBER]" at bounding box center [349, 191] width 80 height 12
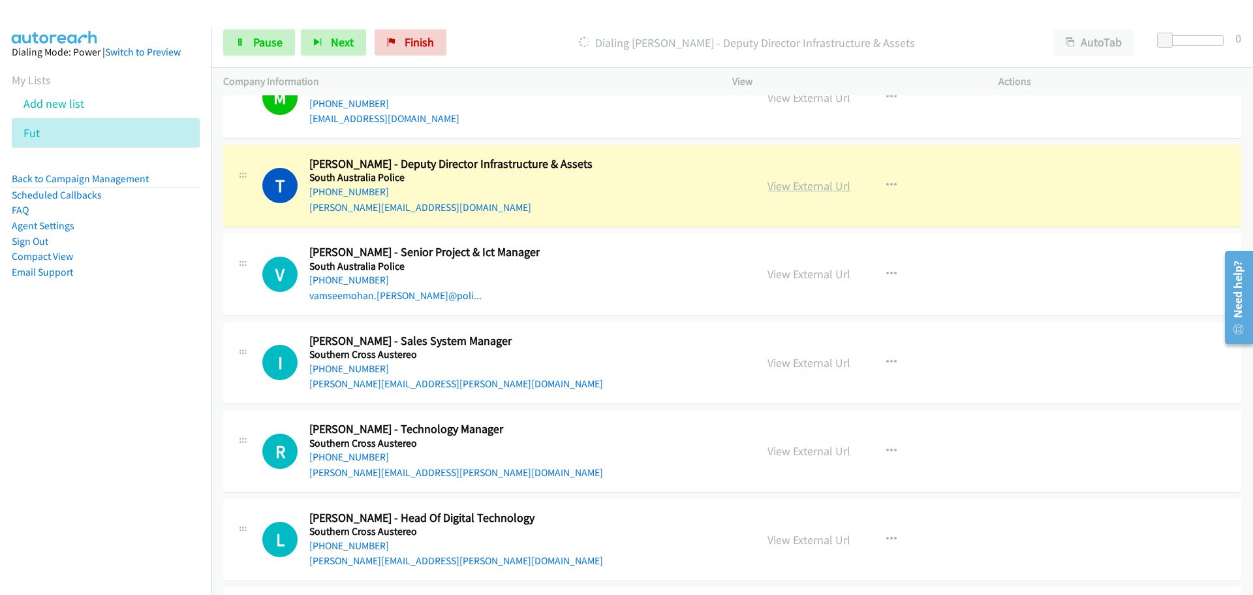
click at [820, 183] on link "View External Url" at bounding box center [809, 185] width 83 height 15
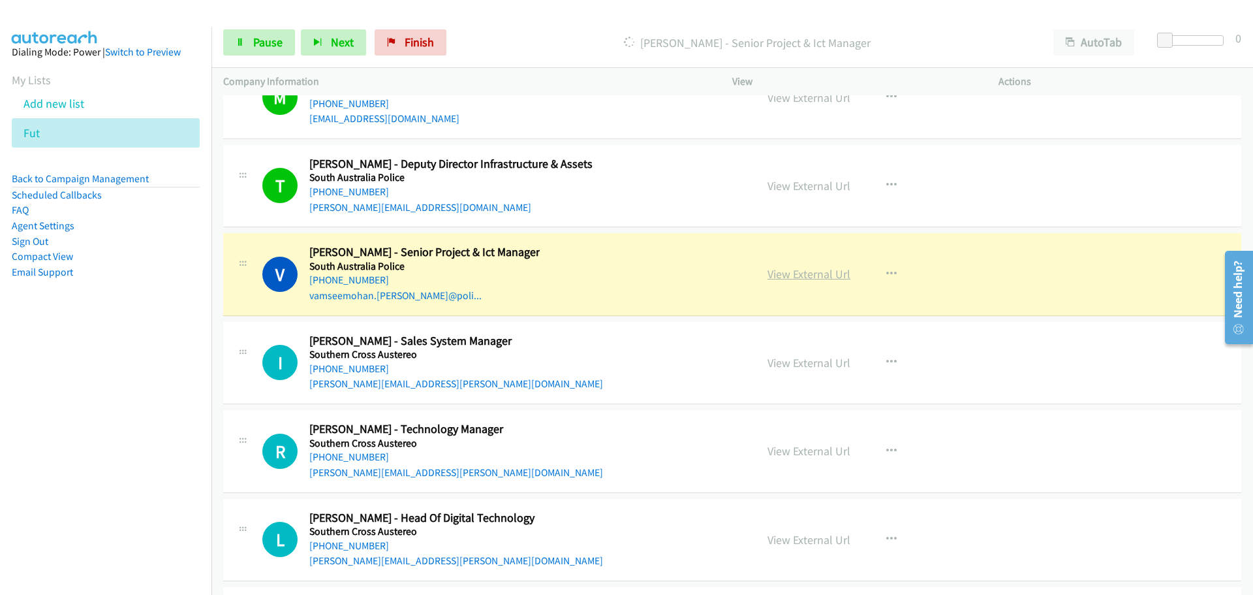
click at [811, 272] on link "View External Url" at bounding box center [809, 273] width 83 height 15
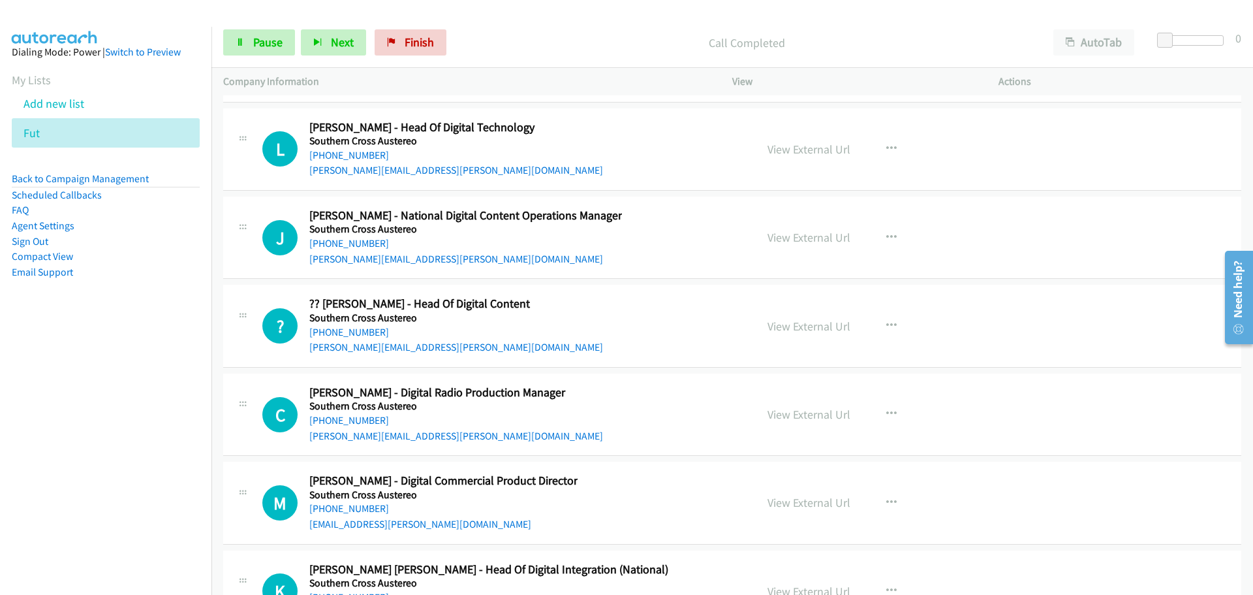
scroll to position [25551, 0]
drag, startPoint x: 349, startPoint y: 149, endPoint x: 390, endPoint y: 146, distance: 40.6
click at [349, 149] on link "[PHONE_NUMBER]" at bounding box center [349, 154] width 80 height 12
click at [313, 331] on link "[PHONE_NUMBER]" at bounding box center [349, 330] width 80 height 12
click at [338, 416] on link "[PHONE_NUMBER]" at bounding box center [349, 419] width 80 height 12
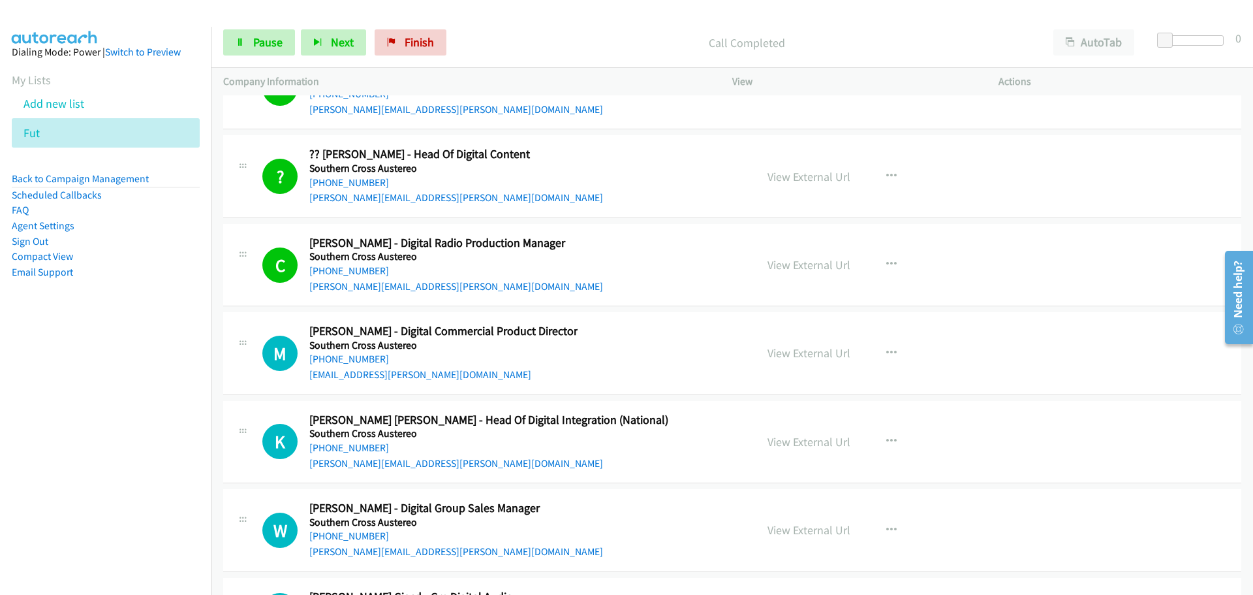
scroll to position [25747, 0]
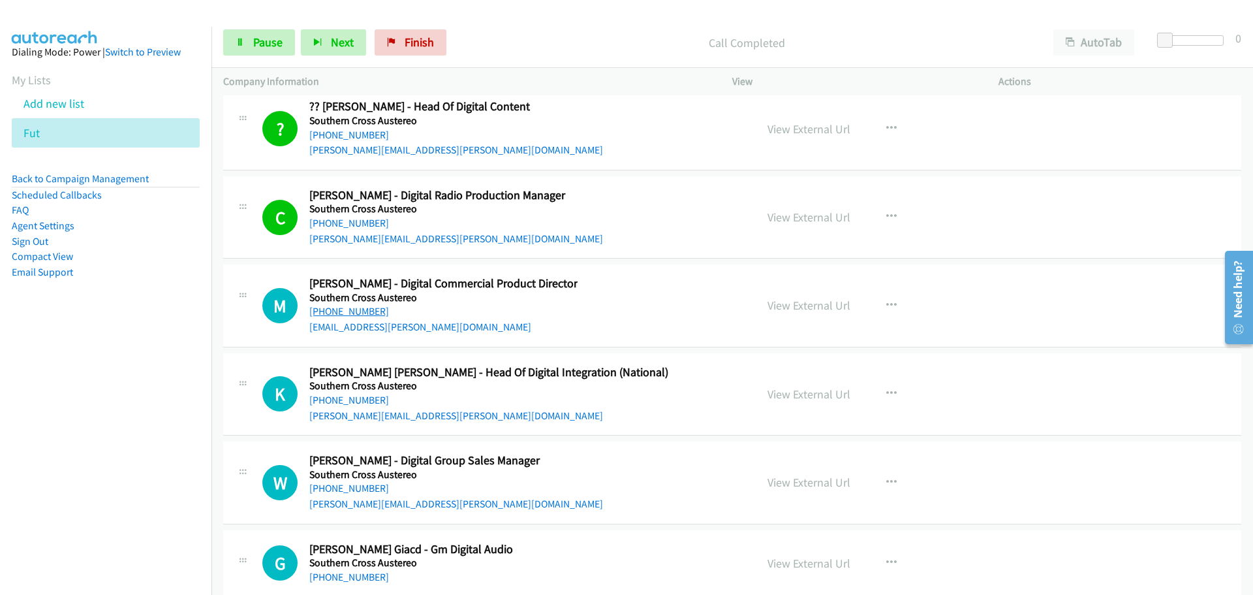
click at [360, 311] on link "[PHONE_NUMBER]" at bounding box center [349, 311] width 80 height 12
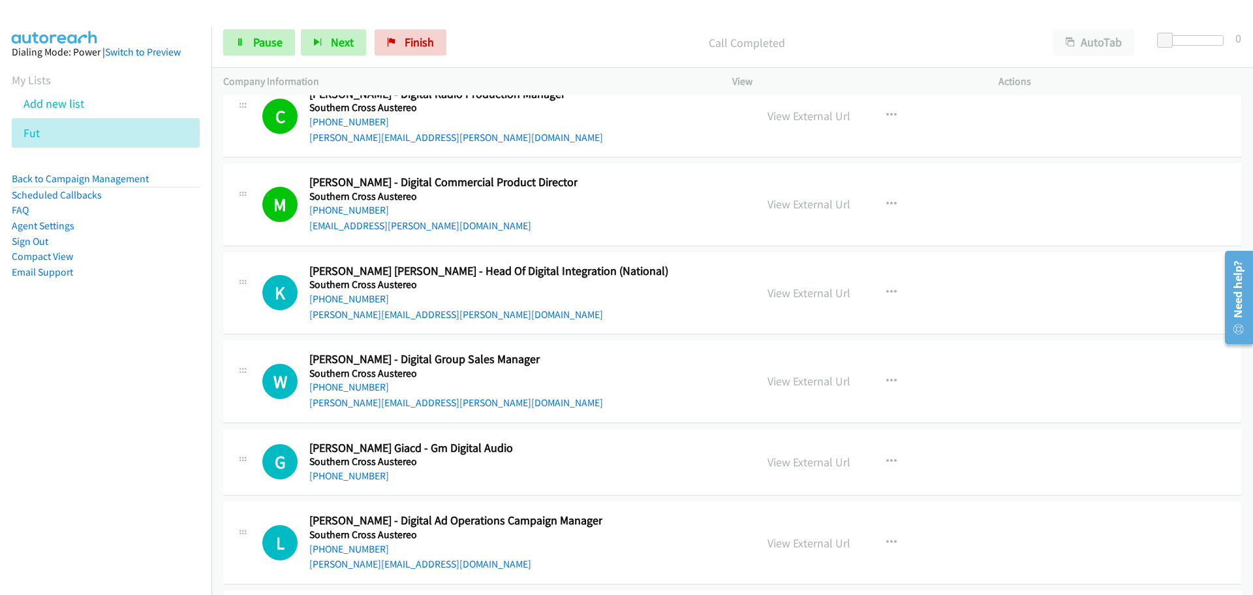
scroll to position [25943, 0]
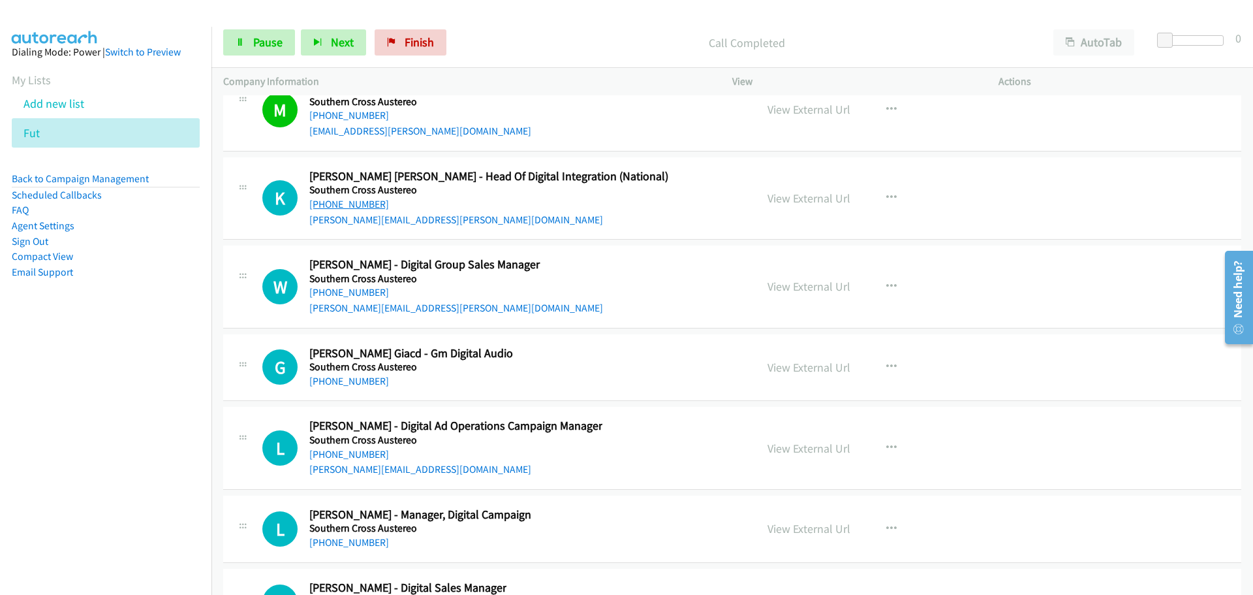
click at [342, 201] on link "[PHONE_NUMBER]" at bounding box center [349, 204] width 80 height 12
drag, startPoint x: 353, startPoint y: 293, endPoint x: 361, endPoint y: 288, distance: 9.4
click at [353, 293] on link "[PHONE_NUMBER]" at bounding box center [349, 292] width 80 height 12
click at [353, 379] on link "[PHONE_NUMBER]" at bounding box center [349, 381] width 80 height 12
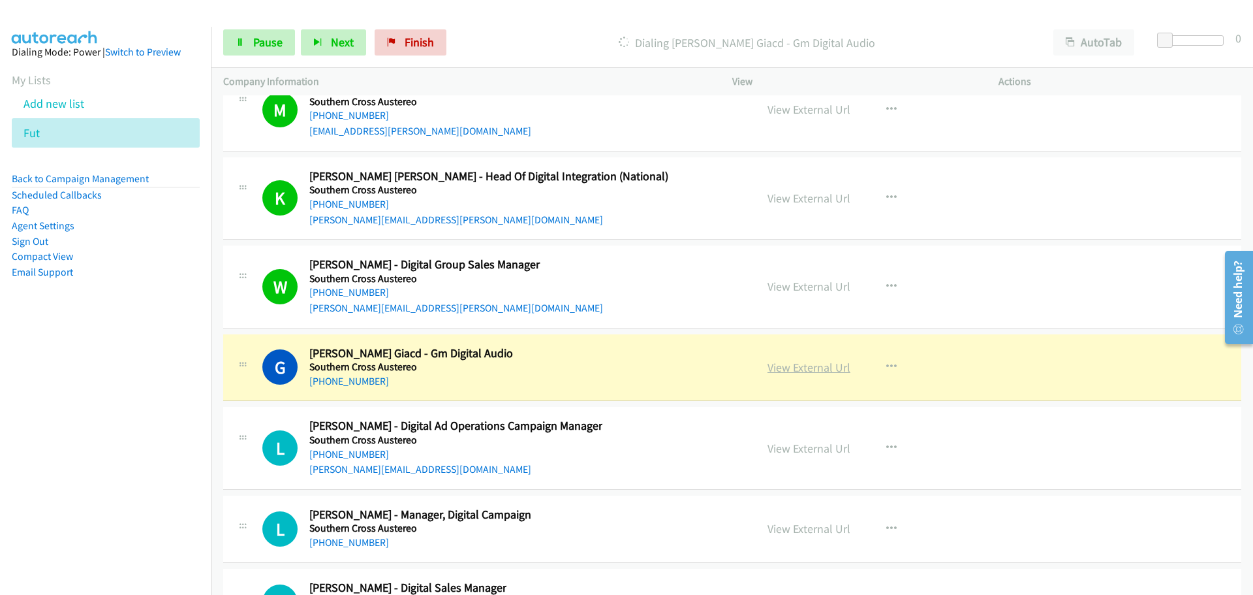
click at [822, 371] on link "View External Url" at bounding box center [809, 367] width 83 height 15
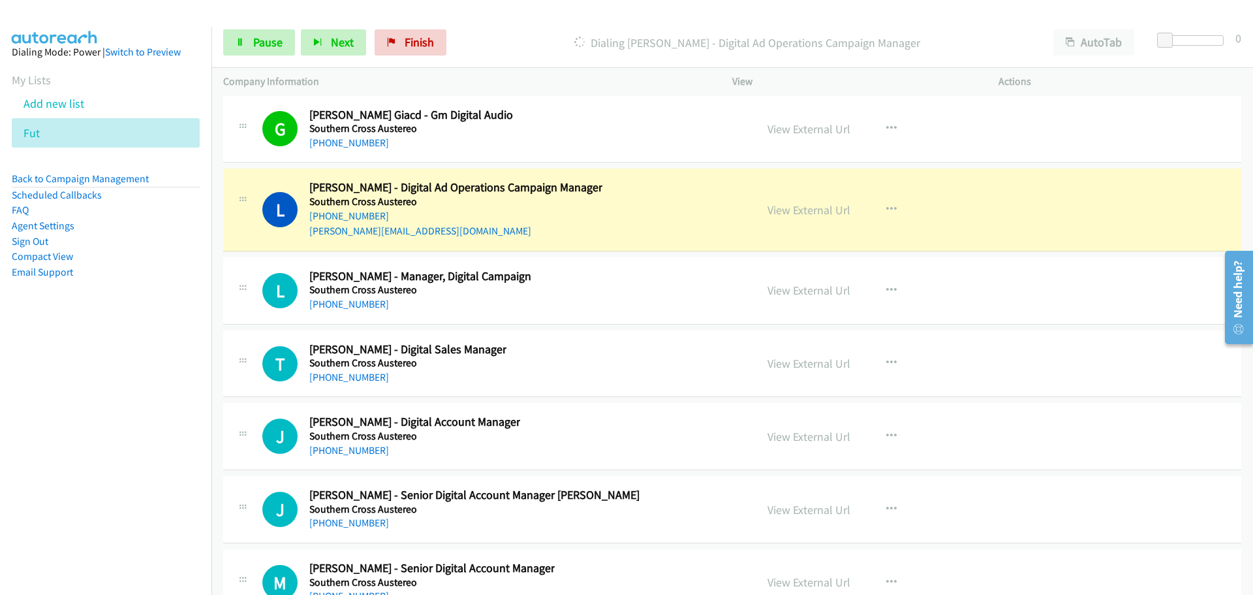
scroll to position [26204, 0]
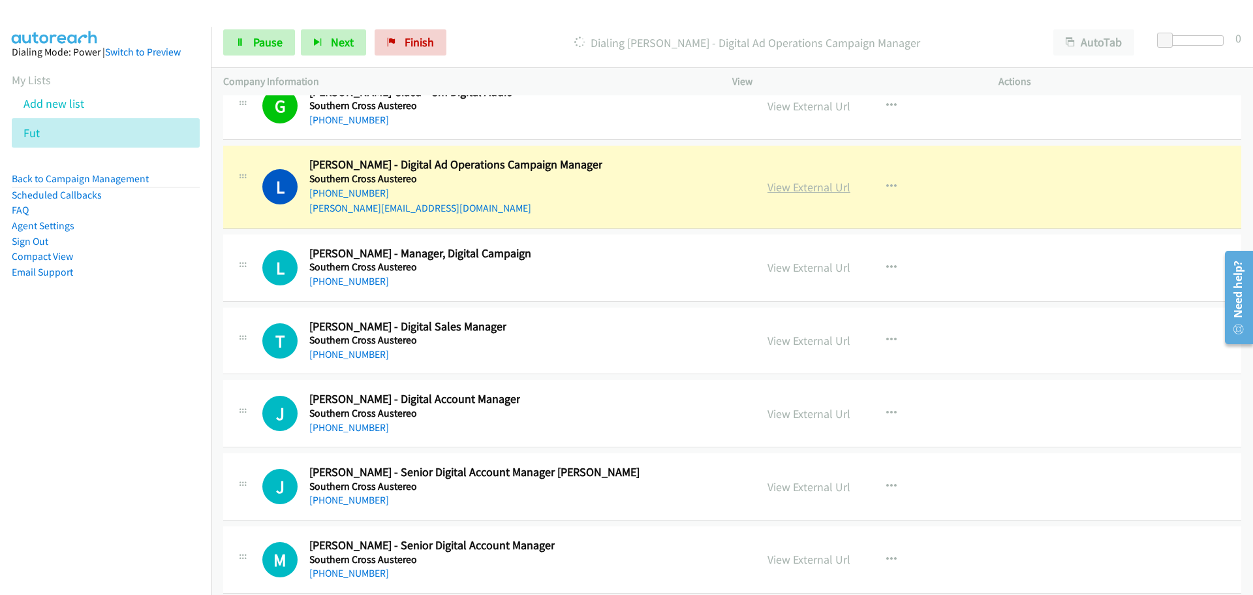
click at [814, 186] on link "View External Url" at bounding box center [809, 187] width 83 height 15
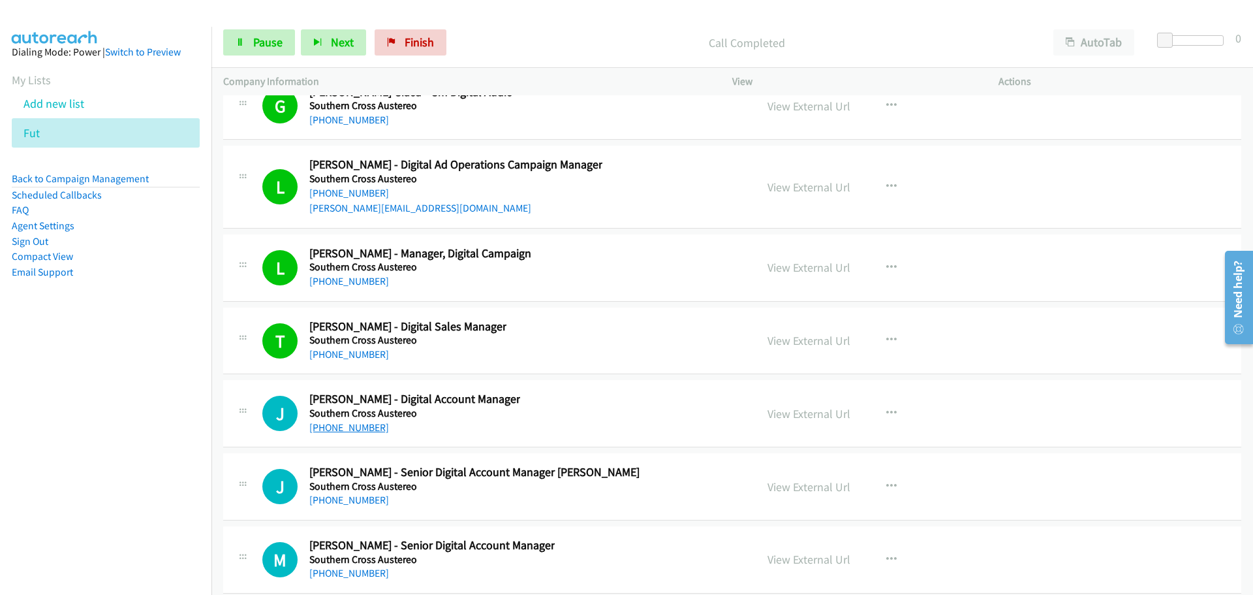
click at [351, 428] on link "[PHONE_NUMBER]" at bounding box center [349, 427] width 80 height 12
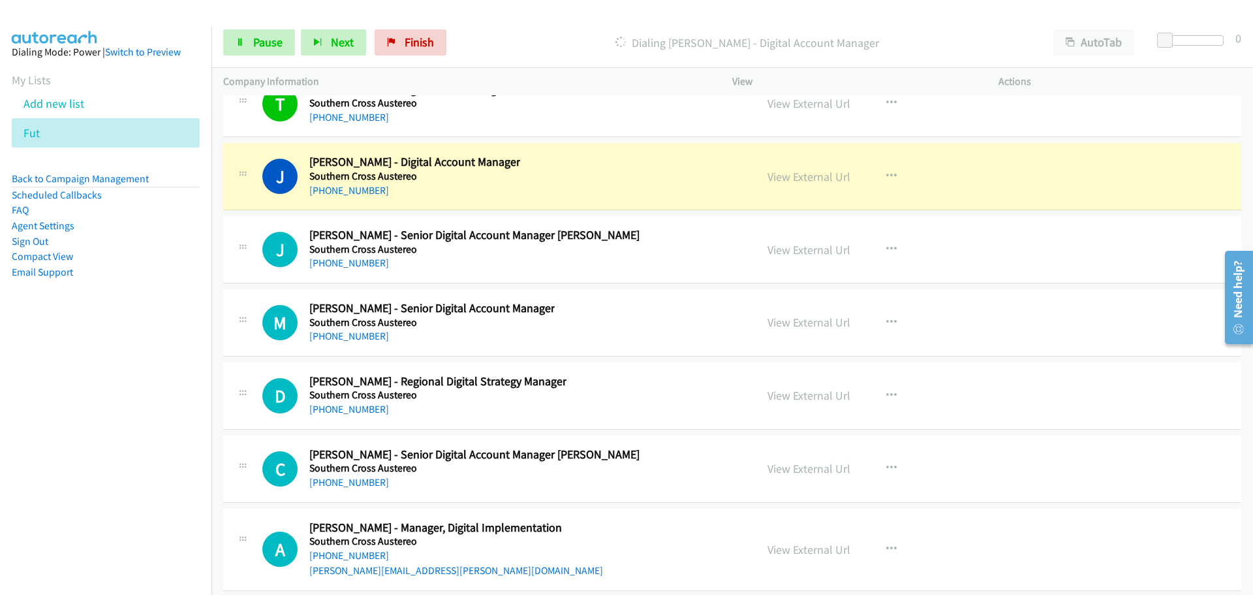
scroll to position [26465, 0]
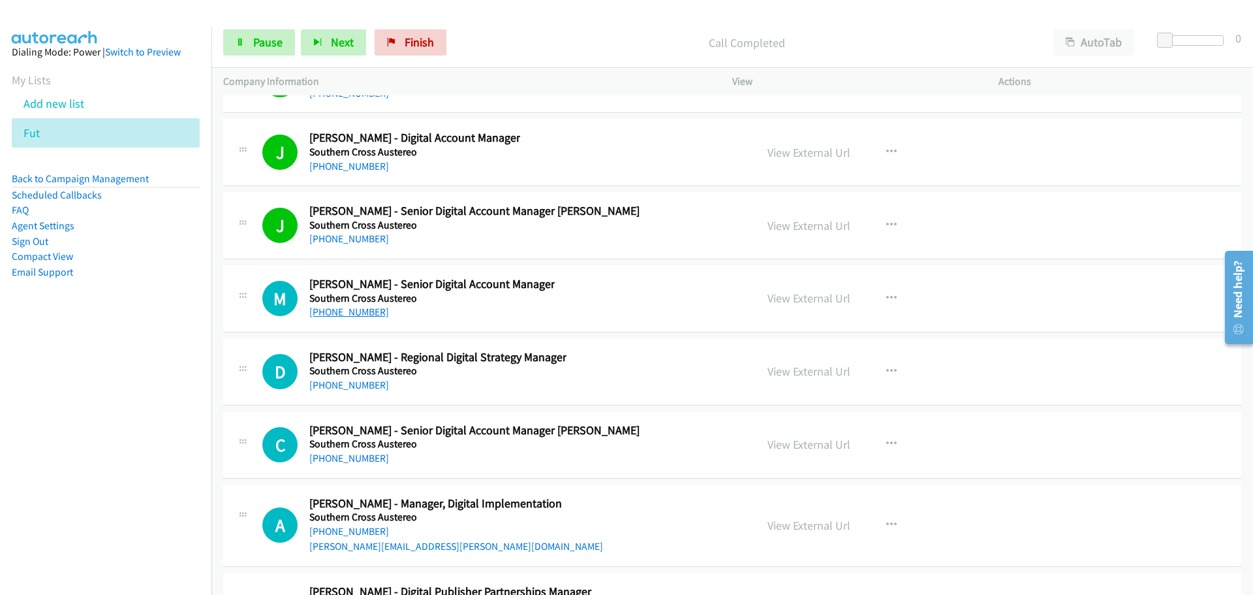
click at [351, 310] on link "[PHONE_NUMBER]" at bounding box center [349, 311] width 80 height 12
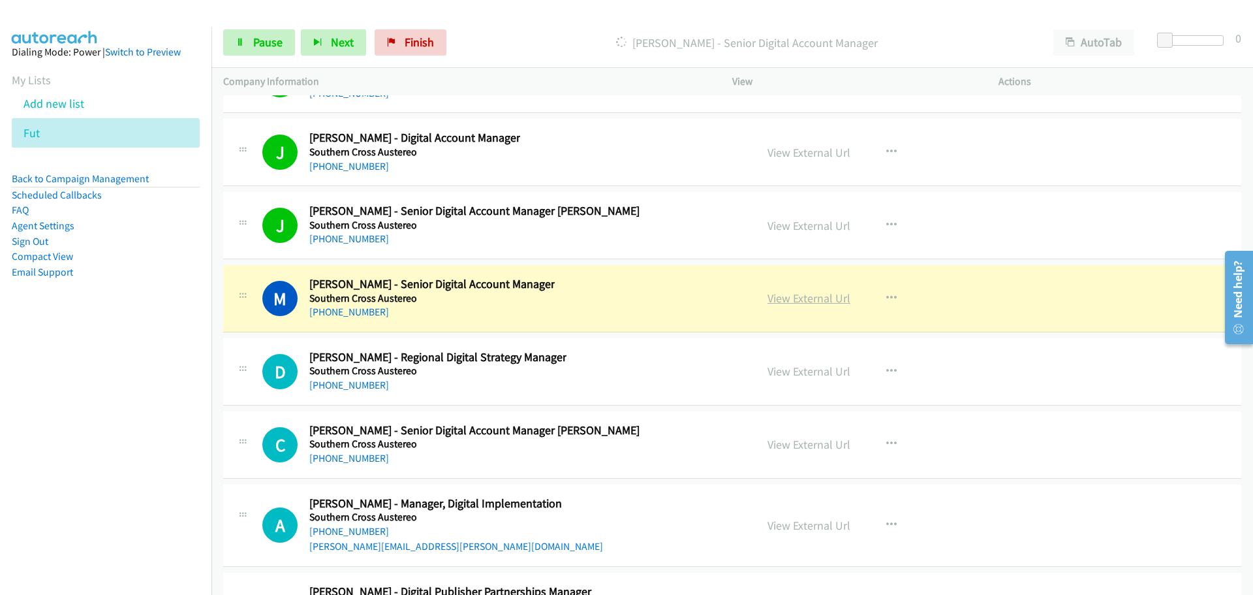
click at [834, 296] on link "View External Url" at bounding box center [809, 297] width 83 height 15
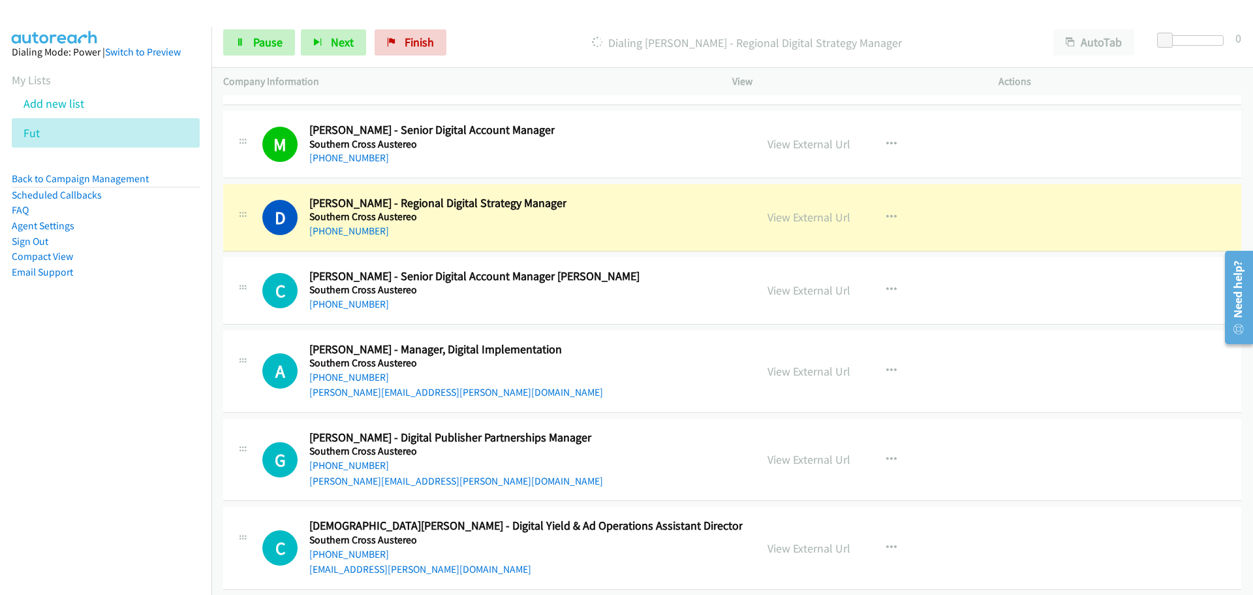
scroll to position [26661, 0]
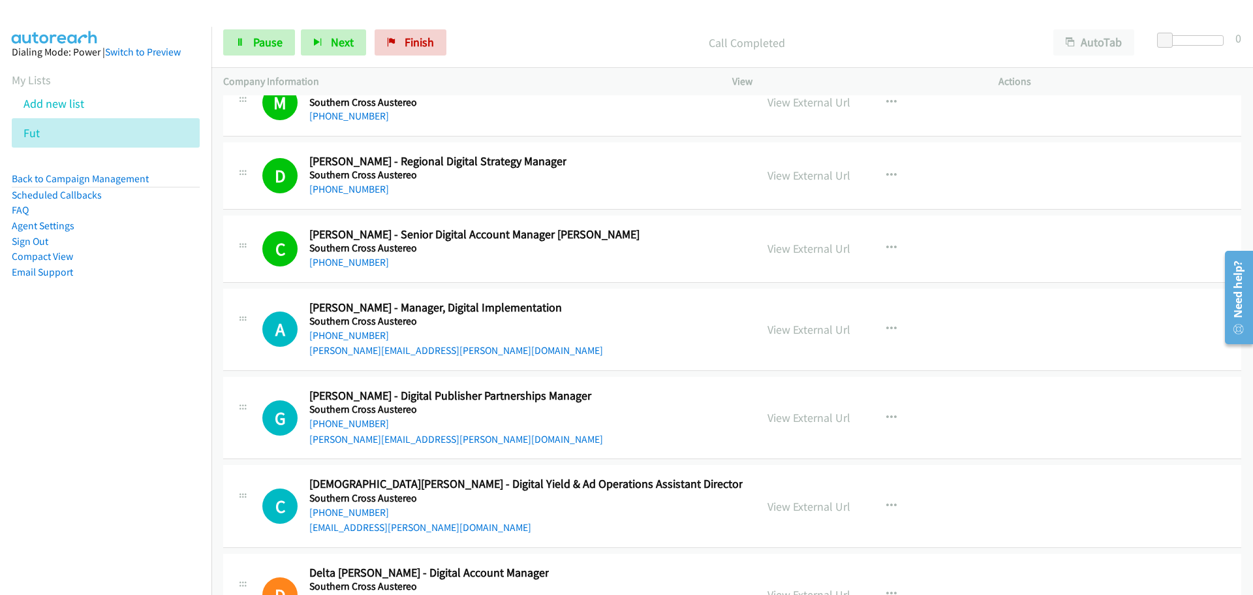
drag, startPoint x: 349, startPoint y: 336, endPoint x: 886, endPoint y: 356, distance: 537.6
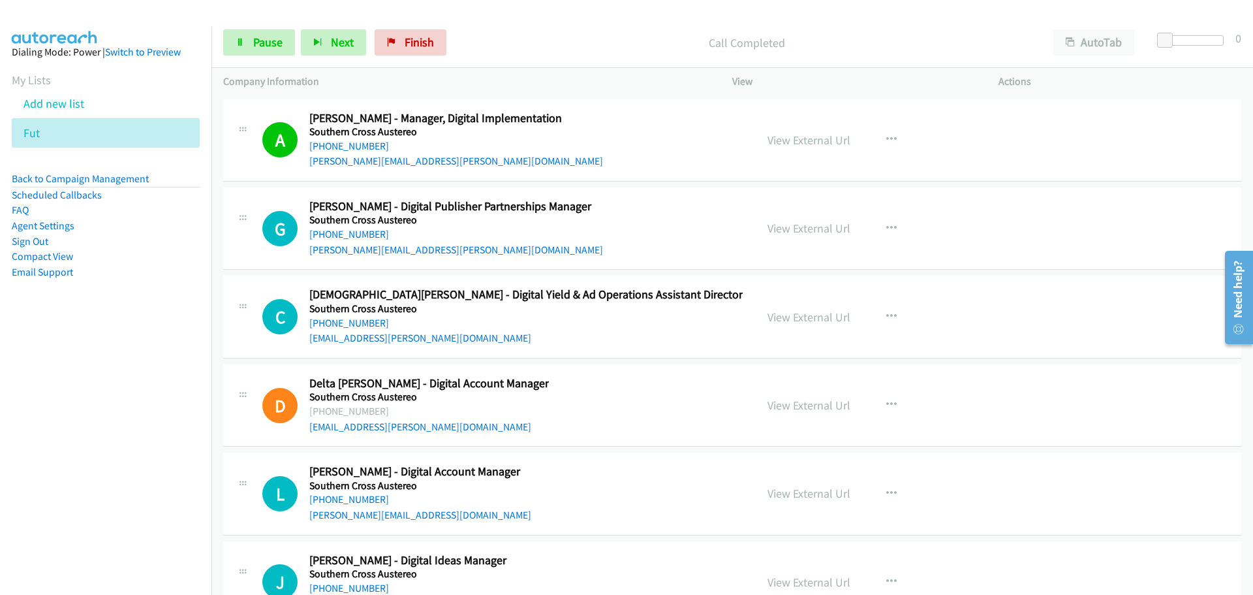
scroll to position [26857, 0]
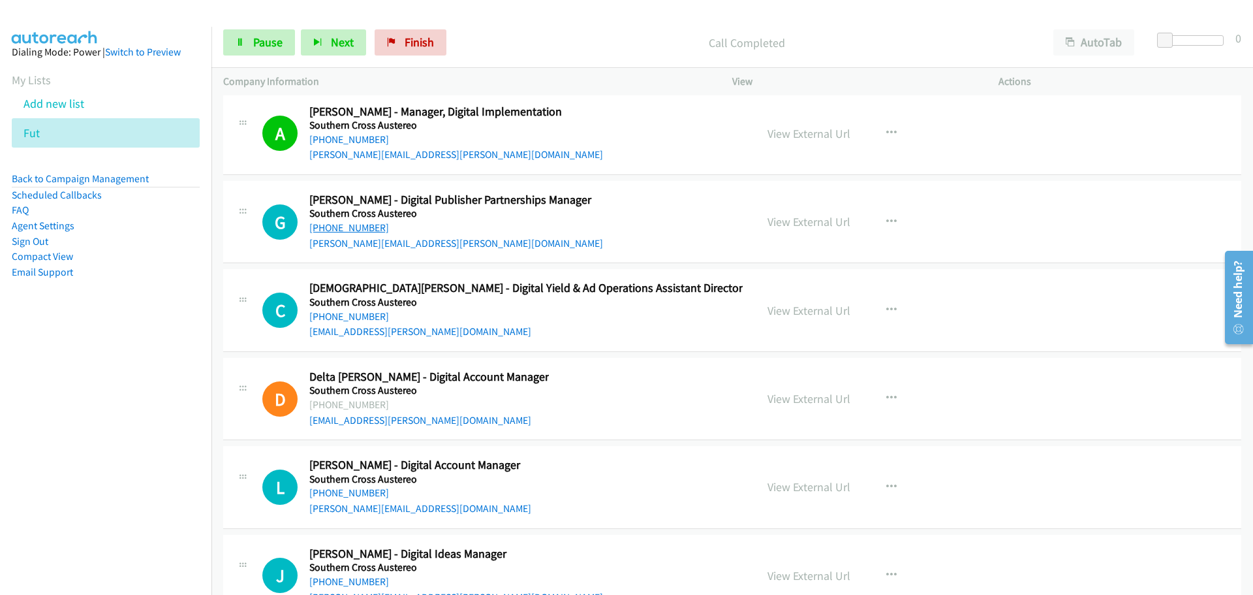
click at [348, 228] on link "[PHONE_NUMBER]" at bounding box center [349, 227] width 80 height 12
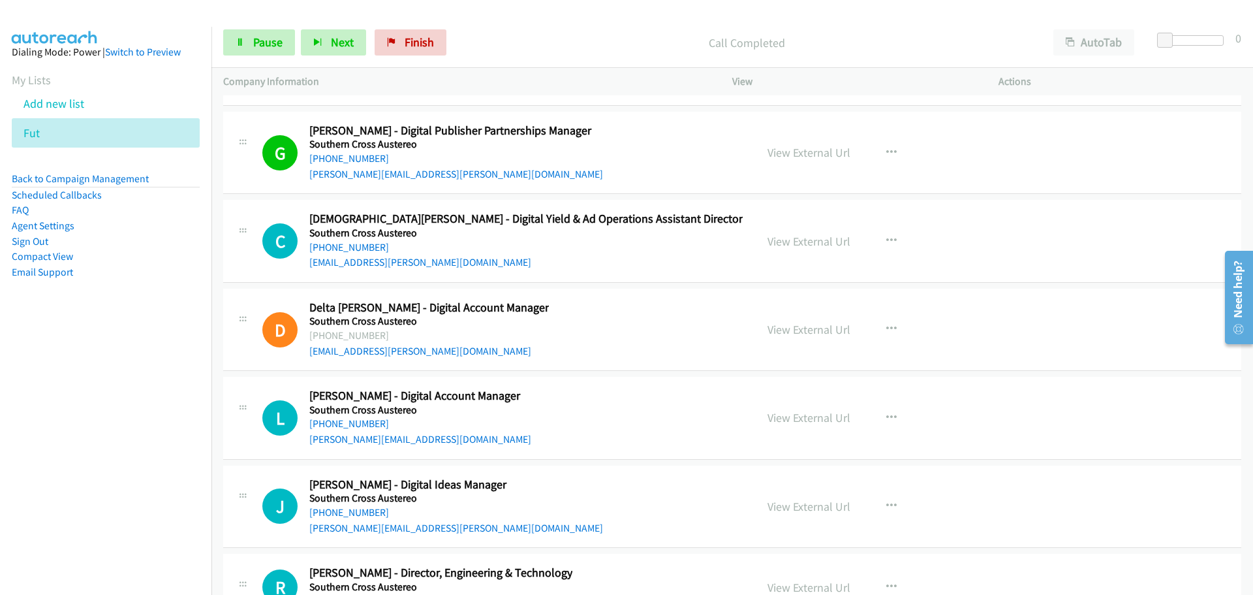
scroll to position [26922, 0]
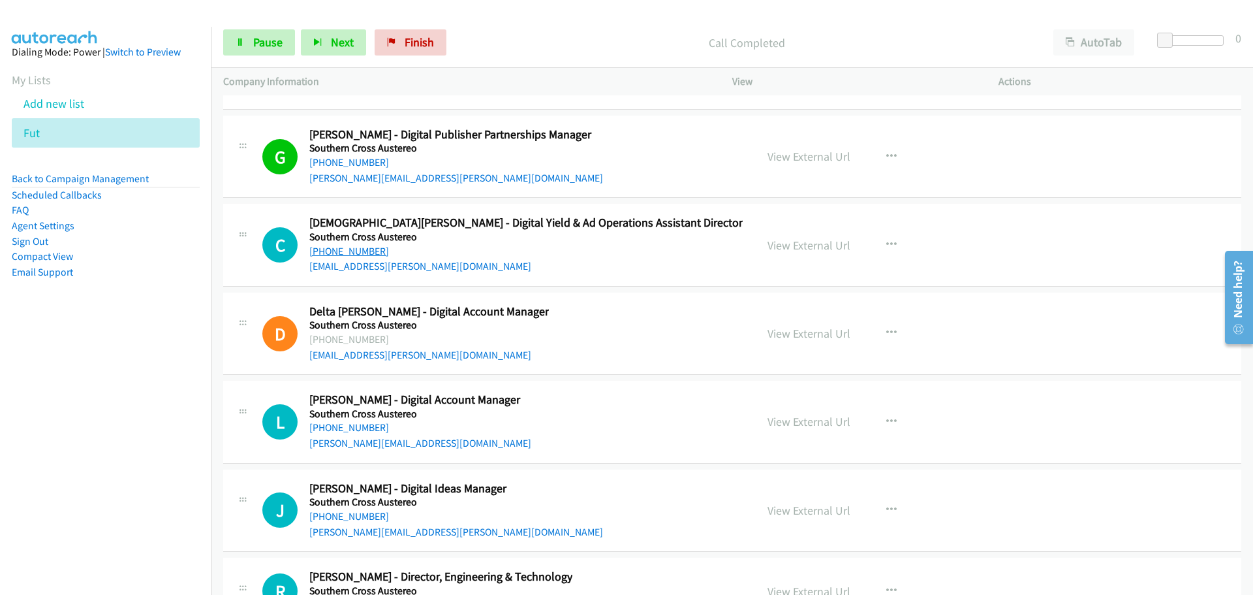
click at [352, 249] on link "[PHONE_NUMBER]" at bounding box center [349, 251] width 80 height 12
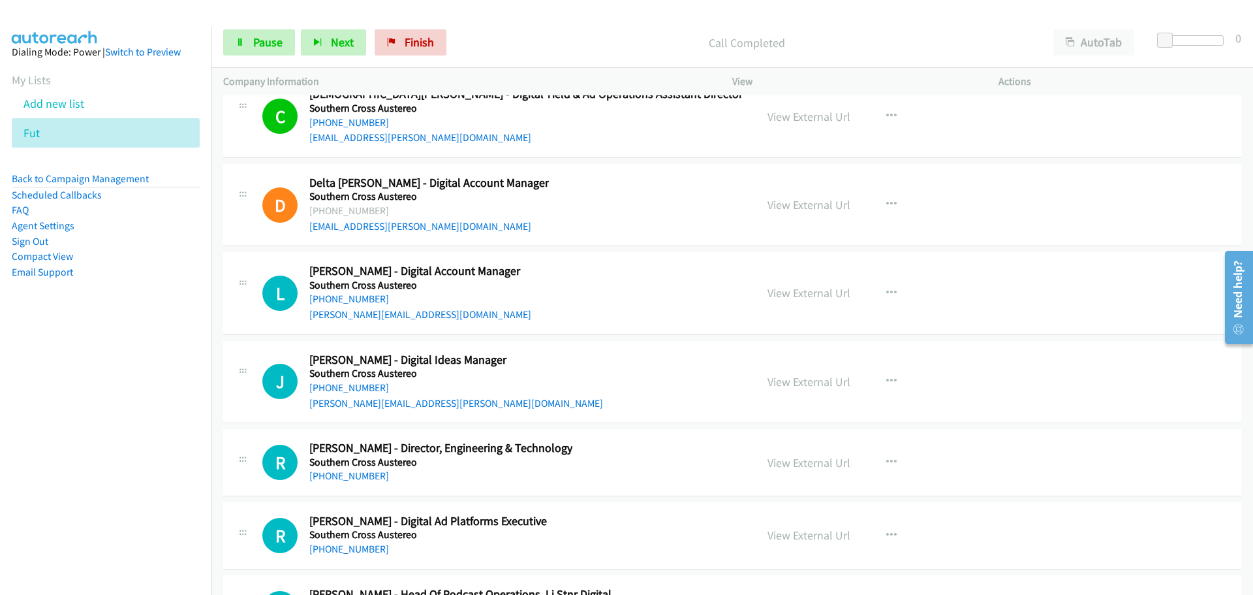
scroll to position [27118, 0]
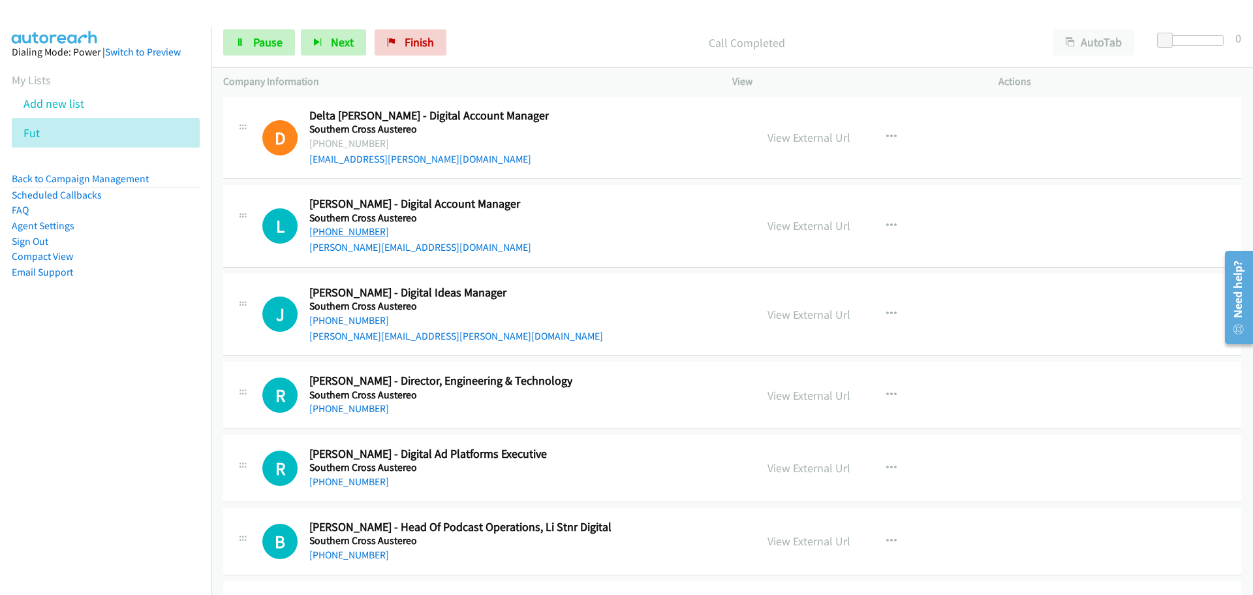
click at [354, 234] on link "[PHONE_NUMBER]" at bounding box center [349, 231] width 80 height 12
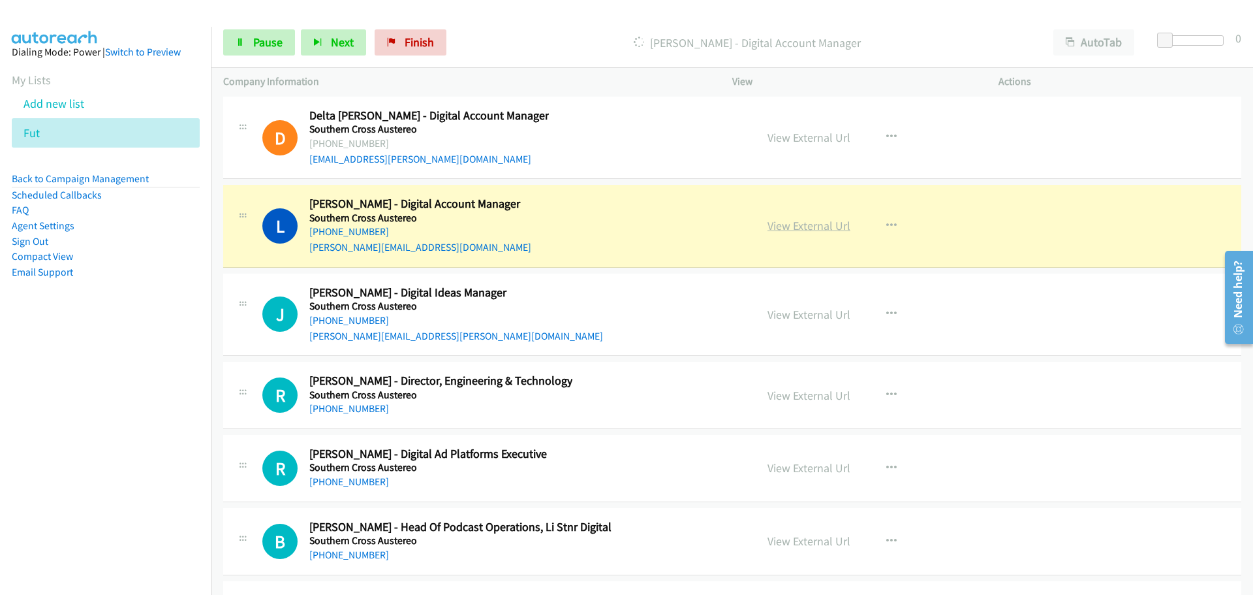
click at [805, 225] on link "View External Url" at bounding box center [809, 225] width 83 height 15
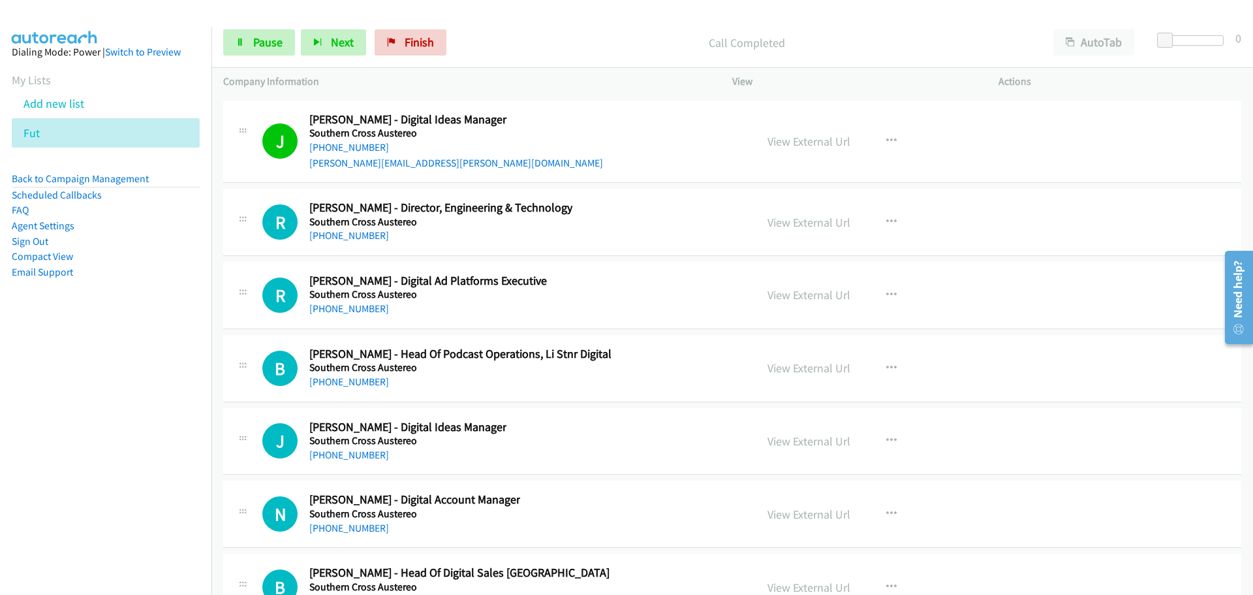
scroll to position [27314, 0]
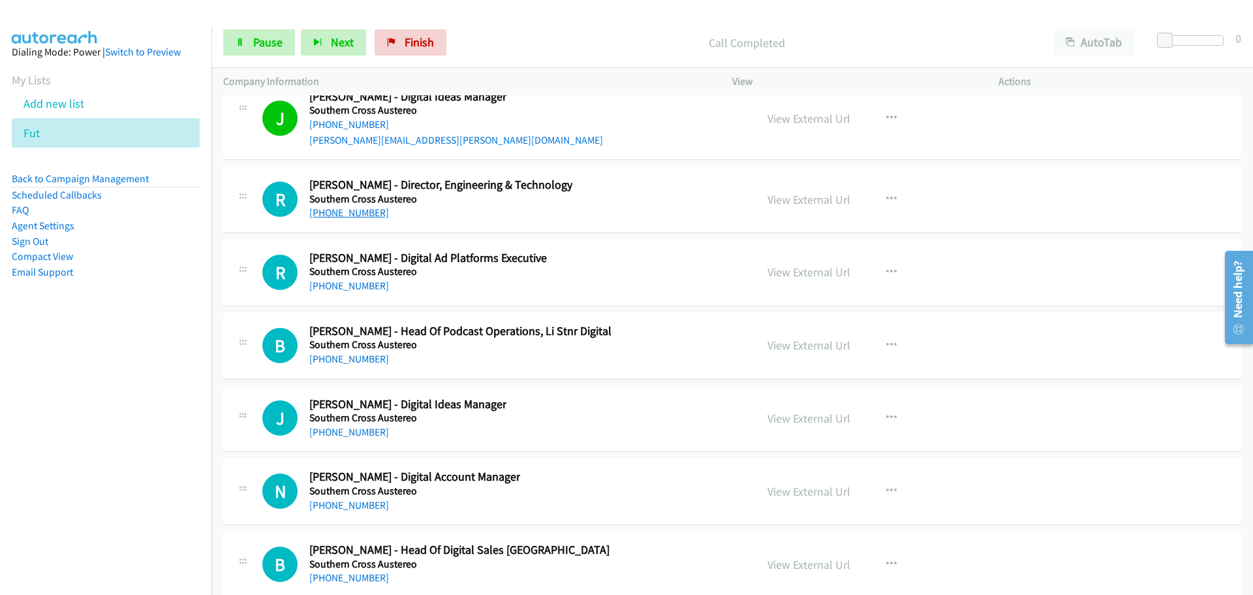
click at [351, 213] on link "[PHONE_NUMBER]" at bounding box center [349, 212] width 80 height 12
click at [367, 279] on link "[PHONE_NUMBER]" at bounding box center [349, 285] width 80 height 12
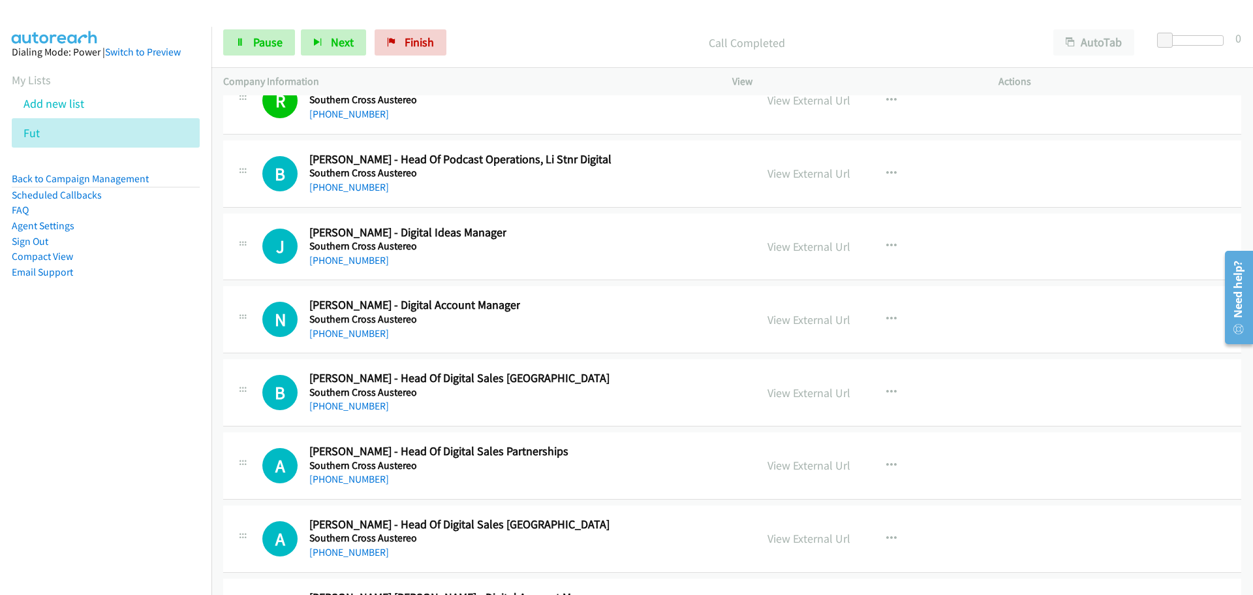
scroll to position [27509, 0]
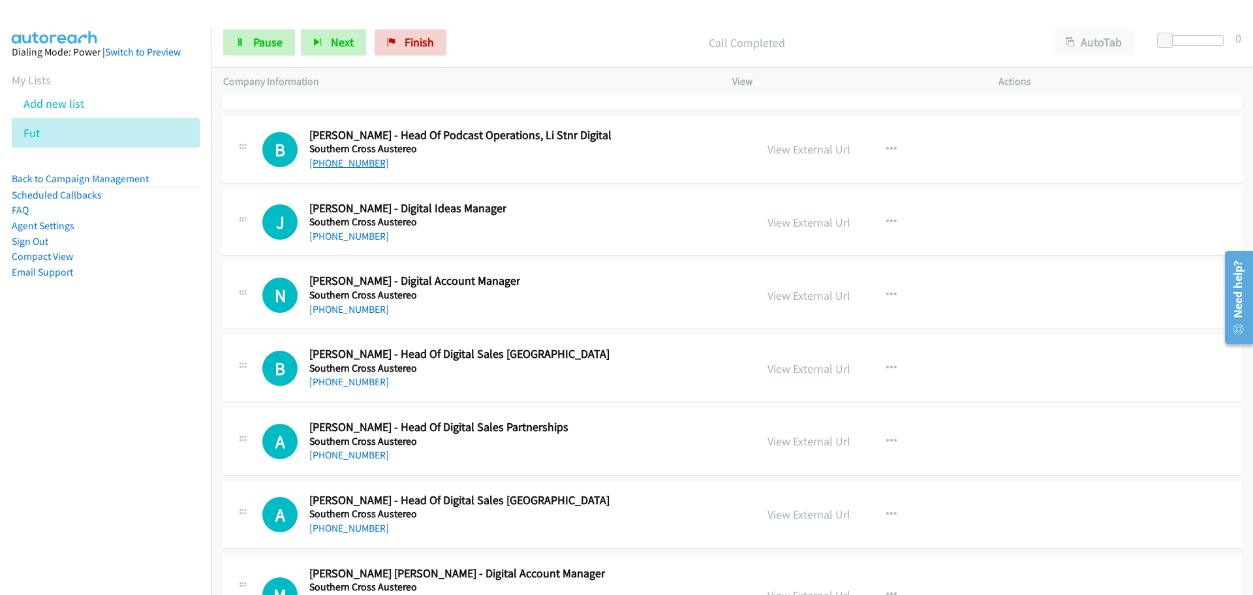
click at [331, 163] on link "[PHONE_NUMBER]" at bounding box center [349, 163] width 80 height 12
drag, startPoint x: 328, startPoint y: 238, endPoint x: 330, endPoint y: 219, distance: 19.7
click at [347, 238] on link "[PHONE_NUMBER]" at bounding box center [349, 236] width 80 height 12
click at [330, 307] on link "[PHONE_NUMBER]" at bounding box center [349, 309] width 80 height 12
click at [367, 387] on link "[PHONE_NUMBER]" at bounding box center [349, 381] width 80 height 12
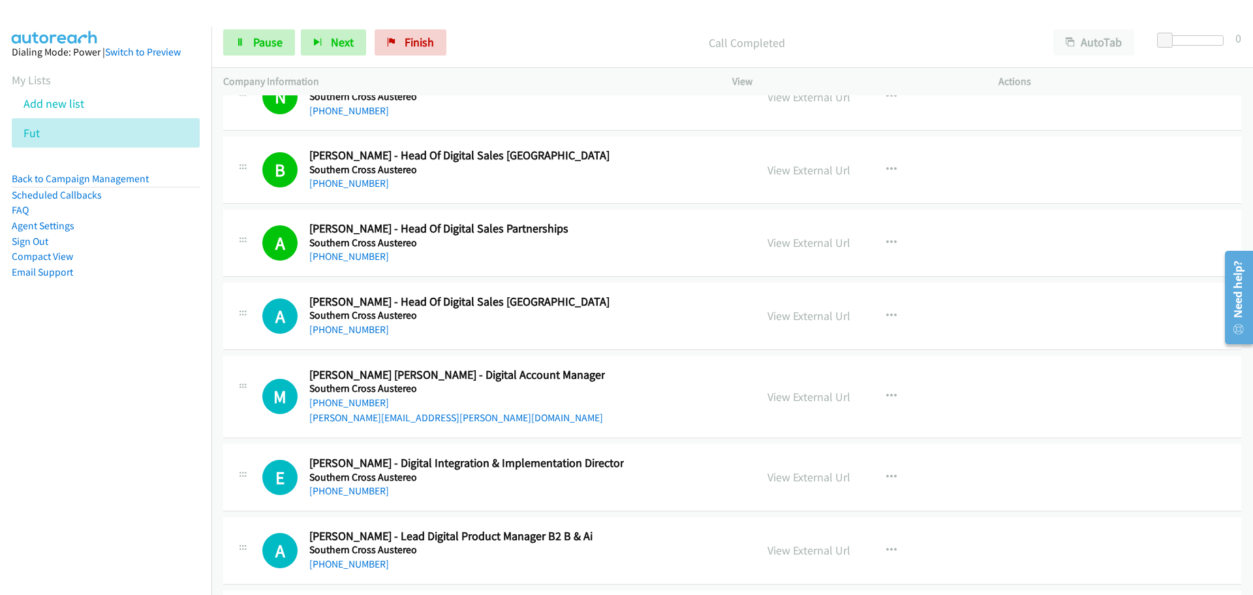
scroll to position [27770, 0]
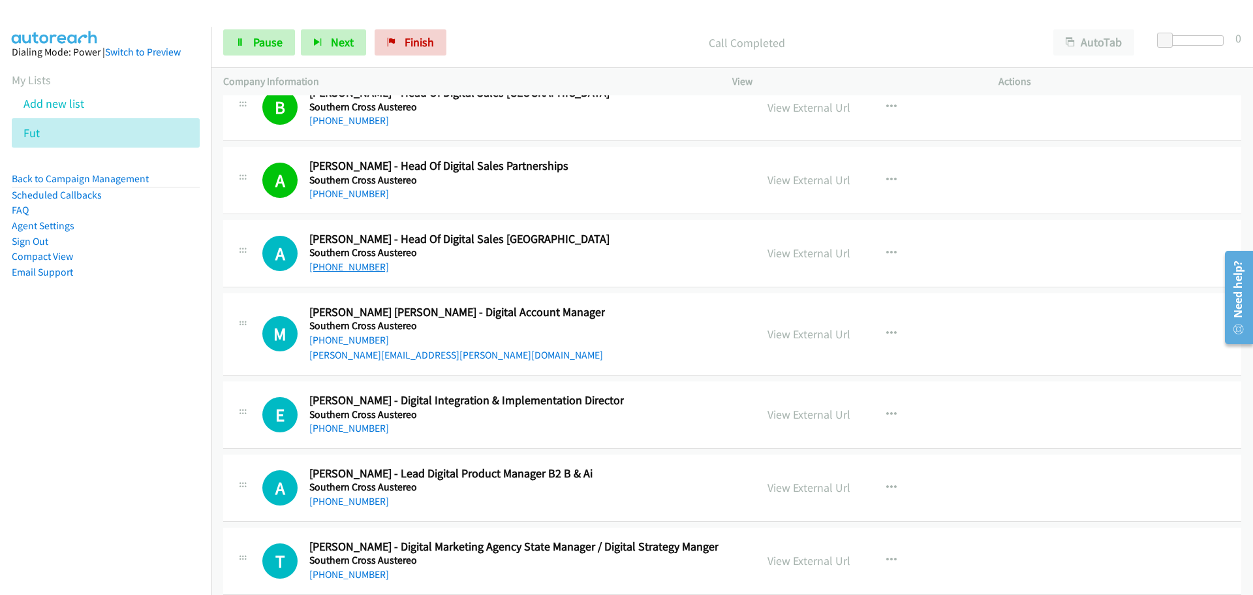
click at [357, 263] on link "[PHONE_NUMBER]" at bounding box center [349, 266] width 80 height 12
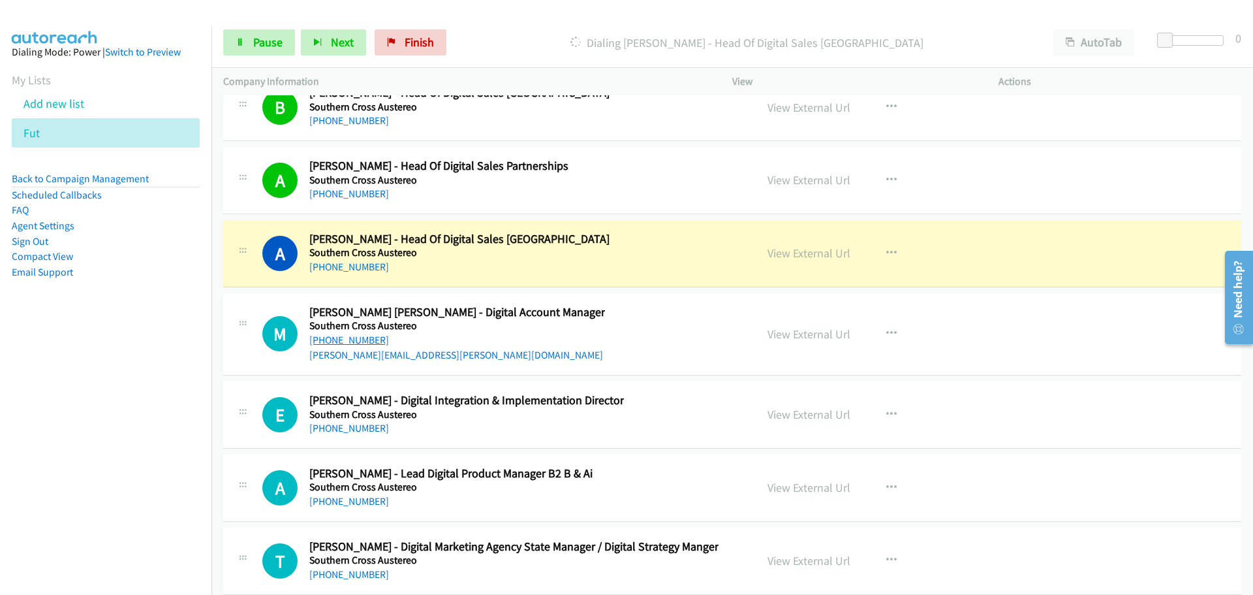
click at [338, 339] on link "[PHONE_NUMBER]" at bounding box center [349, 340] width 80 height 12
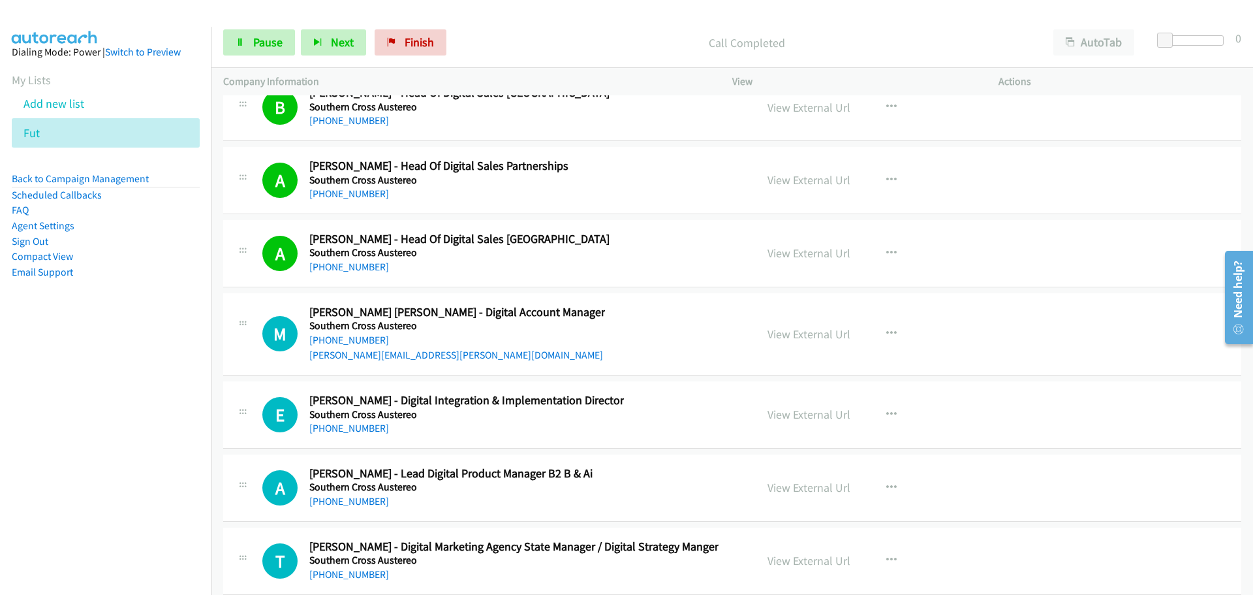
drag, startPoint x: 356, startPoint y: 339, endPoint x: 1046, endPoint y: 328, distance: 689.4
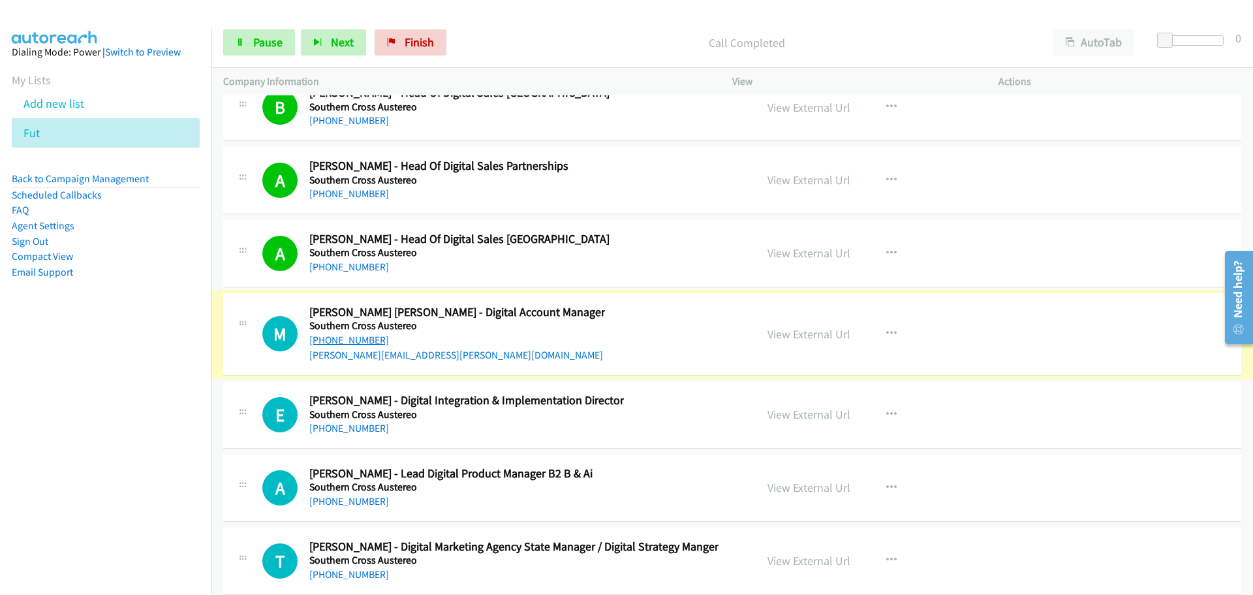
click at [366, 343] on link "[PHONE_NUMBER]" at bounding box center [349, 340] width 80 height 12
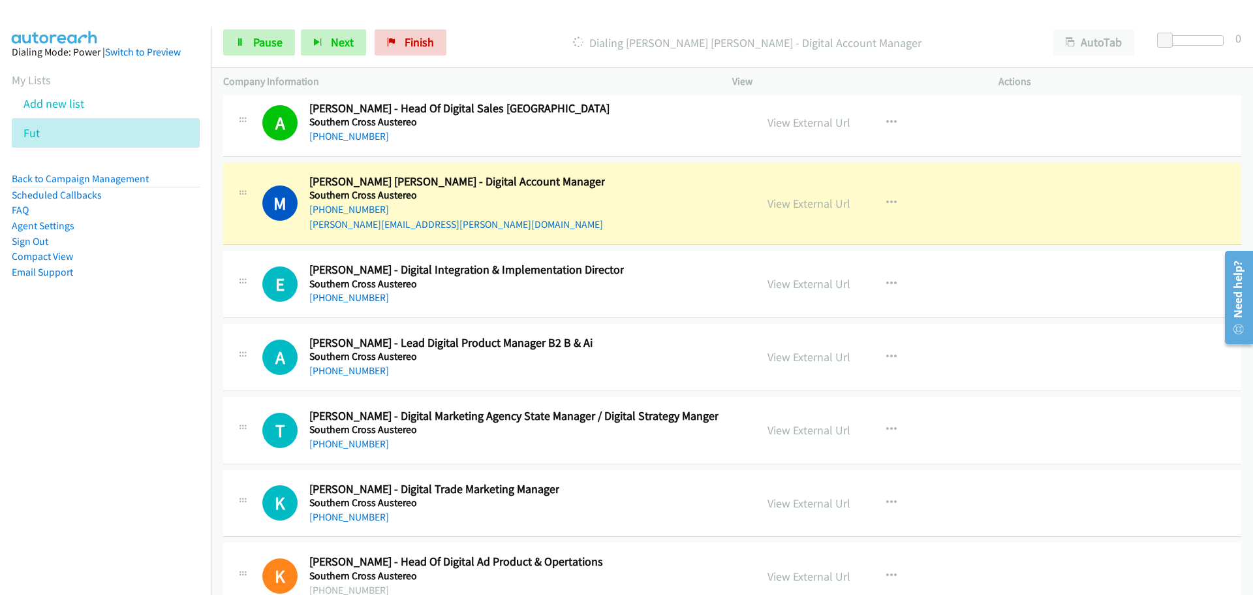
scroll to position [27966, 0]
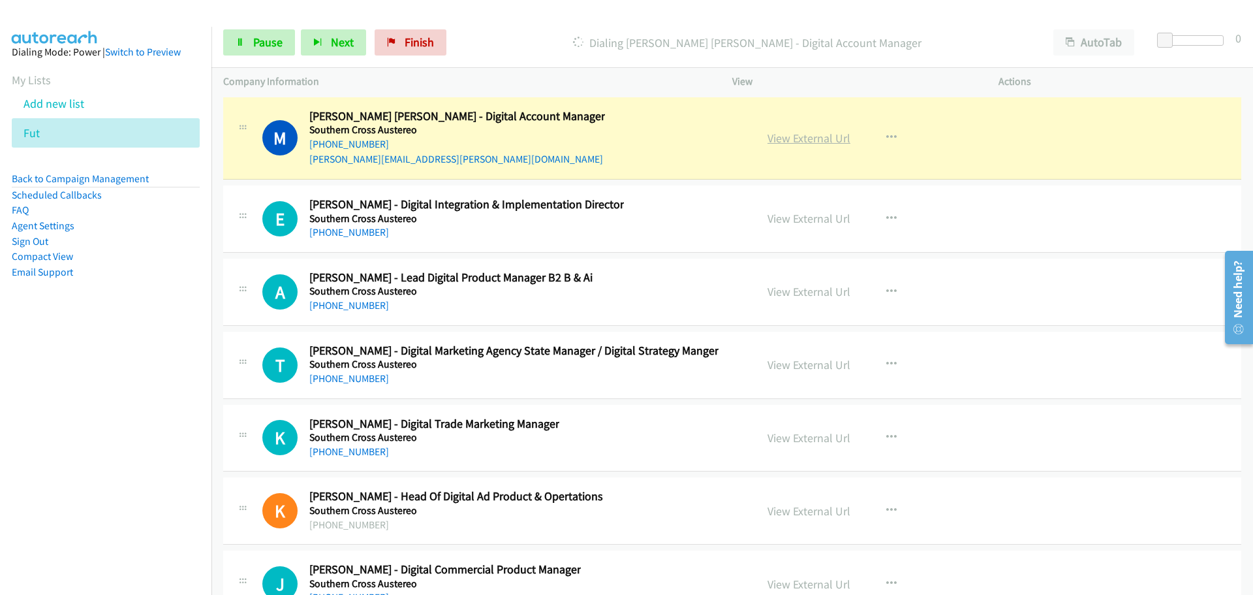
click at [822, 131] on link "View External Url" at bounding box center [809, 138] width 83 height 15
